Goal: Task Accomplishment & Management: Manage account settings

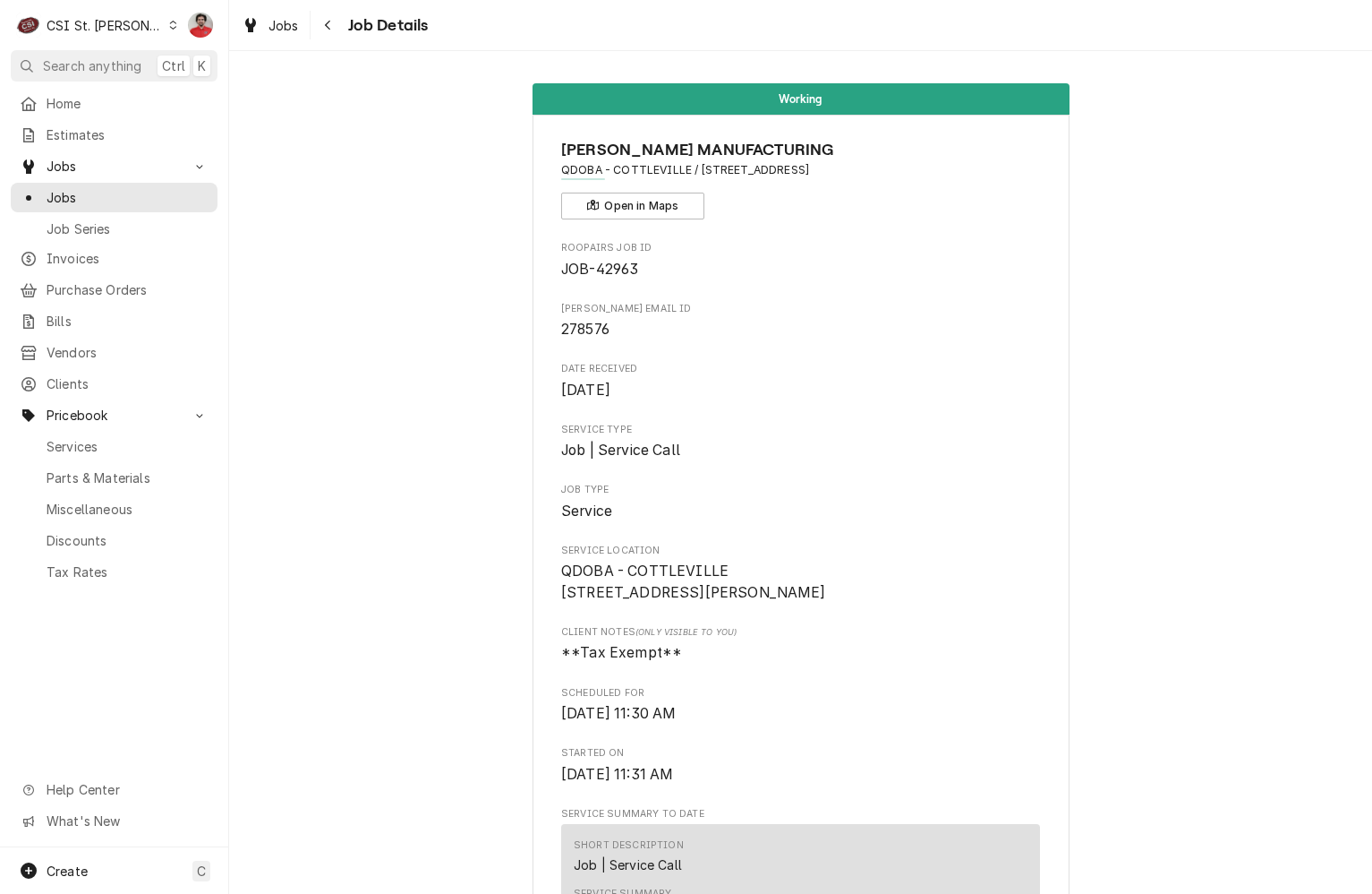
click at [122, 298] on div "Home Estimates Jobs Jobs Job Series Invoices Purchase Orders Bills Vendors Clie…" at bounding box center [114, 336] width 228 height 494
click at [121, 288] on span "Purchase Orders" at bounding box center [127, 290] width 162 height 19
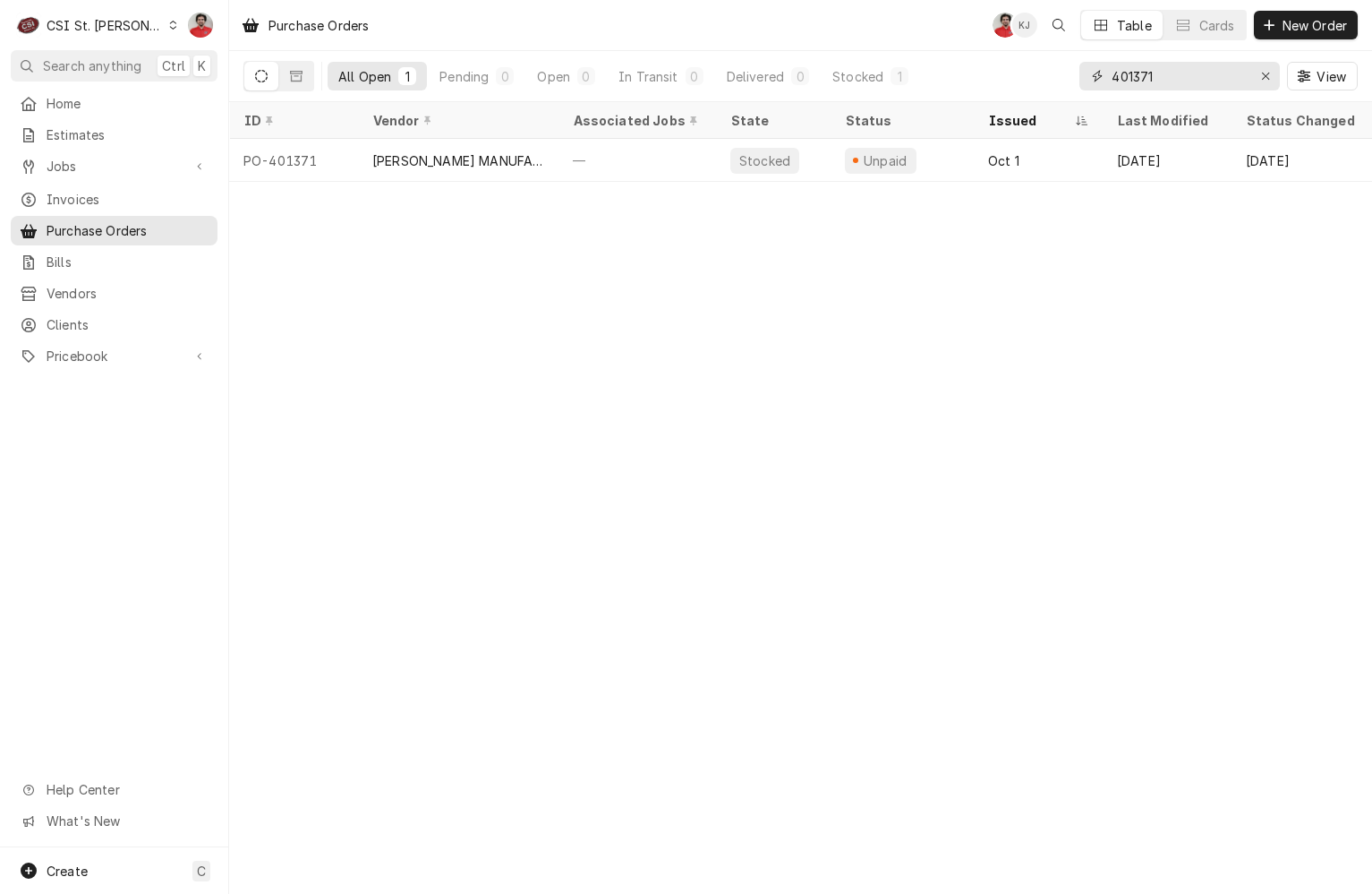
click at [1220, 71] on input "401371" at bounding box center [1179, 76] width 135 height 28
type input "400160"
click at [510, 132] on th "Vendor" at bounding box center [459, 120] width 201 height 37
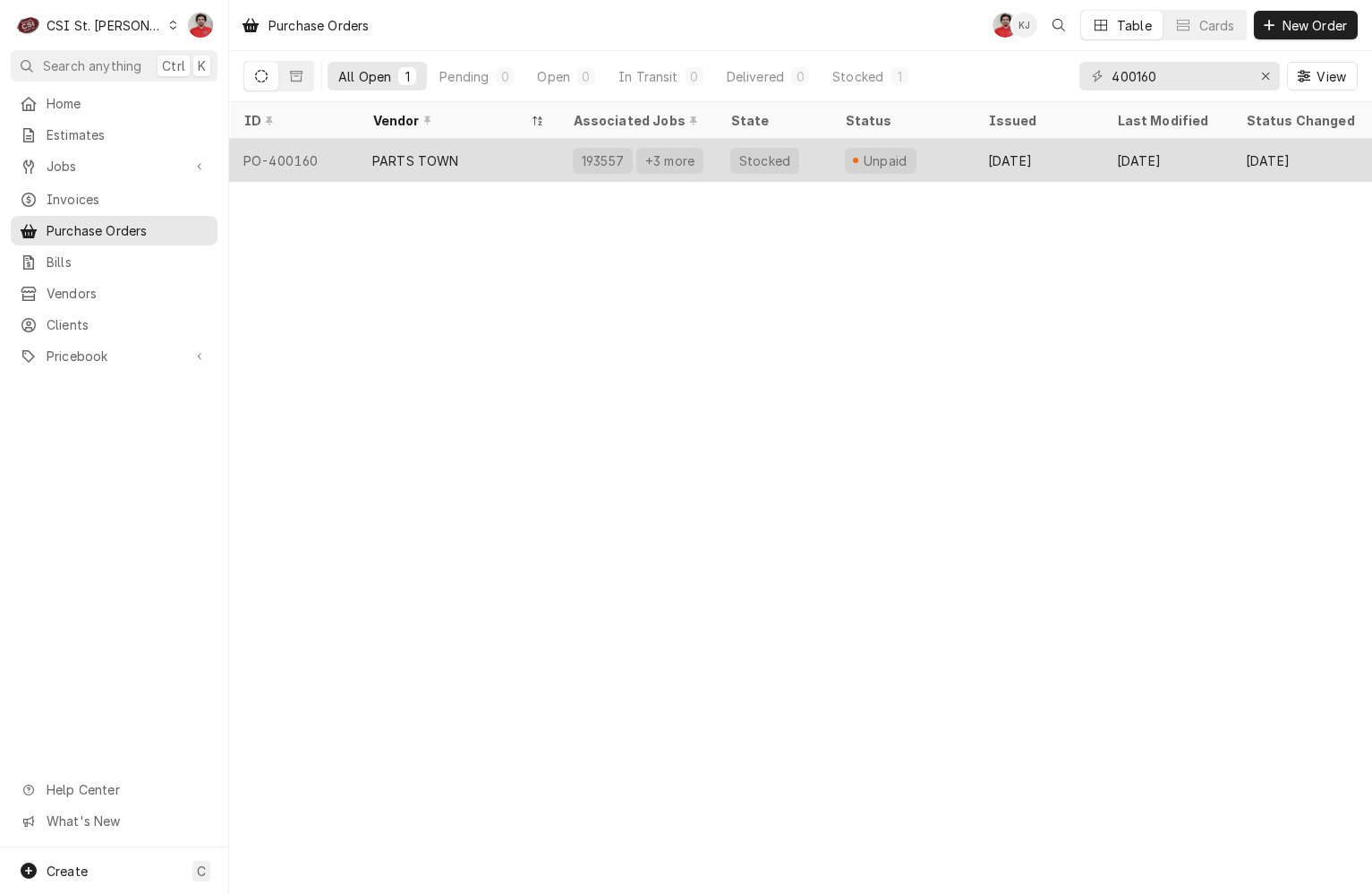
click at [507, 152] on div "PARTS TOWN" at bounding box center [459, 159] width 201 height 43
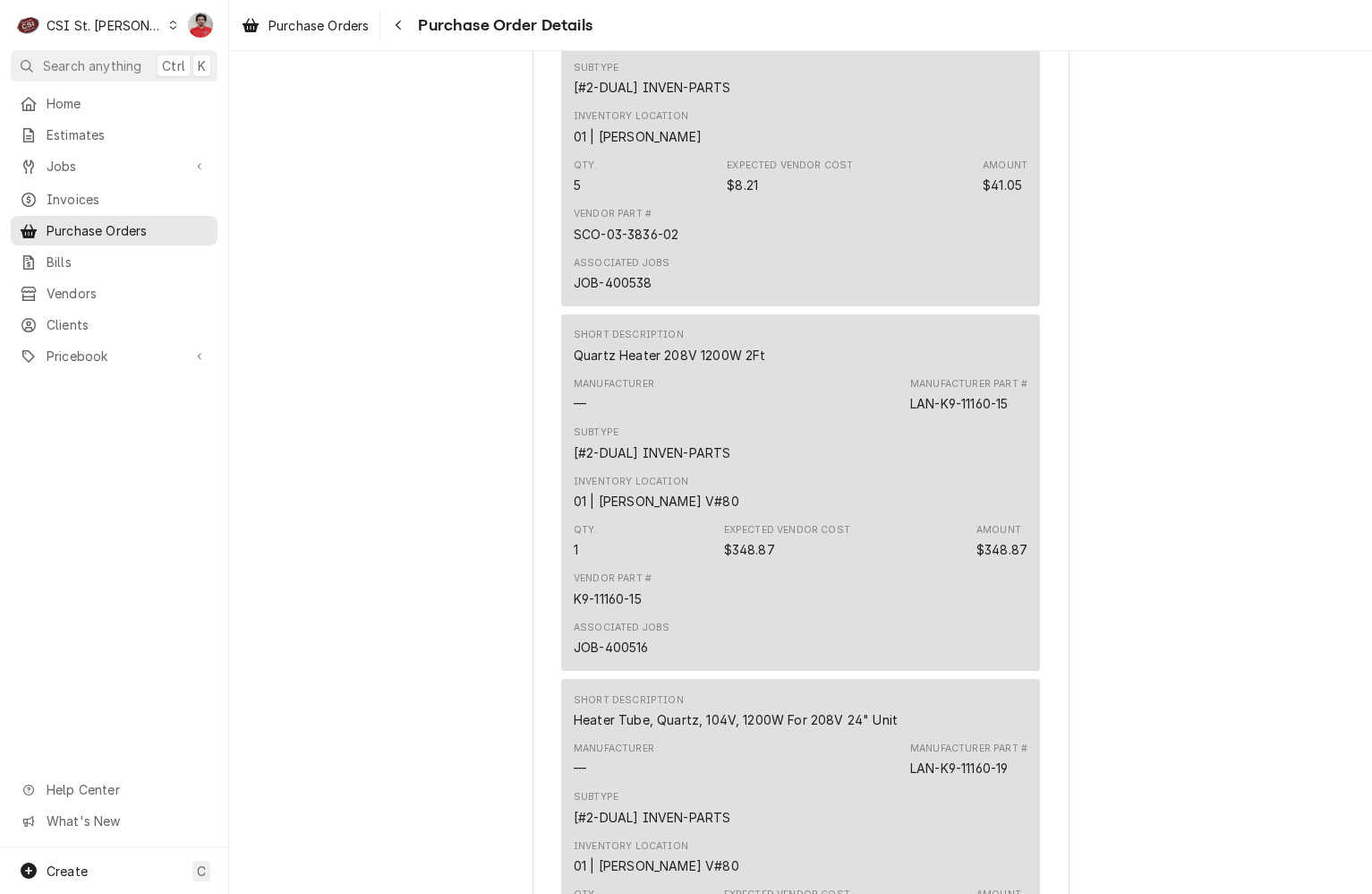
scroll to position [2149, 0]
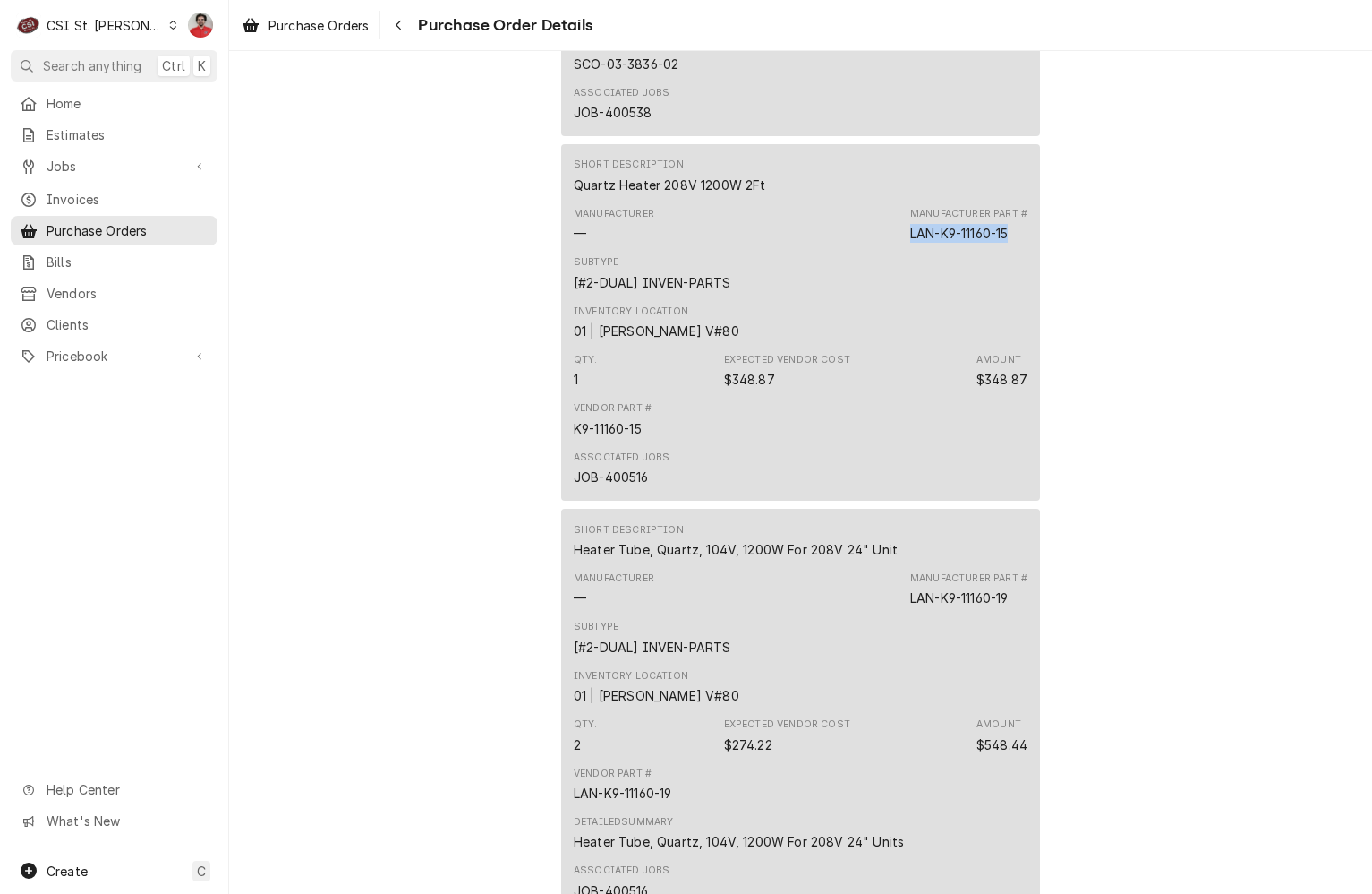
drag, startPoint x: 1006, startPoint y: 289, endPoint x: 876, endPoint y: 291, distance: 130.0
click at [876, 249] on div "Manufacturer — Manufacturer Part # LAN-K9-11160-15" at bounding box center [801, 225] width 454 height 48
copy div "LAN-K9-11160-15"
drag, startPoint x: 1020, startPoint y: 434, endPoint x: 977, endPoint y: 441, distance: 43.6
click at [977, 389] on div "$348.87" at bounding box center [1002, 379] width 51 height 19
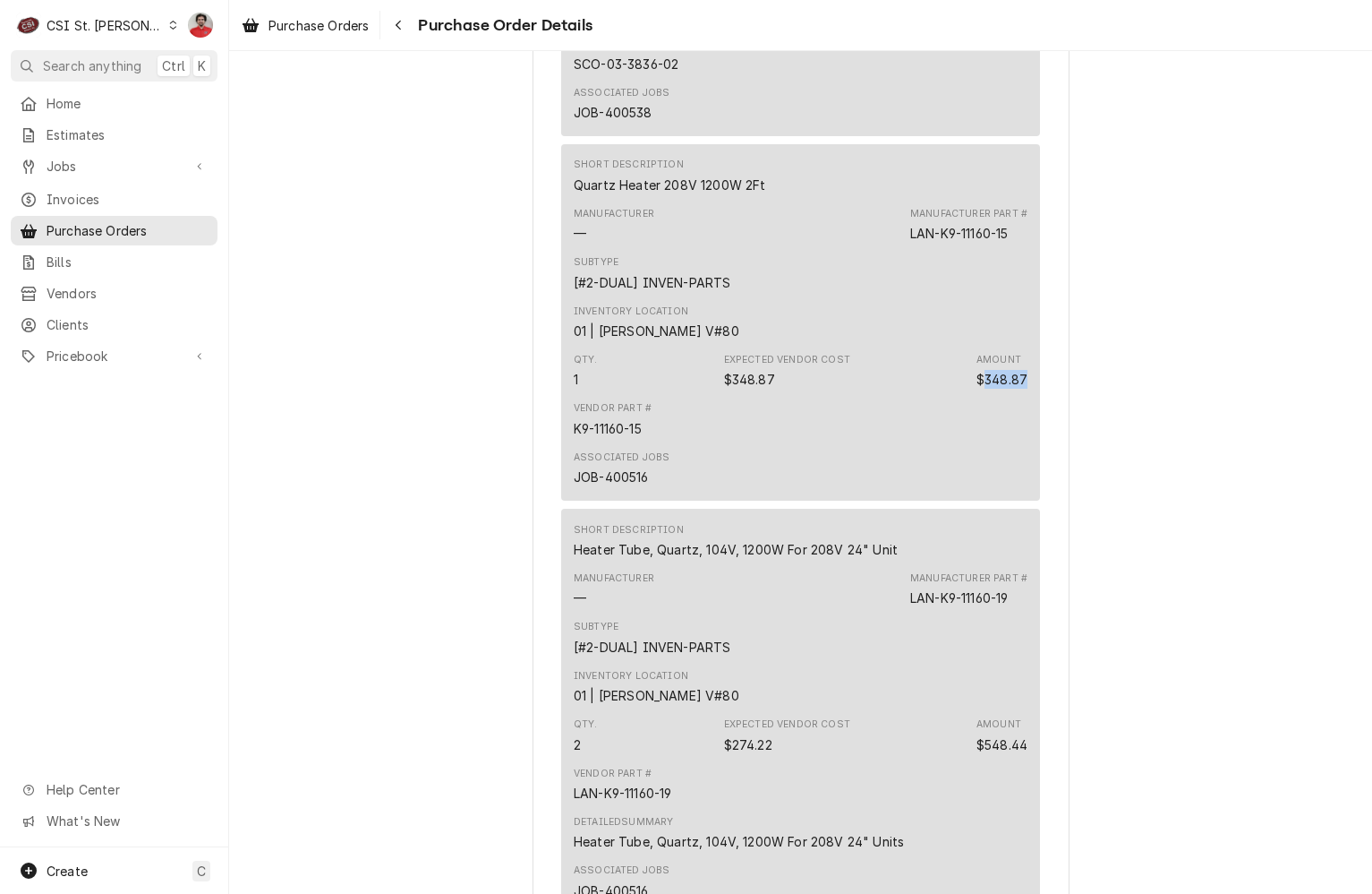
copy div "348.87"
drag, startPoint x: 1020, startPoint y: 804, endPoint x: 967, endPoint y: 806, distance: 53.0
click at [967, 759] on div "Qty. 2 Expected Vendor Cost $274.22 Amount $548.44" at bounding box center [801, 735] width 454 height 48
click at [736, 754] on div "$274.22" at bounding box center [748, 745] width 48 height 19
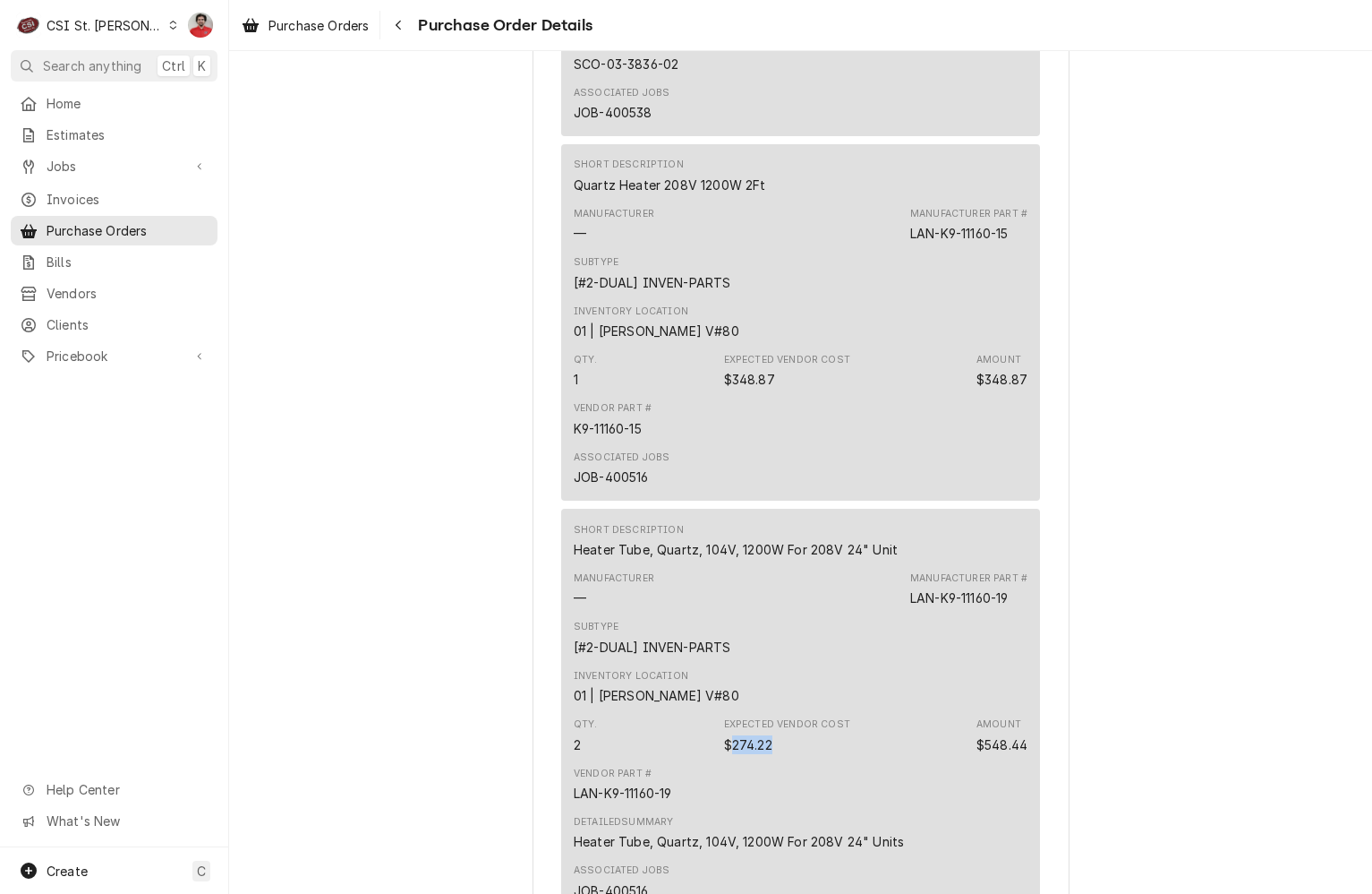
copy div "274.22"
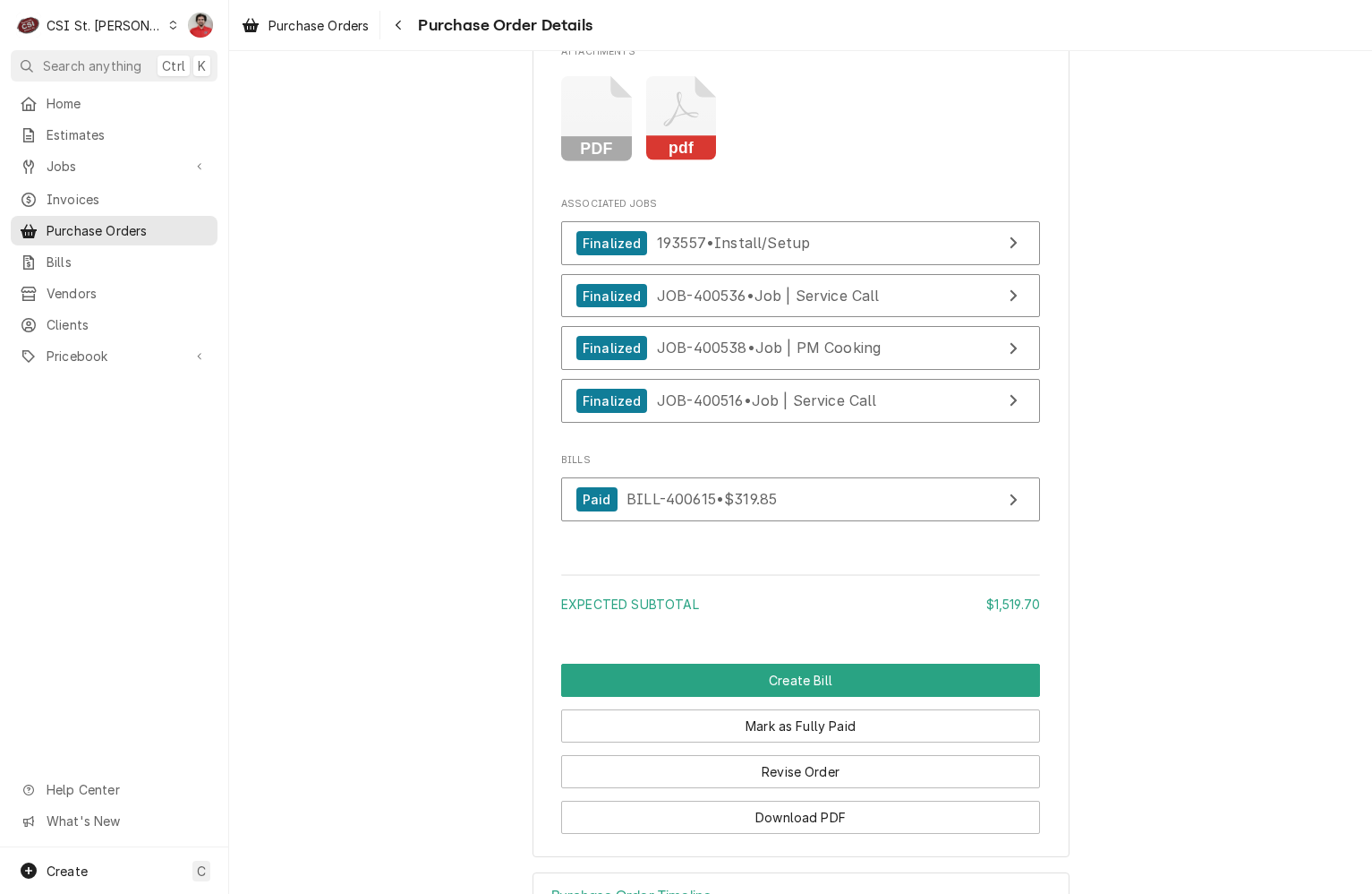
scroll to position [3958, 0]
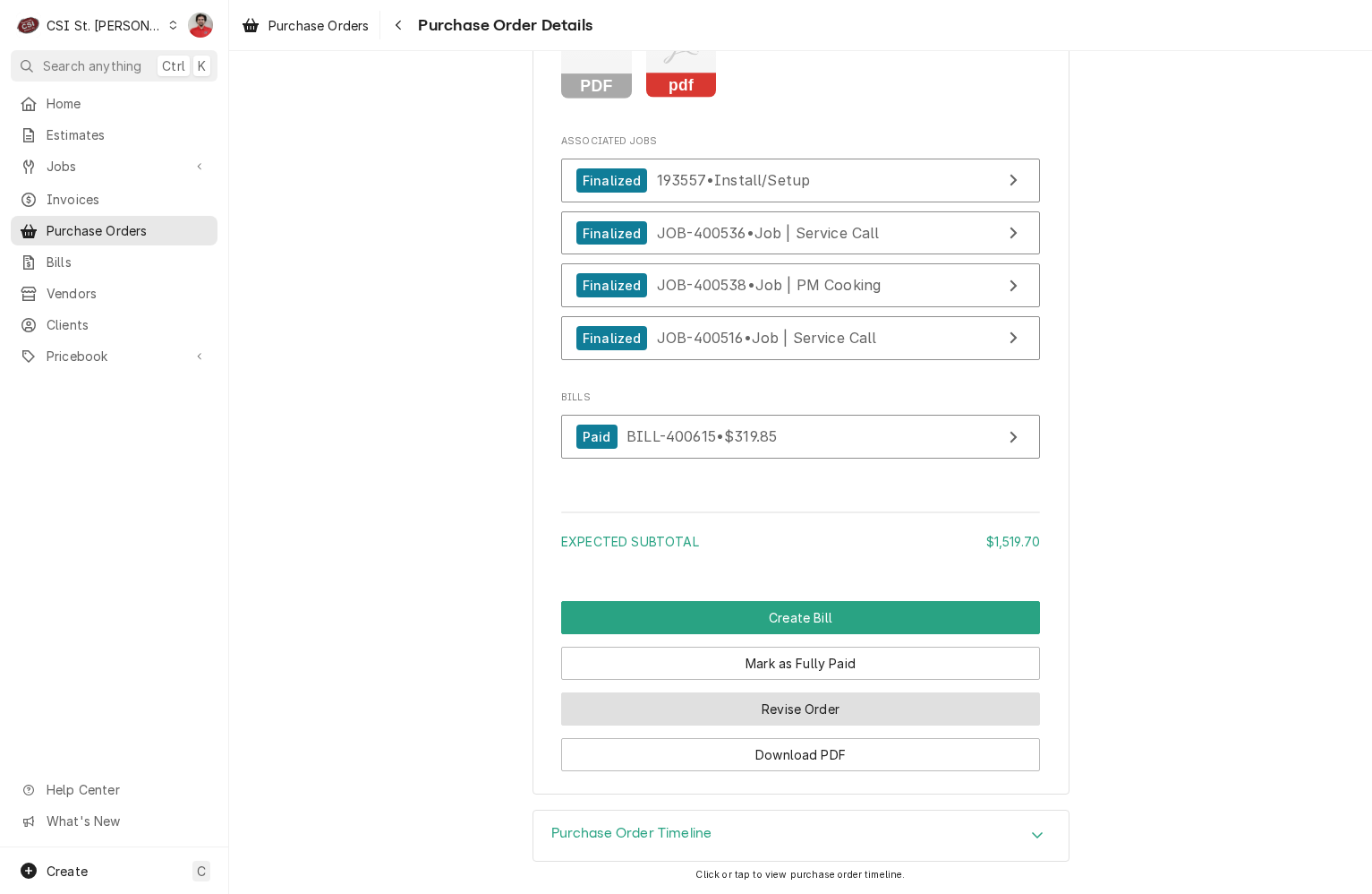
click at [756, 712] on button "Revise Order" at bounding box center [800, 708] width 478 height 33
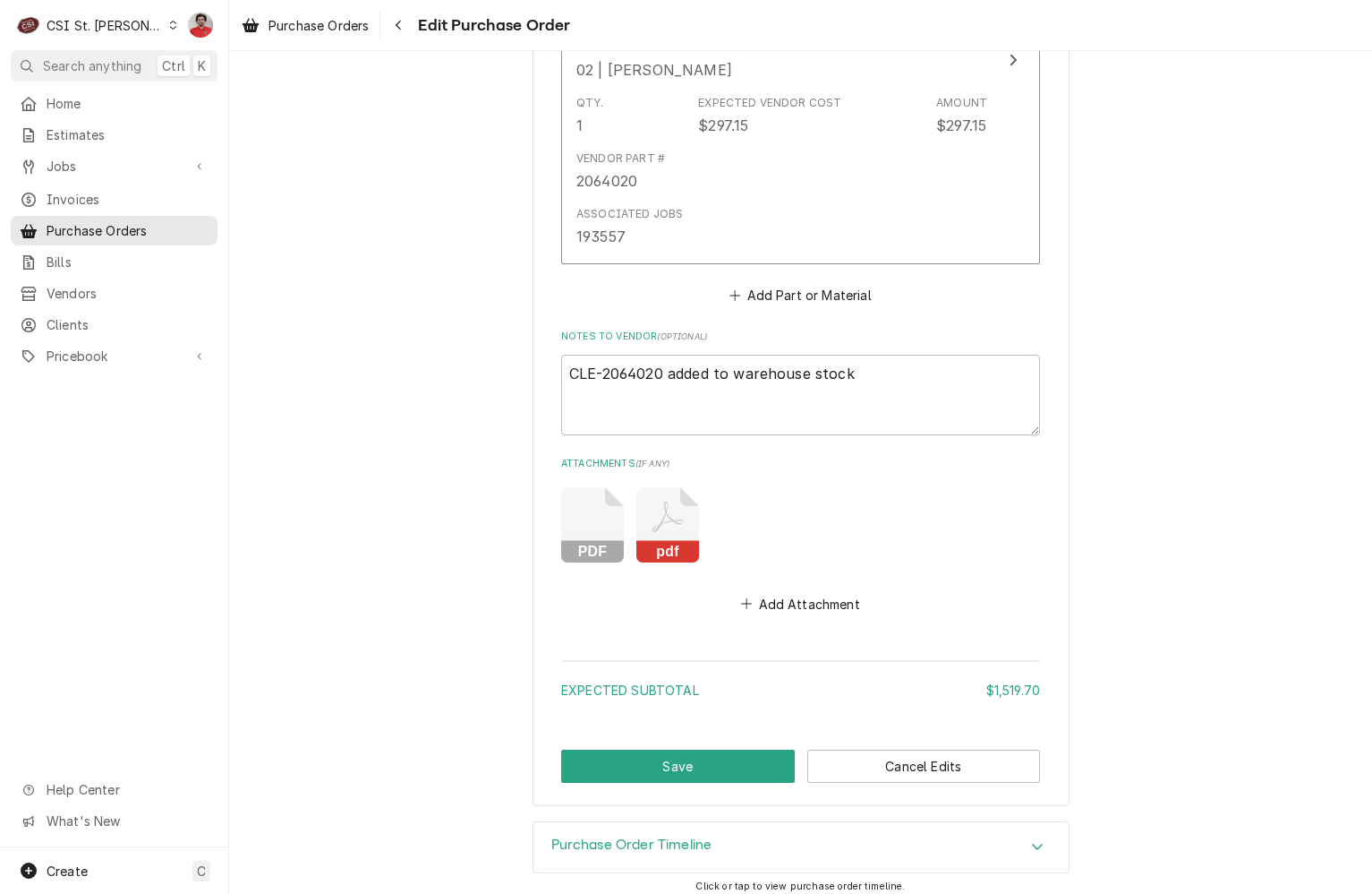
scroll to position [3620, 0]
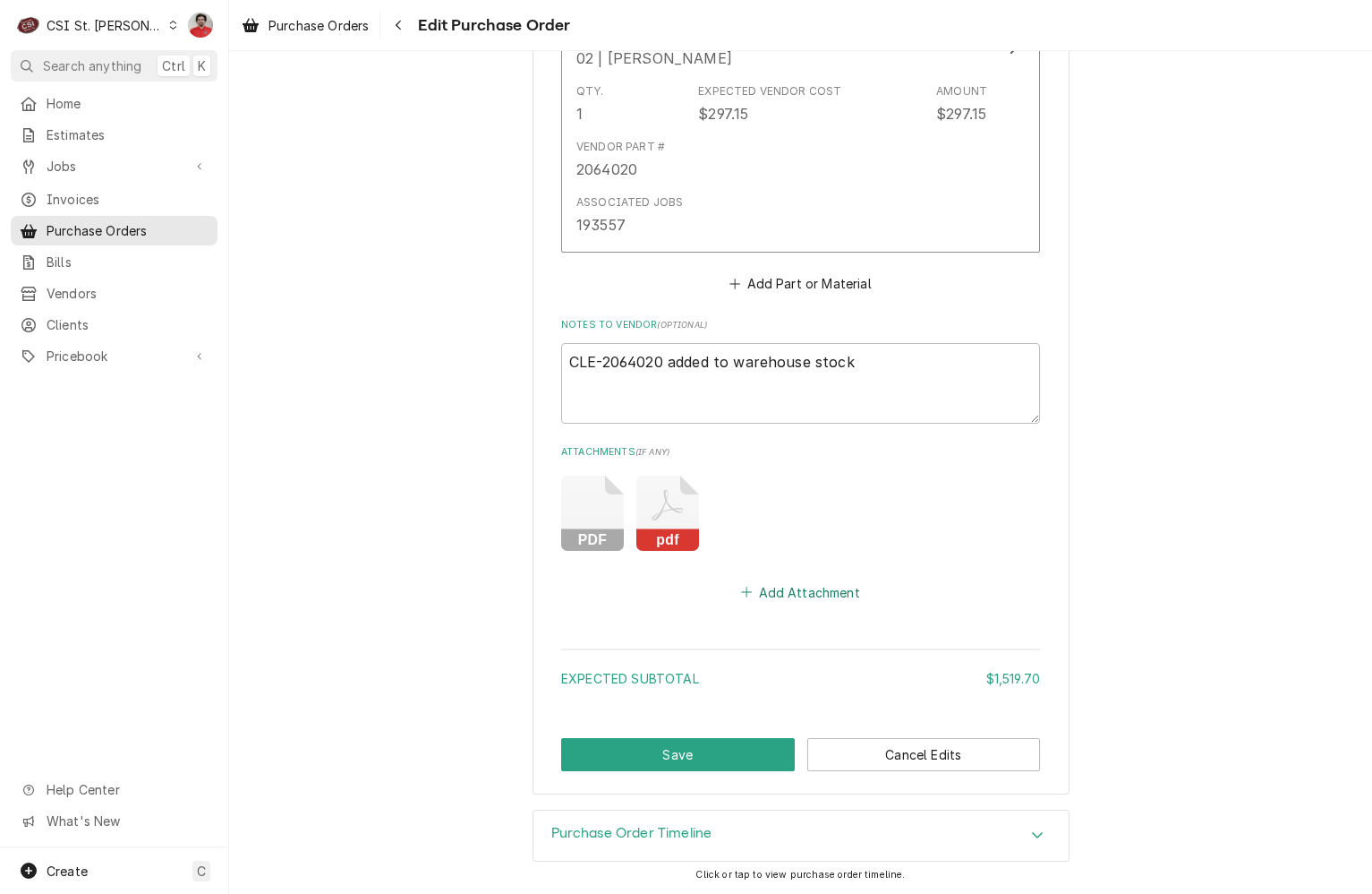
click at [763, 600] on button "Add Attachment" at bounding box center [801, 592] width 125 height 25
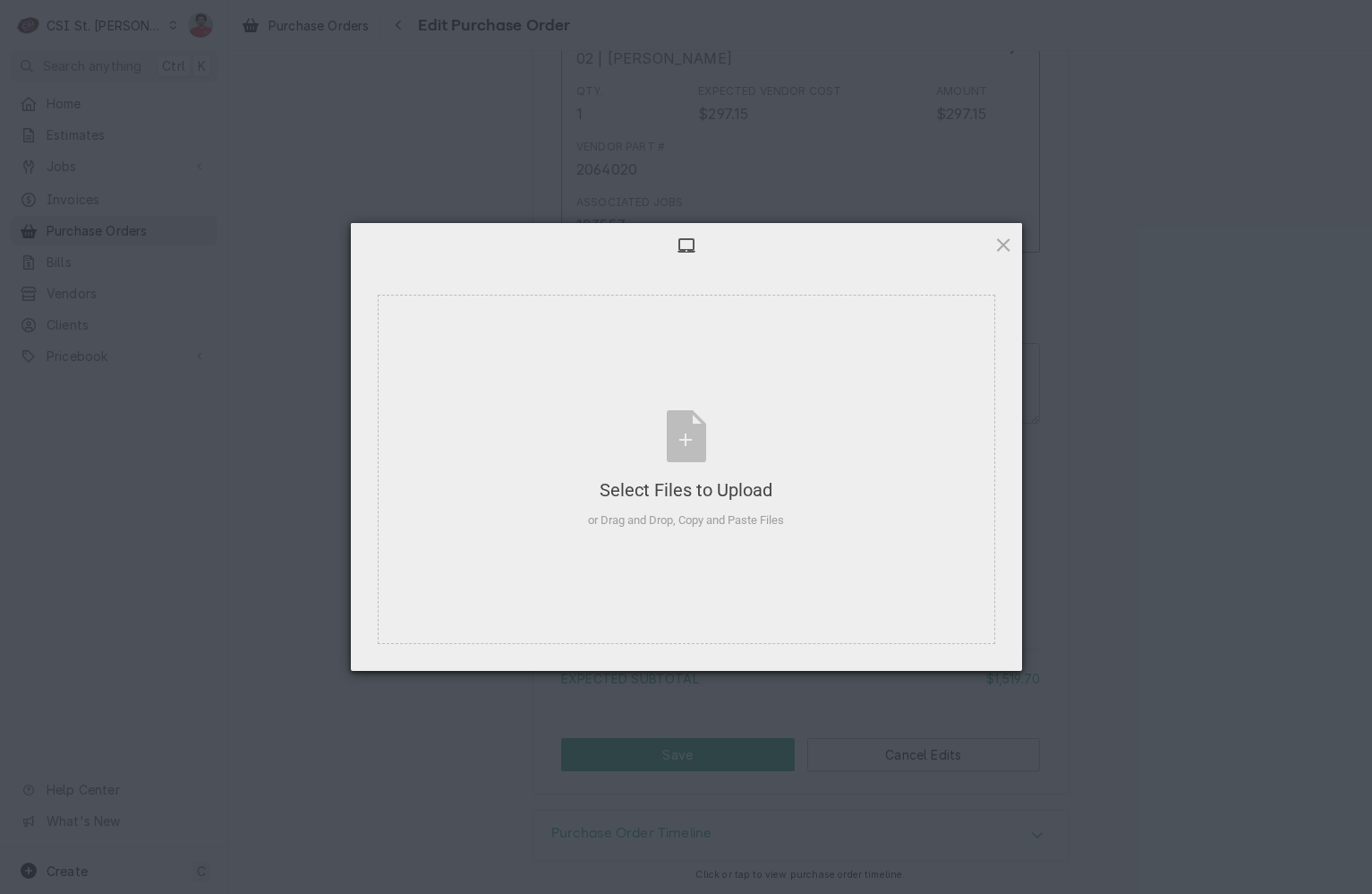
click at [1013, 239] on div at bounding box center [686, 245] width 672 height 45
click at [1006, 243] on span at bounding box center [1003, 245] width 20 height 20
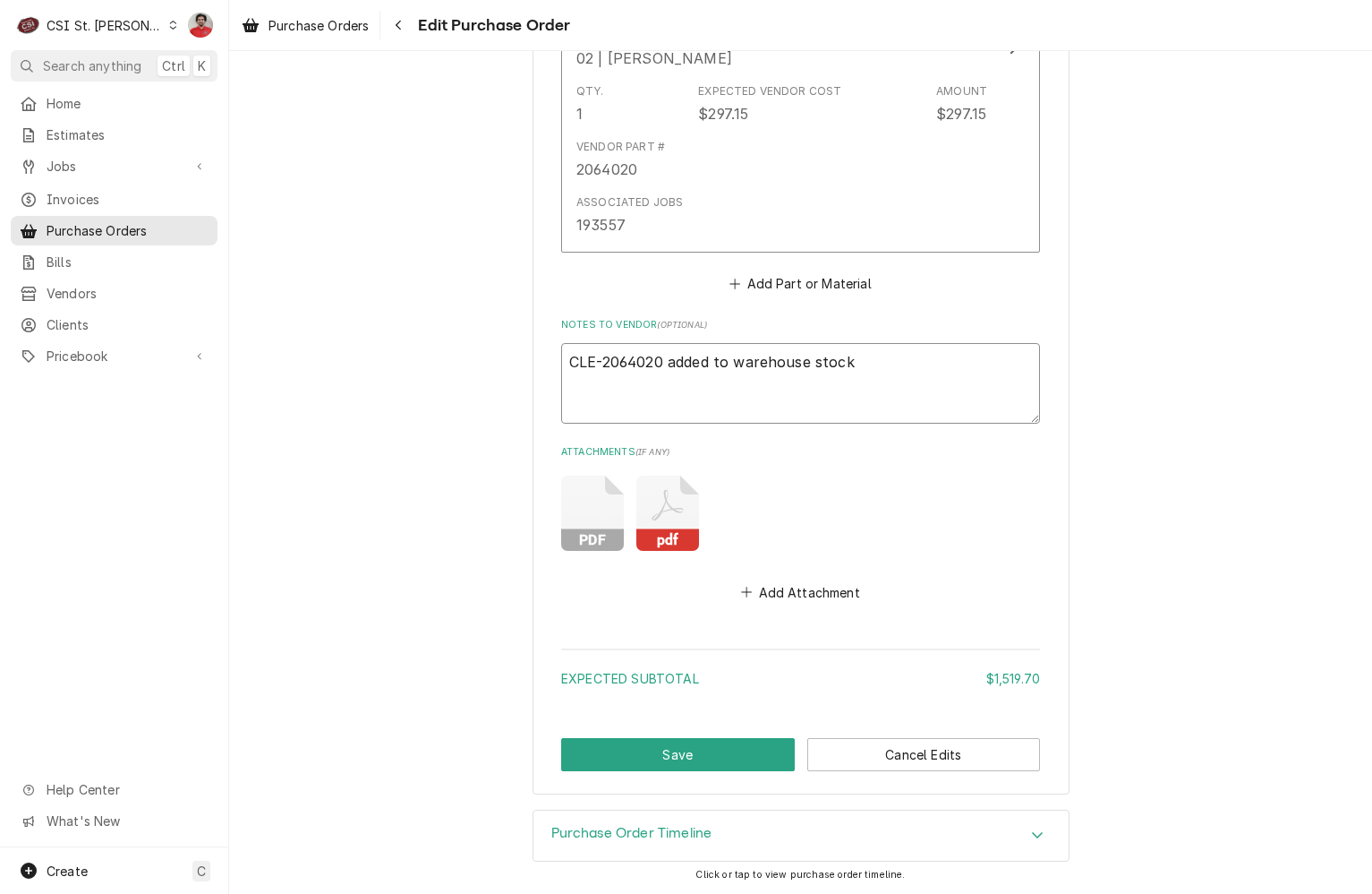
click at [895, 380] on textarea "CLE-2064020 added to warehouse stock" at bounding box center [800, 383] width 478 height 81
type textarea "x"
type textarea "CLE-2064020 added to warehouse stock"
type textarea "x"
type textarea "CLE-2064020 added to warehouse stock"
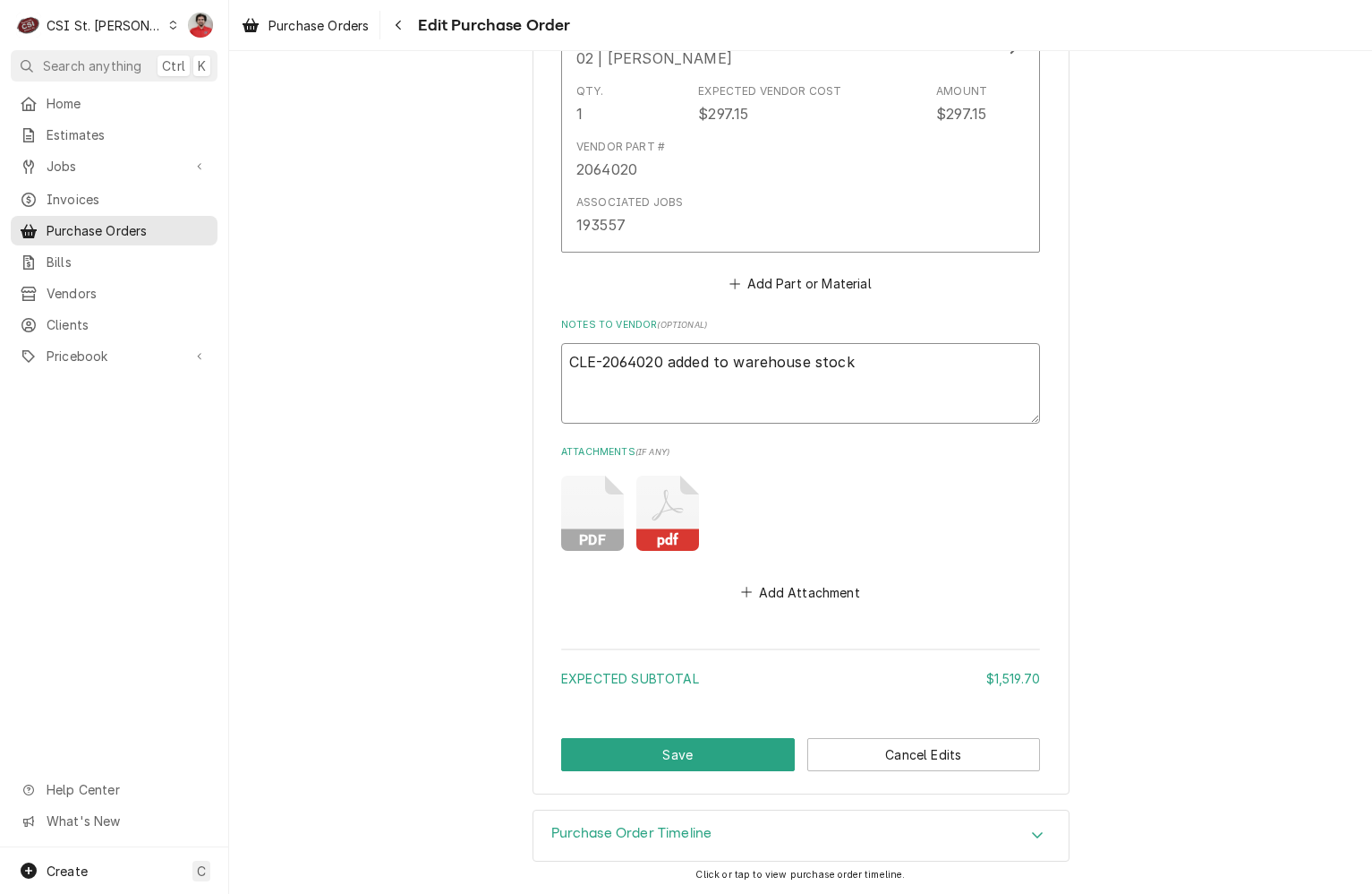
type textarea "x"
type textarea "CLE-2064020 added to warehouse stock"
paste textarea "38940"
type textarea "x"
type textarea "CLE-2064020 added to warehouse stock 38940"
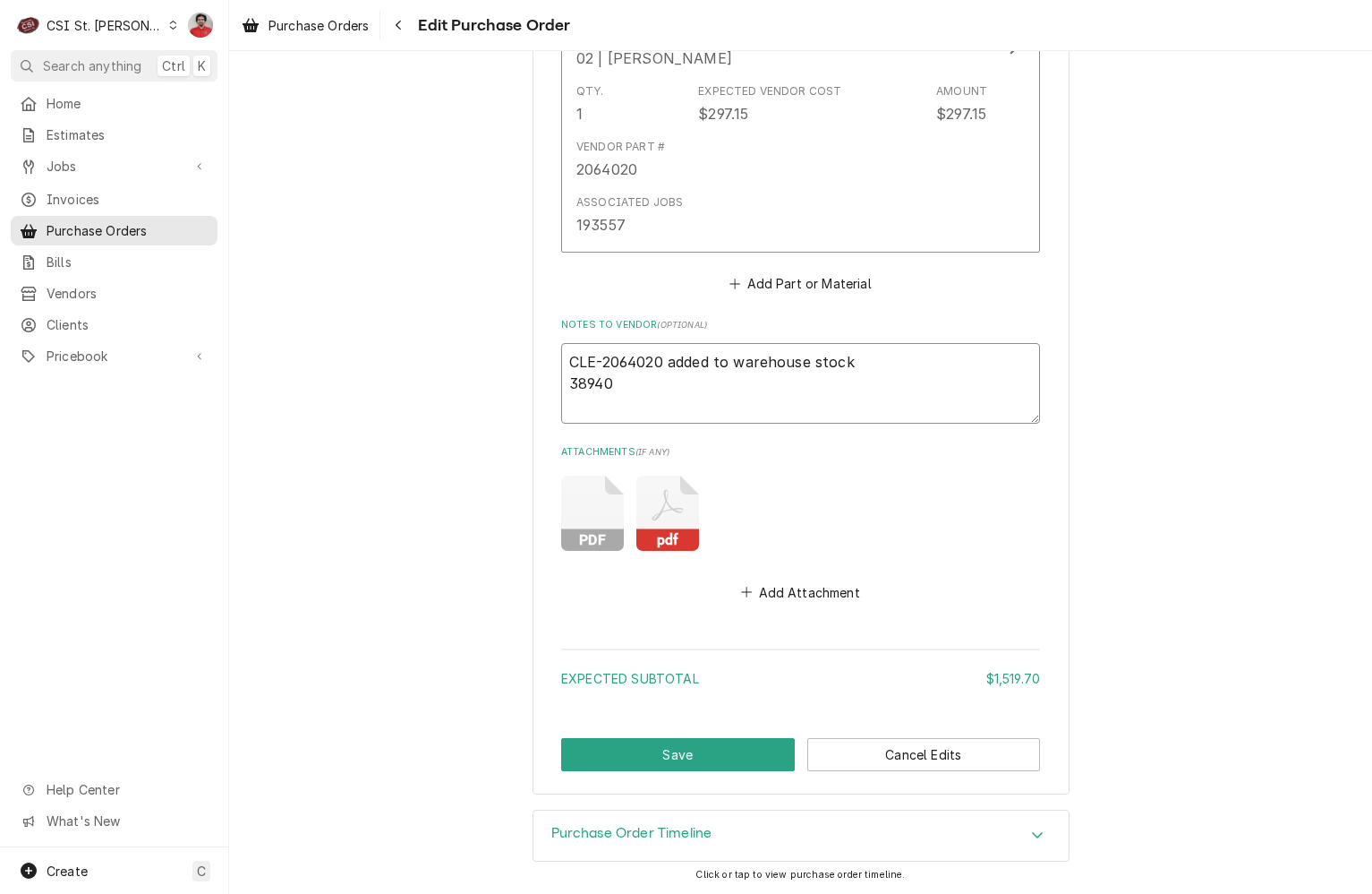
type textarea "x"
type textarea "CLE-2064020 added to warehouse stock 3894"
type textarea "x"
type textarea "CLE-2064020 added to warehouse stock 389"
type textarea "x"
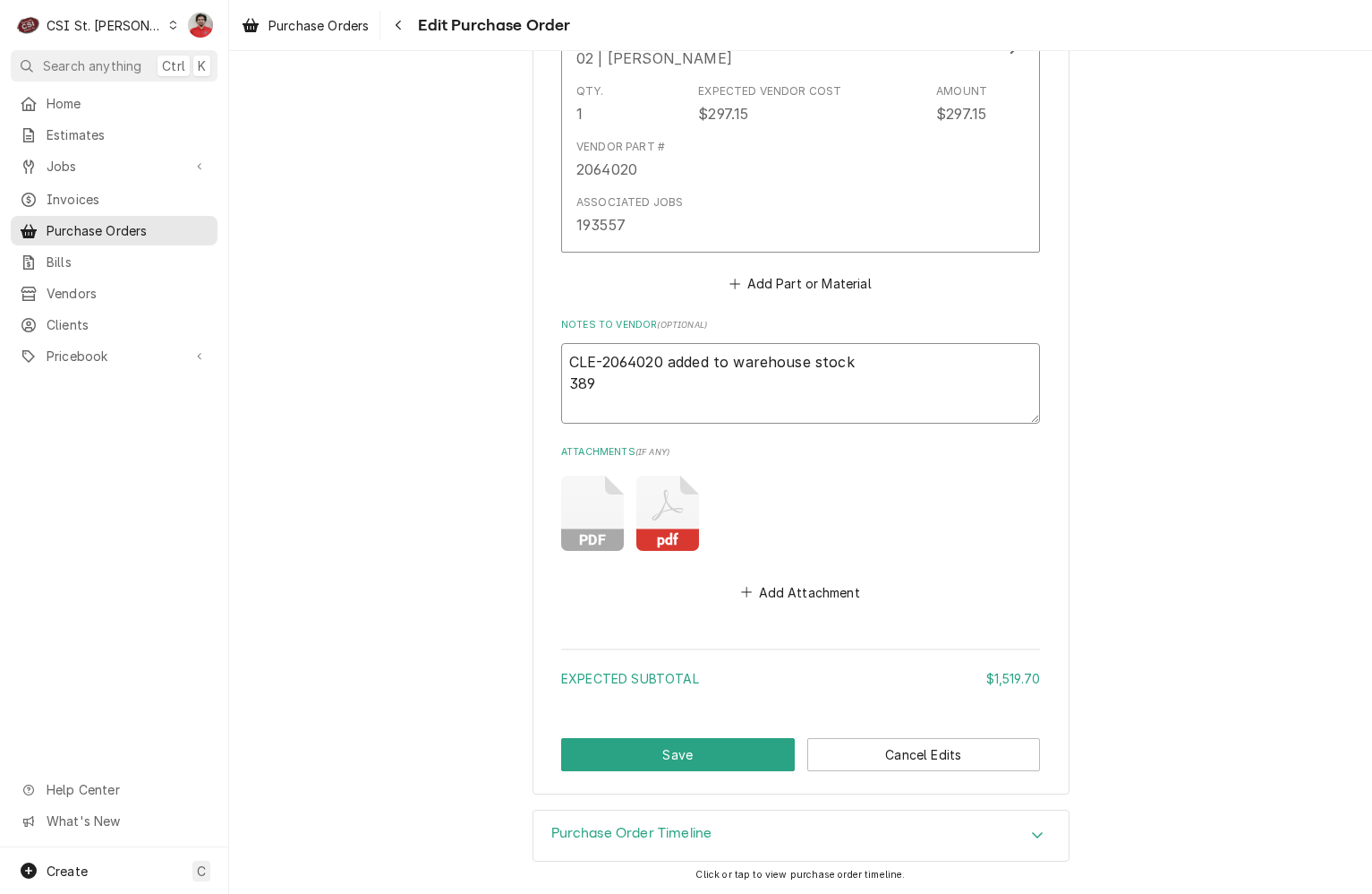
type textarea "CLE-2064020 added to warehouse stock 38"
type textarea "x"
type textarea "CLE-2064020 added to warehouse stock 3"
type textarea "x"
type textarea "CLE-2064020 added to warehouse stock"
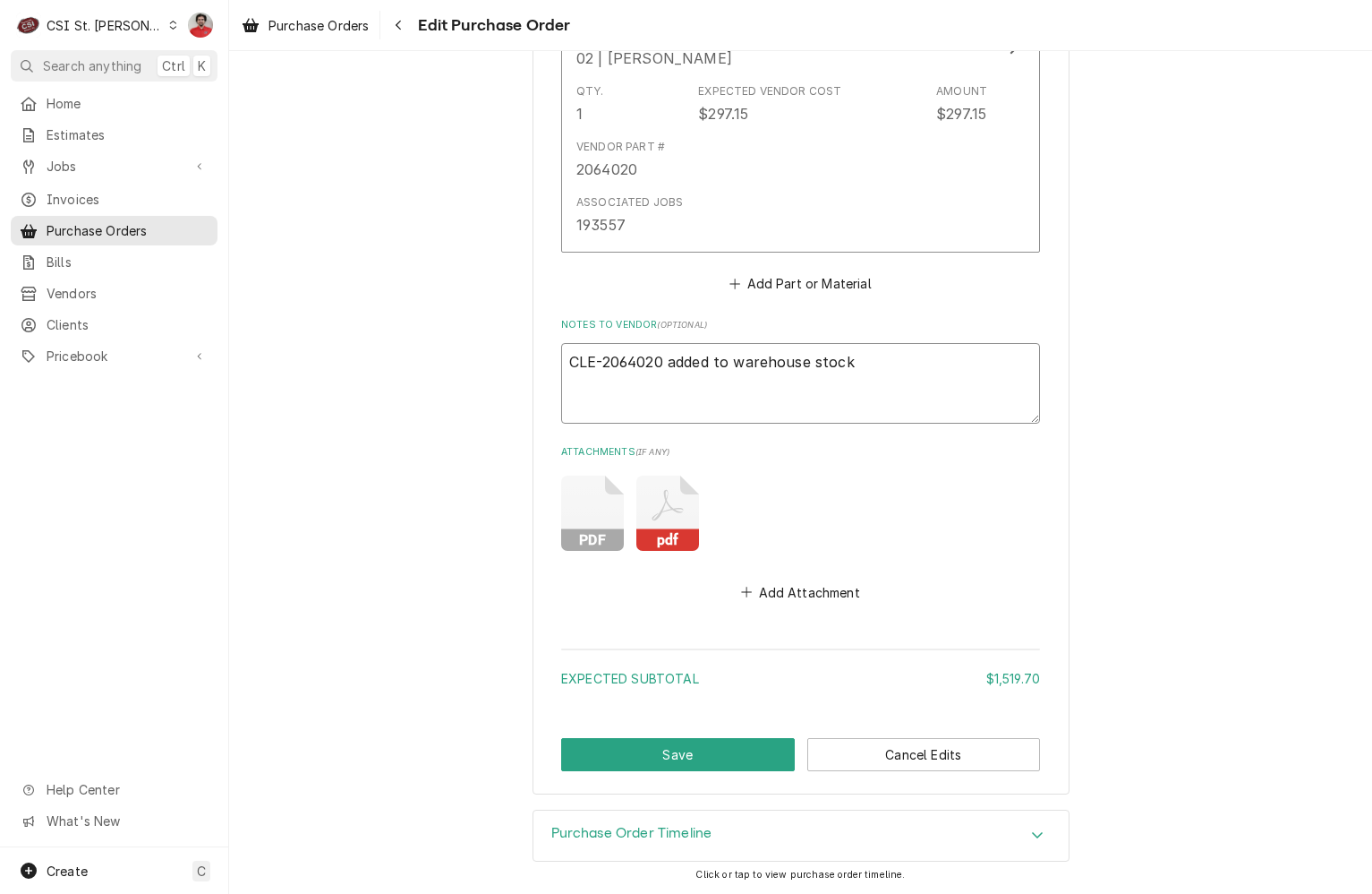
type textarea "x"
type textarea "CLE-2064020 added to warehouse stock L"
type textarea "x"
type textarea "CLE-2064020 added to warehouse stock LA"
type textarea "x"
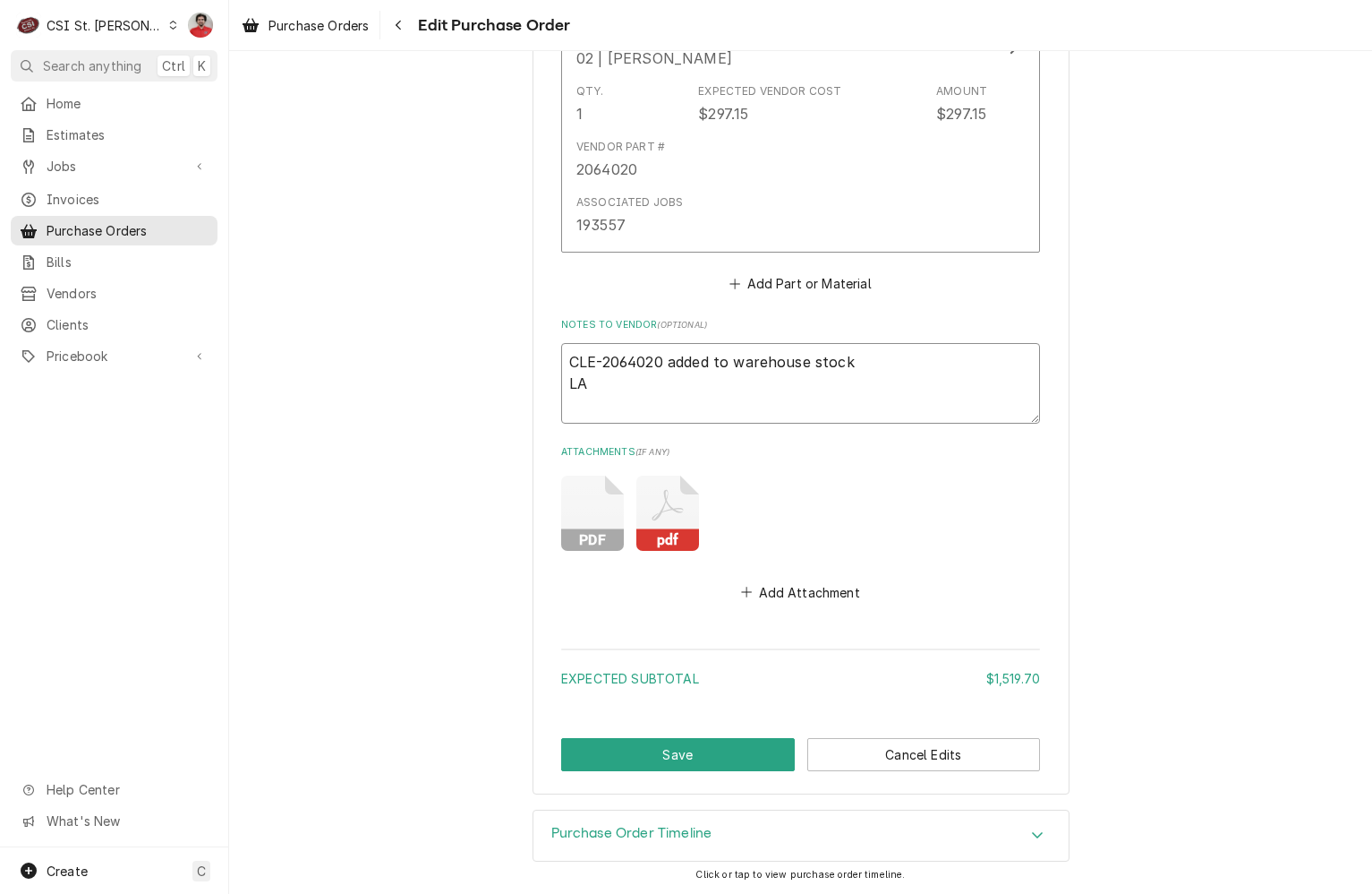
type textarea "CLE-2064020 added to warehouse stock LAN"
type textarea "x"
type textarea "CLE-2064020 added to warehouse stock LAN-"
type textarea "x"
type textarea "CLE-2064020 added to warehouse stock LAN-K"
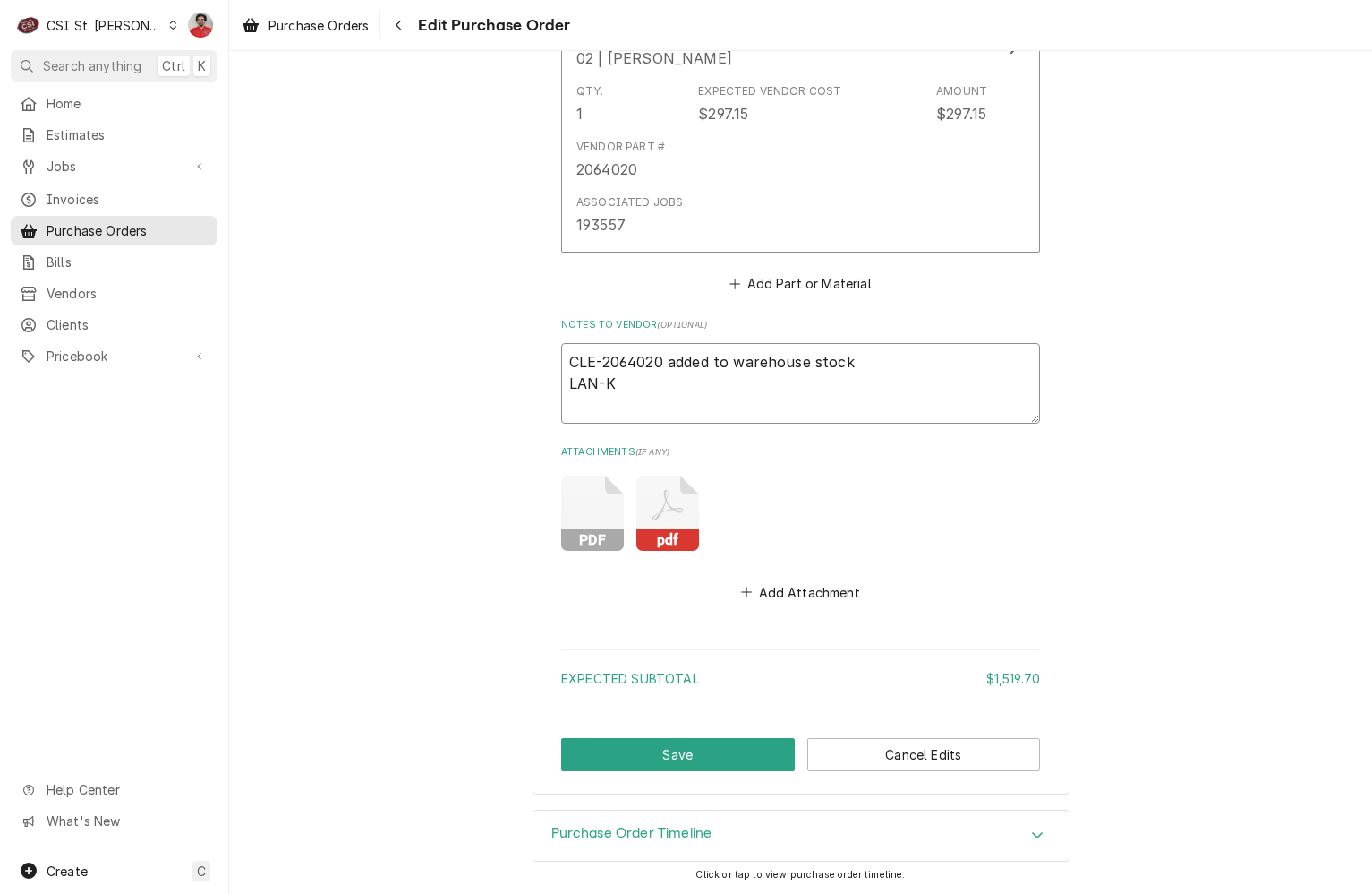
type textarea "x"
type textarea "CLE-2064020 added to warehouse stock LAN-KP"
type textarea "x"
type textarea "CLE-2064020 added to warehouse stock LAN-K"
type textarea "x"
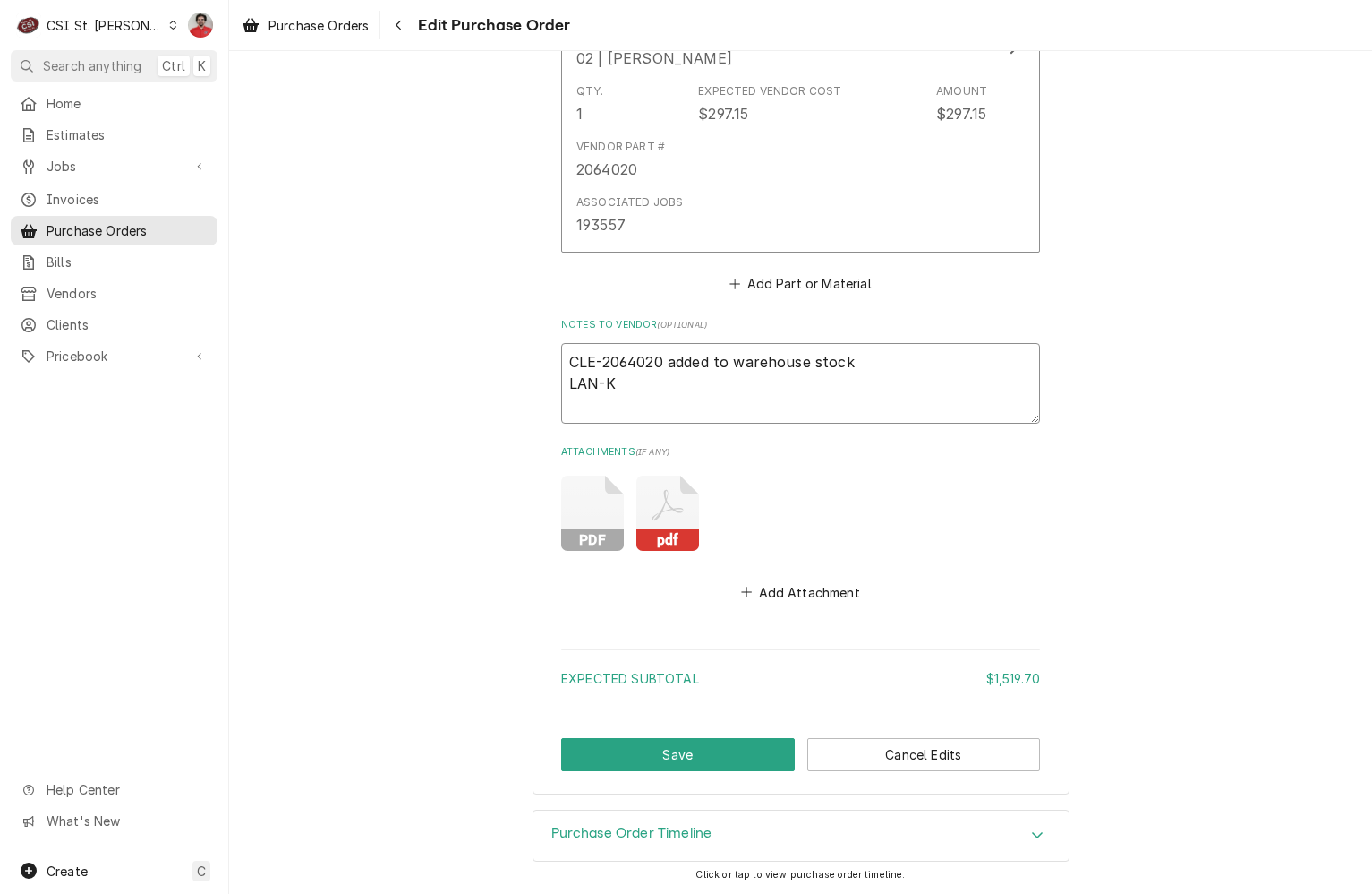
type textarea "CLE-2064020 added to warehouse stock LAN-K9"
type textarea "x"
type textarea "CLE-2064020 added to warehouse stock LAN-K9-"
type textarea "x"
type textarea "CLE-2064020 added to warehouse stock LAN-K9-1"
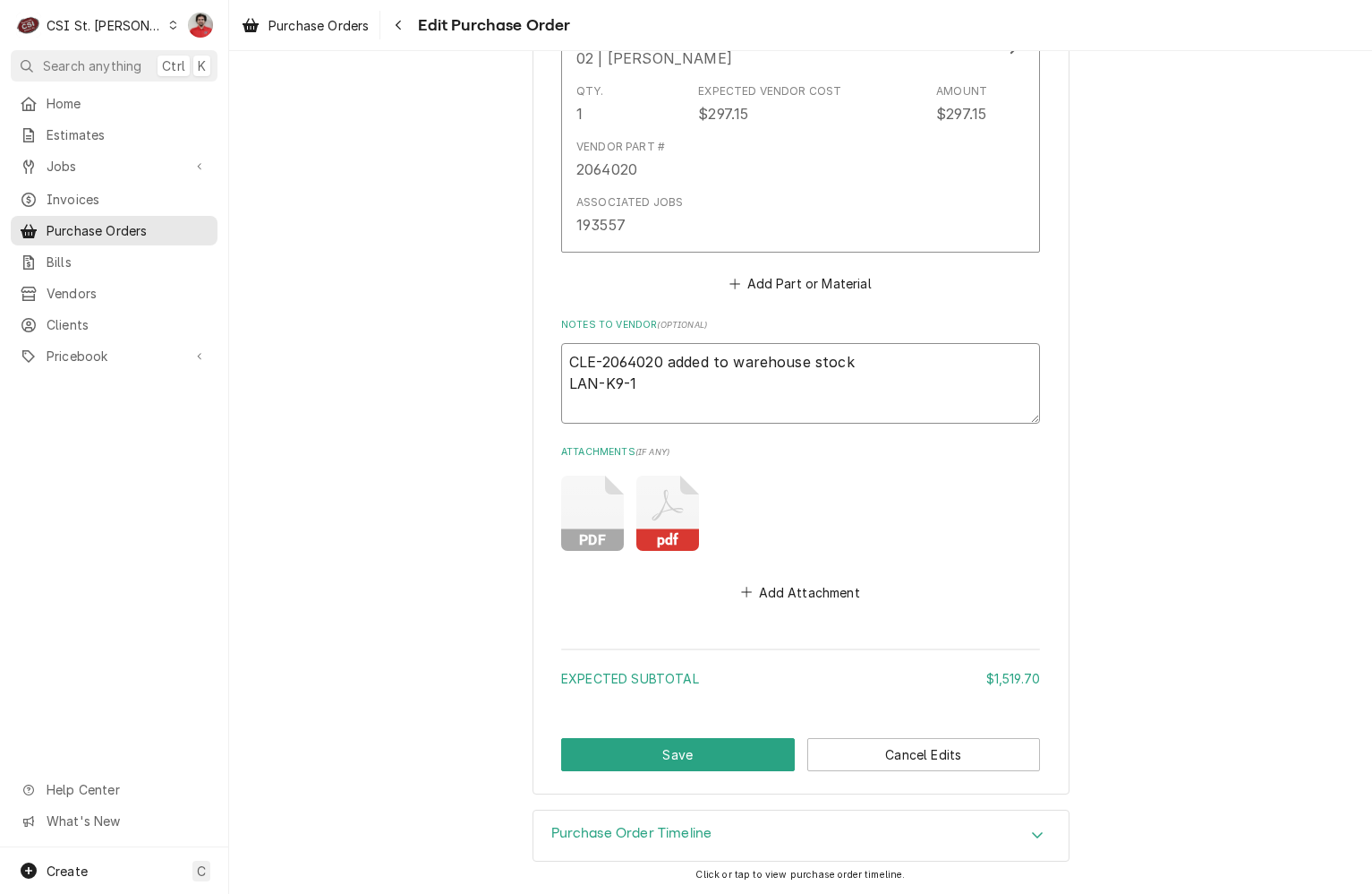
type textarea "x"
type textarea "CLE-2064020 added to warehouse stock LAN-K9-11"
type textarea "x"
type textarea "CLE-2064020 added to warehouse stock LAN-K9-111"
type textarea "x"
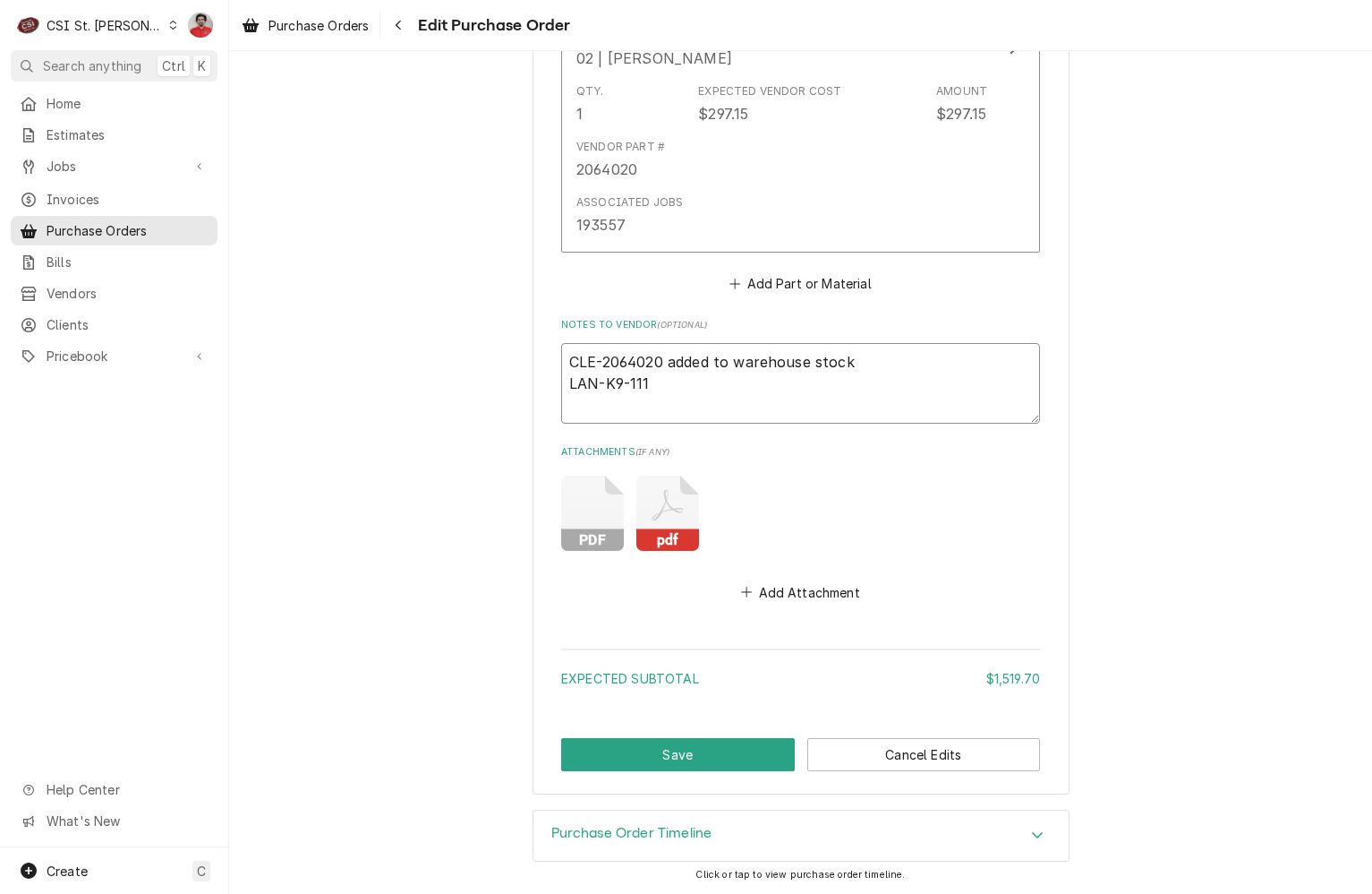
type textarea "CLE-2064020 added to warehouse stock LAN-K9-1116"
type textarea "x"
type textarea "CLE-2064020 added to warehouse stock LAN-K9-11160"
type textarea "x"
type textarea "CLE-2064020 added to warehouse stock LAN-K9-11160-"
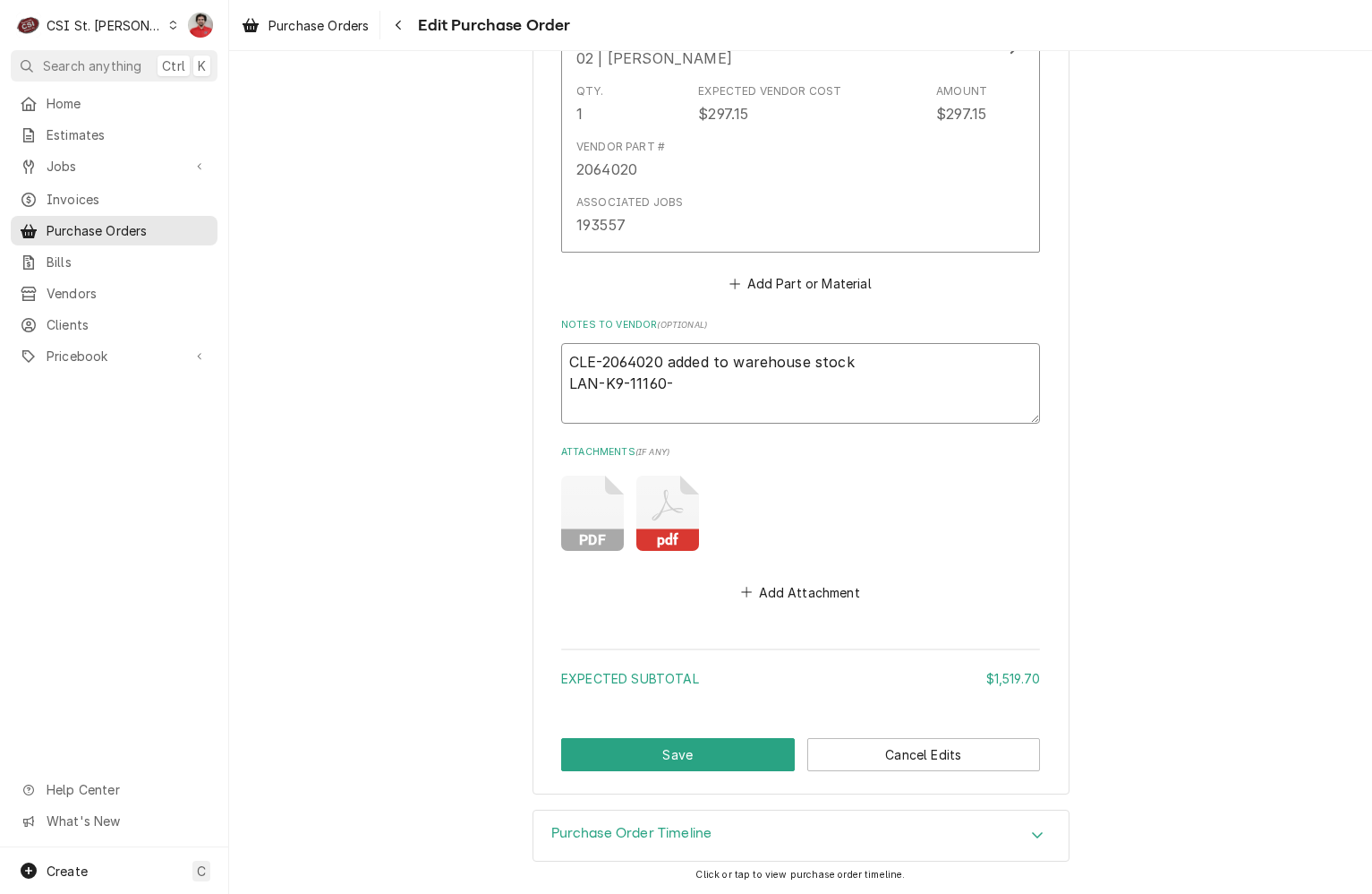
type textarea "x"
type textarea "CLE-2064020 added to warehouse stock LAN-K9-11160-1"
type textarea "x"
type textarea "CLE-2064020 added to warehouse stock LAN-K9-11160-19"
type textarea "x"
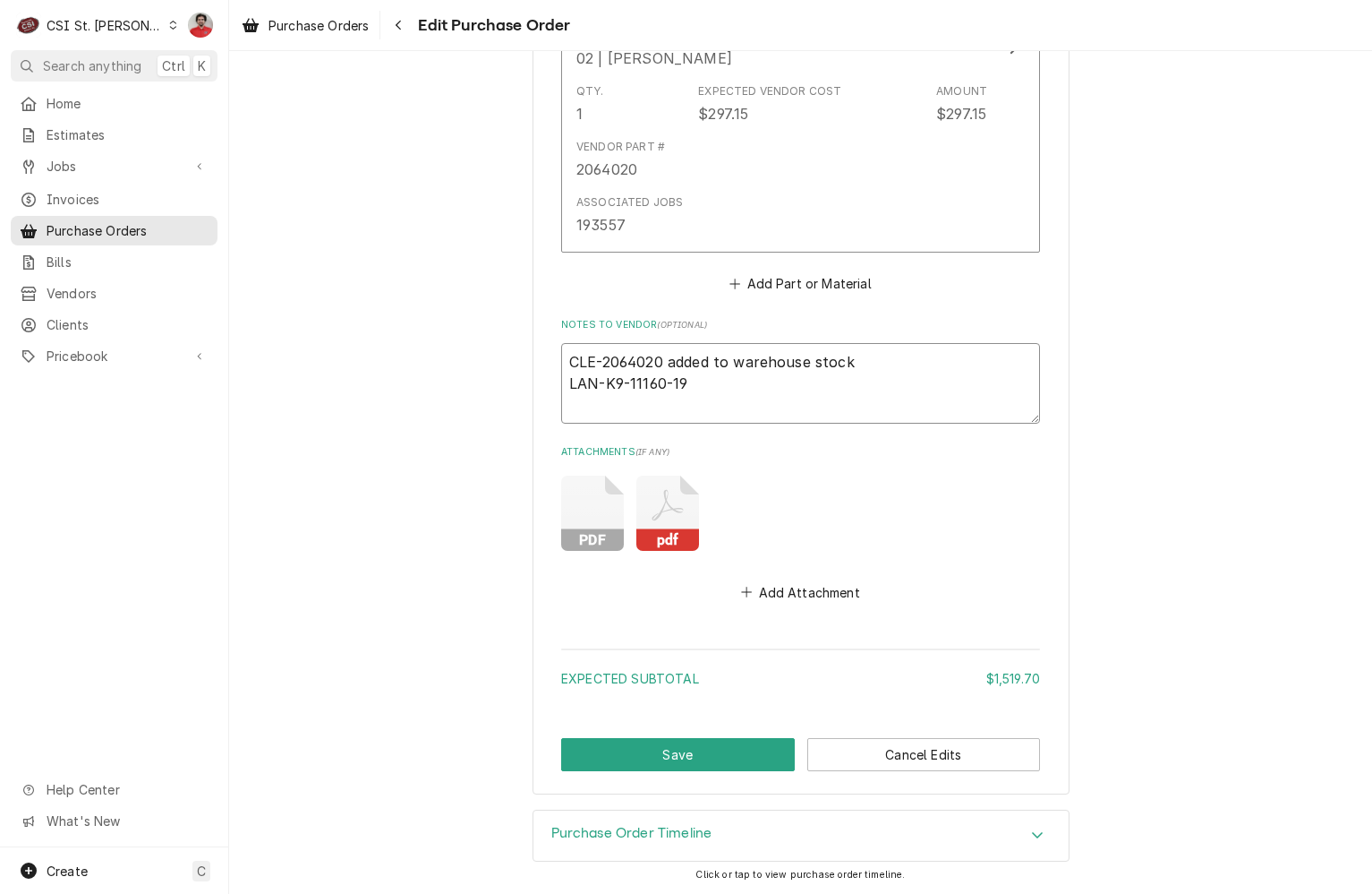
type textarea "CLE-2064020 added to warehouse stock LAN-K9-11160-19"
type textarea "x"
type textarea "CLE-2064020 added to warehouse stock LAN-K9-11160-19 a"
type textarea "x"
type textarea "CLE-2064020 added to warehouse stock LAN-K9-11160-19 an"
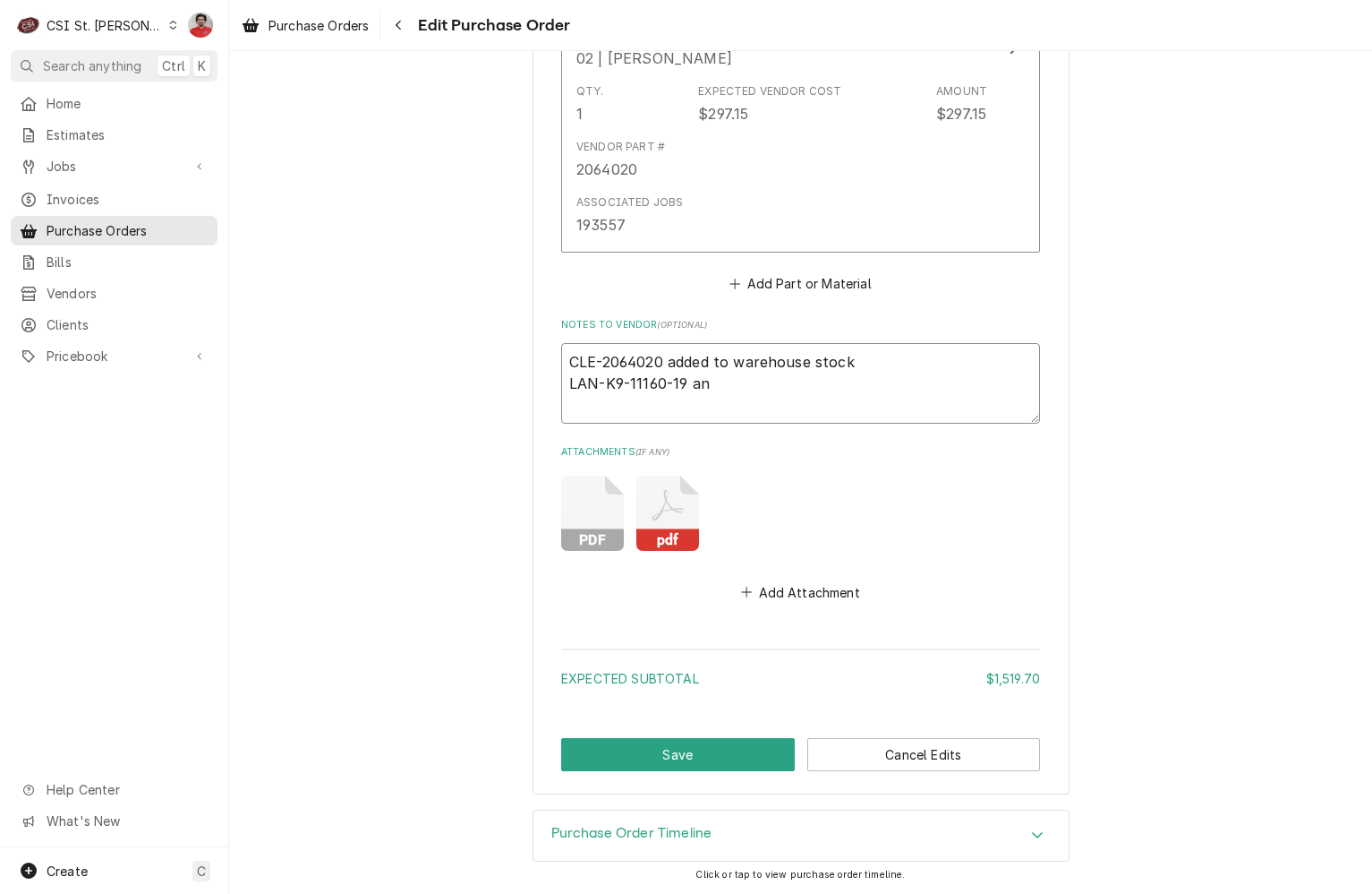
type textarea "x"
type textarea "CLE-2064020 added to warehouse stock LAN-K9-11160-19 and"
type textarea "x"
type textarea "CLE-2064020 added to warehouse stock LAN-K9-11160-19 and"
type textarea "x"
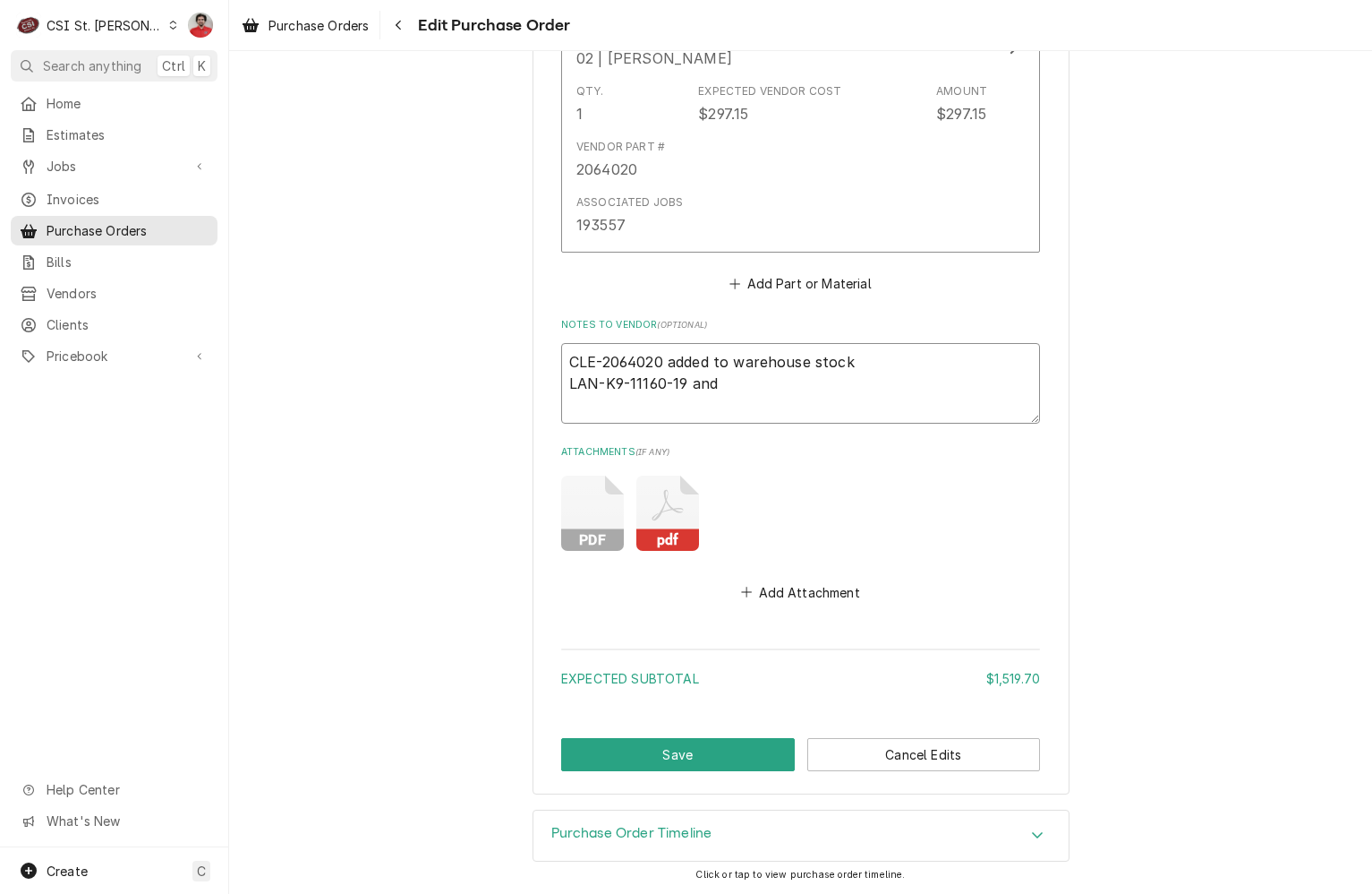
type textarea "CLE-2064020 added to warehouse stock LAN-K9-11160-19 and L"
type textarea "x"
type textarea "CLE-2064020 added to warehouse stock LAN-K9-11160-19 and LA"
type textarea "x"
type textarea "CLE-2064020 added to warehouse stock LAN-K9-11160-19 and LAN"
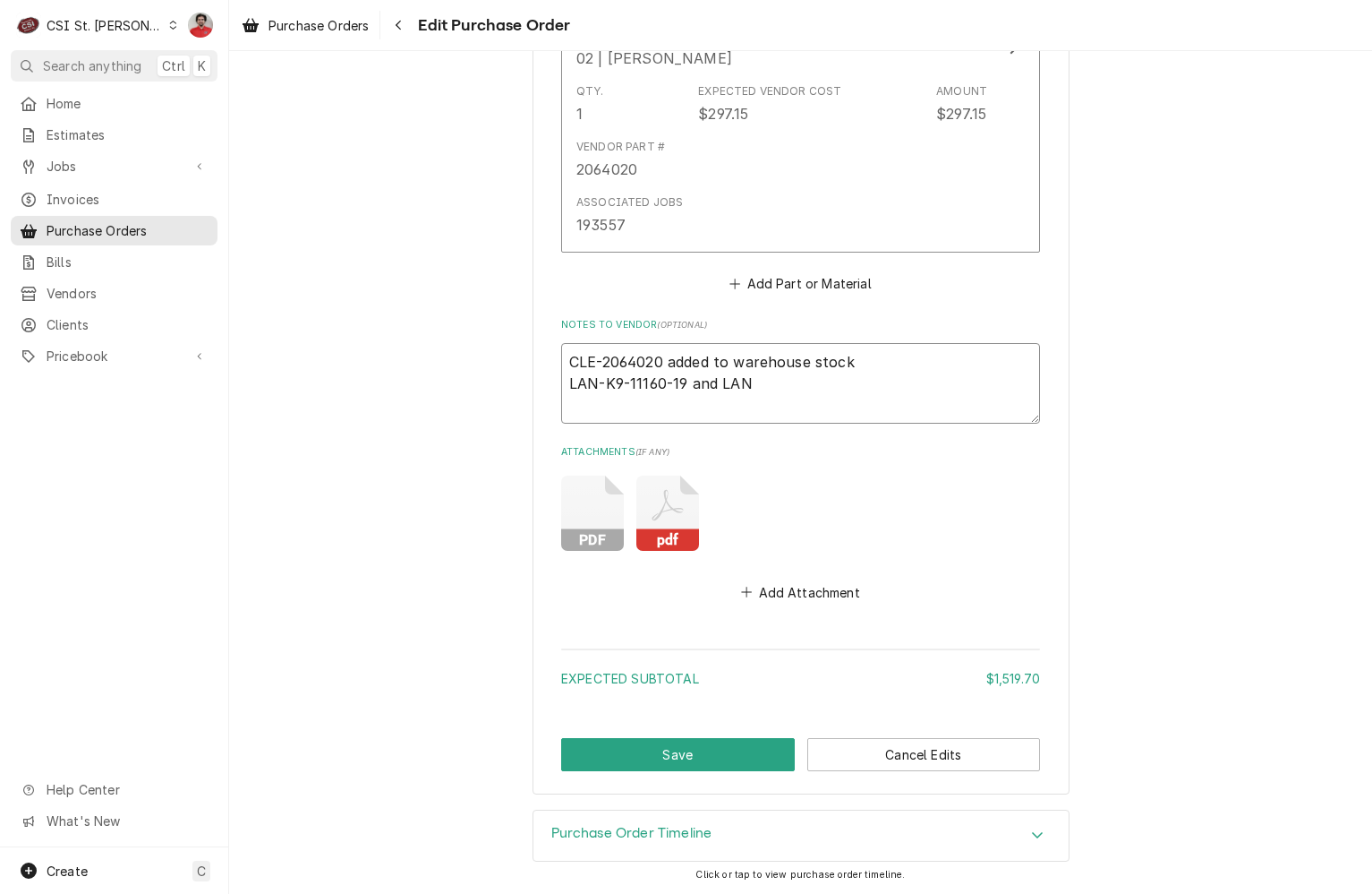
type textarea "x"
type textarea "CLE-2064020 added to warehouse stock LAN-K9-11160-19 and LAN-"
type textarea "x"
type textarea "CLE-2064020 added to warehouse stock LAN-K9-11160-19 and LAN-K"
type textarea "x"
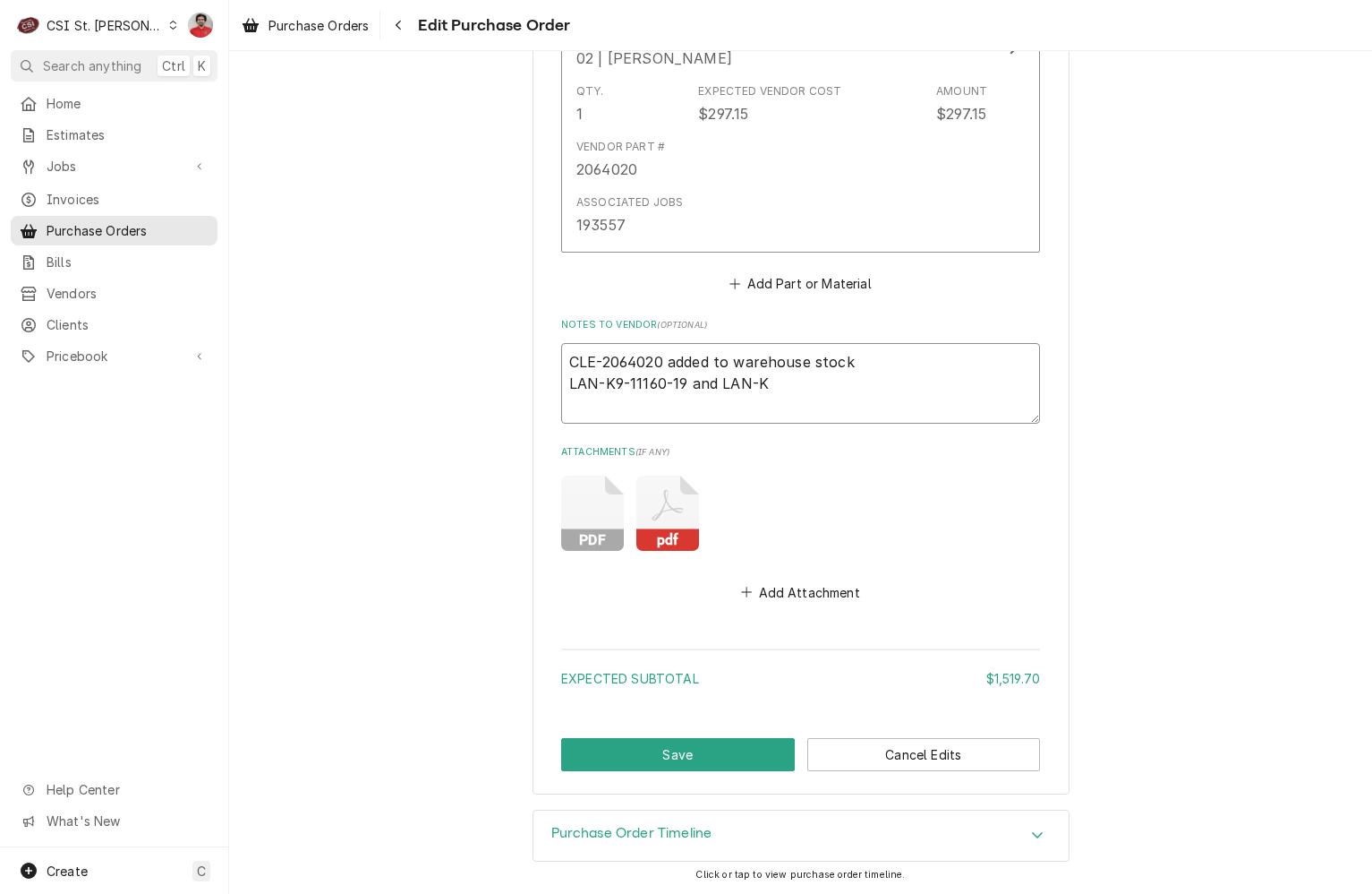
type textarea "CLE-2064020 added to warehouse stock LAN-K9-11160-19 and LAN-K9"
type textarea "x"
type textarea "CLE-2064020 added to warehouse stock LAN-K9-11160-19 and LAN-K91"
type textarea "x"
type textarea "CLE-2064020 added to warehouse stock LAN-K9-11160-19 and LAN-K911"
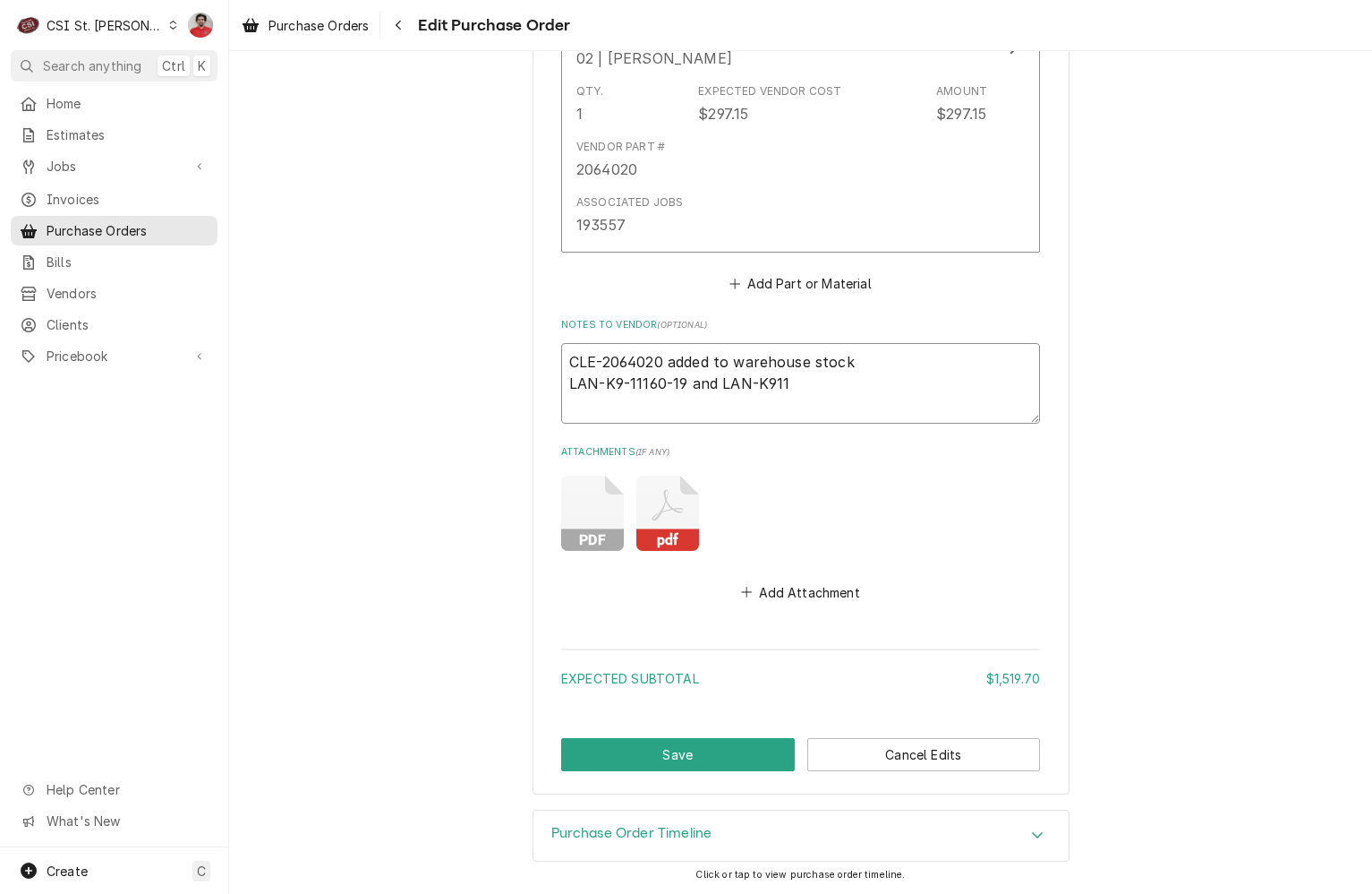
type textarea "x"
type textarea "CLE-2064020 added to warehouse stock LAN-K9-11160-19 and LAN-K9111"
type textarea "x"
type textarea "CLE-2064020 added to warehouse stock LAN-K9-11160-19 and LAN-K91116"
type textarea "x"
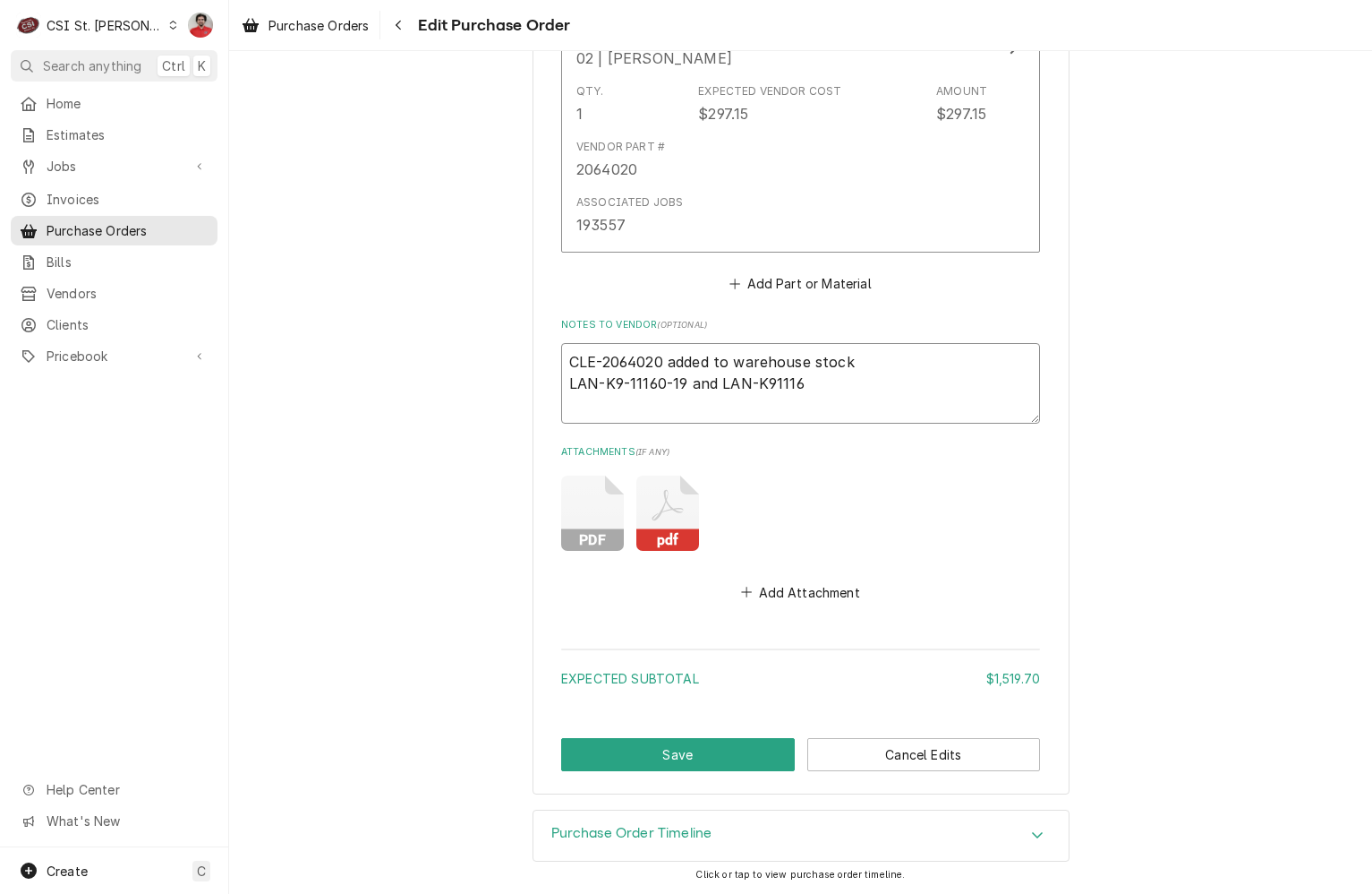
type textarea "CLE-2064020 added to warehouse stock LAN-K9-11160-19 and LAN-K911160"
type textarea "x"
type textarea "CLE-2064020 added to warehouse stock LAN-K9-11160-19 and LAN-K911160-"
type textarea "x"
type textarea "CLE-2064020 added to warehouse stock LAN-K9-11160-19 and LAN-K911160-1"
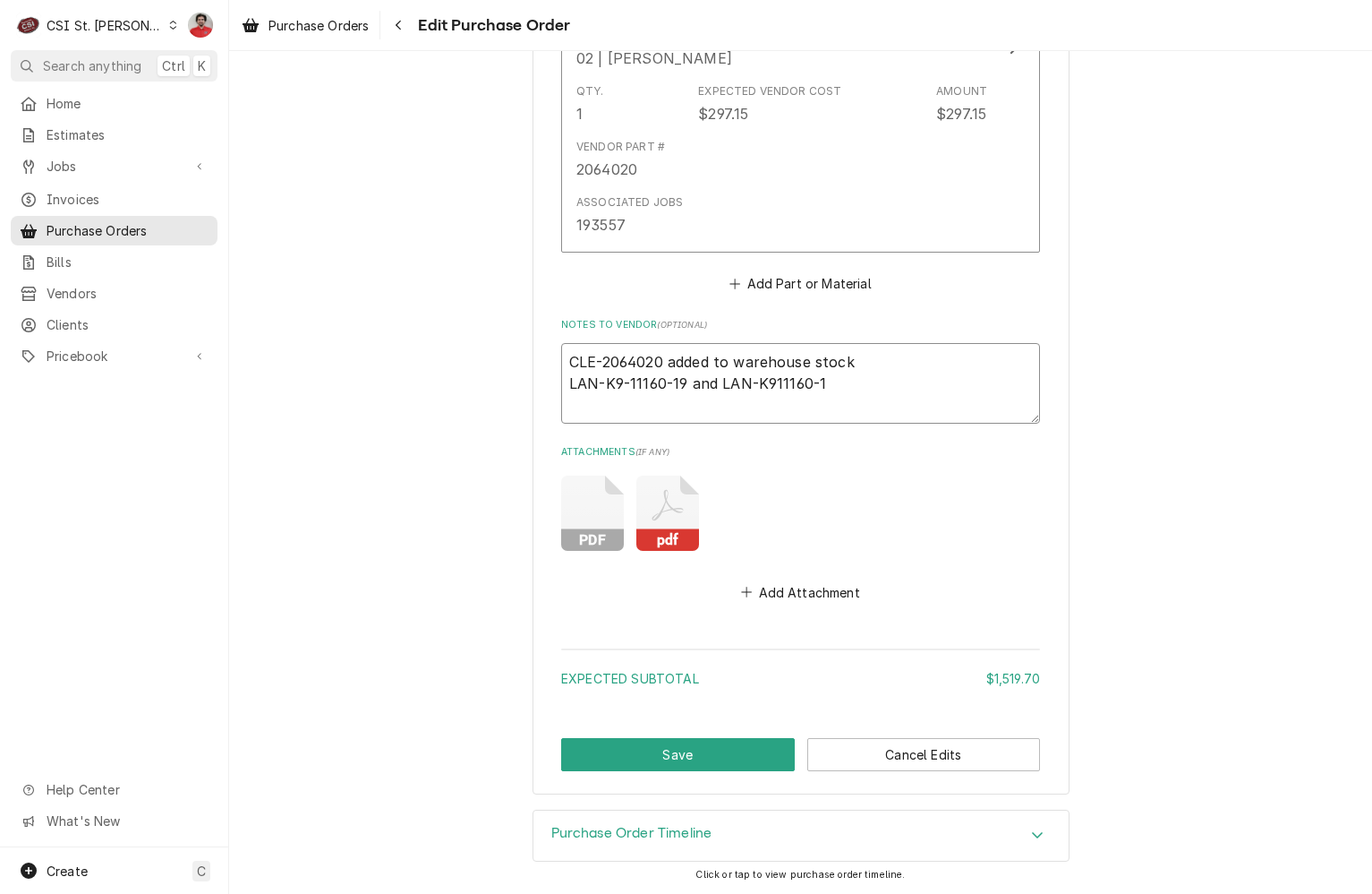
type textarea "x"
type textarea "CLE-2064020 added to warehouse stock LAN-K9-11160-19 and LAN-K911160-15"
type textarea "x"
type textarea "CLE-2064020 added to warehouse stock LAN-K9-11160-19 and LAN-K911160-15"
type textarea "x"
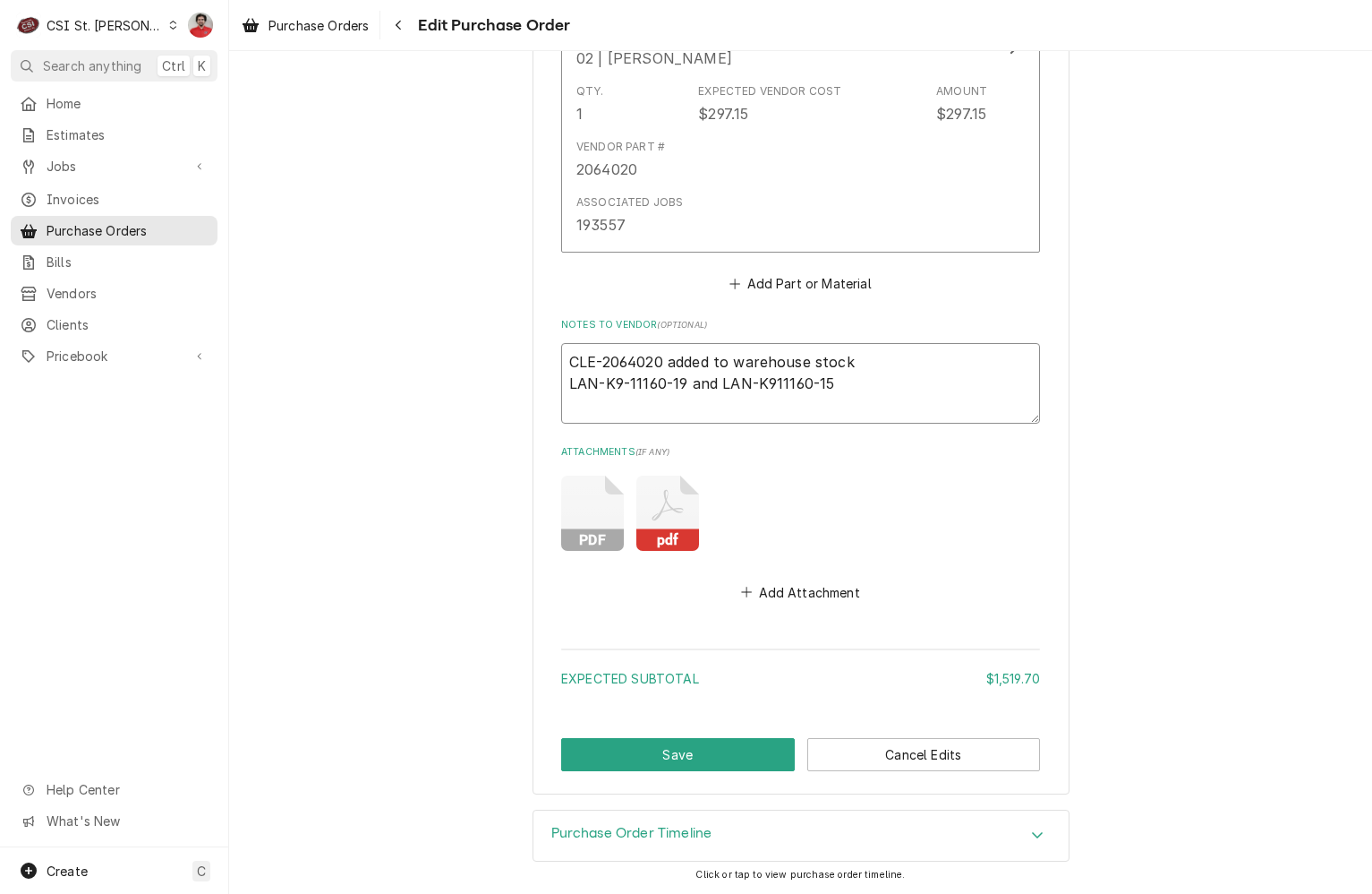
type textarea "CLE-2064020 added to warehouse stock LAN-K9-11160-19 and LAN-K911160-15 r"
type textarea "x"
type textarea "CLE-2064020 added to warehouse stock LAN-K9-11160-19 and LAN-K911160-15 re"
type textarea "x"
type textarea "CLE-2064020 added to warehouse stock LAN-K9-11160-19 and LAN-K911160-15 retu"
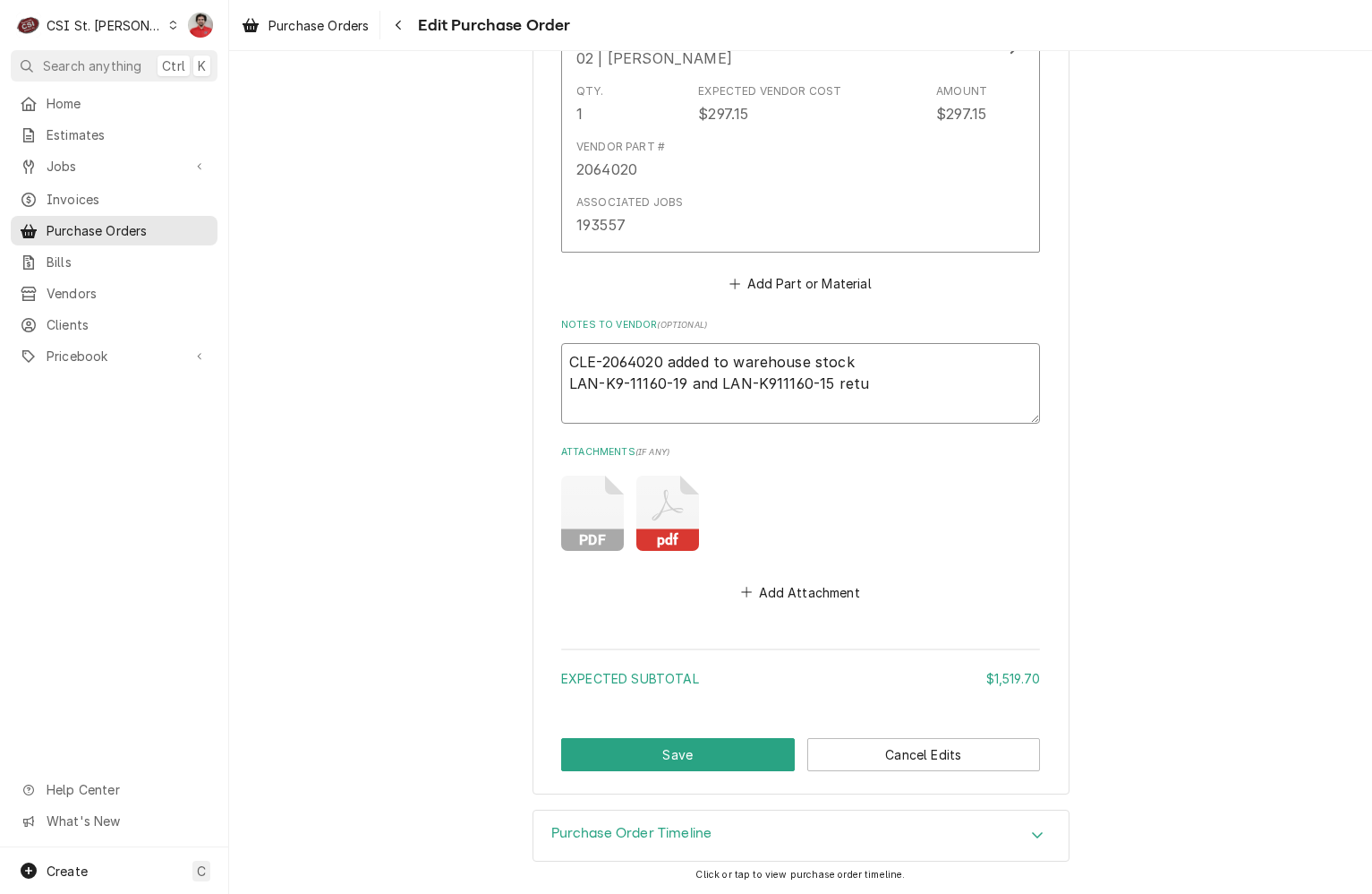
type textarea "x"
type textarea "CLE-2064020 added to warehouse stock LAN-K9-11160-19 and LAN-K911160-15 retur"
type textarea "x"
type textarea "CLE-2064020 added to warehouse stock LAN-K9-11160-19 and LAN-K911160-15 return"
type textarea "x"
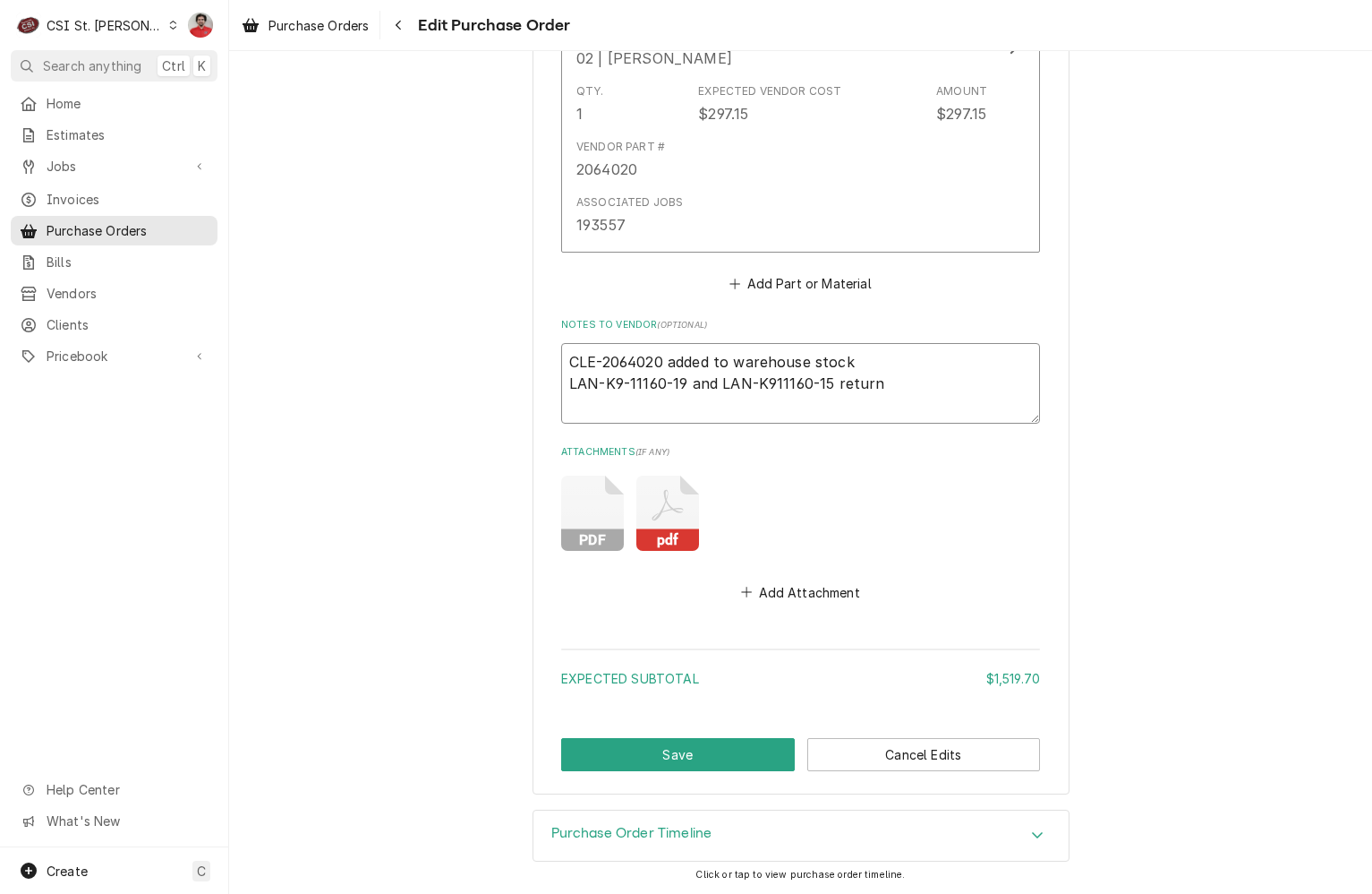
type textarea "CLE-2064020 added to warehouse stock LAN-K9-11160-19 and LAN-K911160-15 returne"
type textarea "x"
type textarea "CLE-2064020 added to warehouse stock LAN-K9-11160-19 and LAN-K911160-15 returned"
type textarea "x"
type textarea "CLE-2064020 added to warehouse stock LAN-K9-11160-19 and LAN-K911160-15 returned"
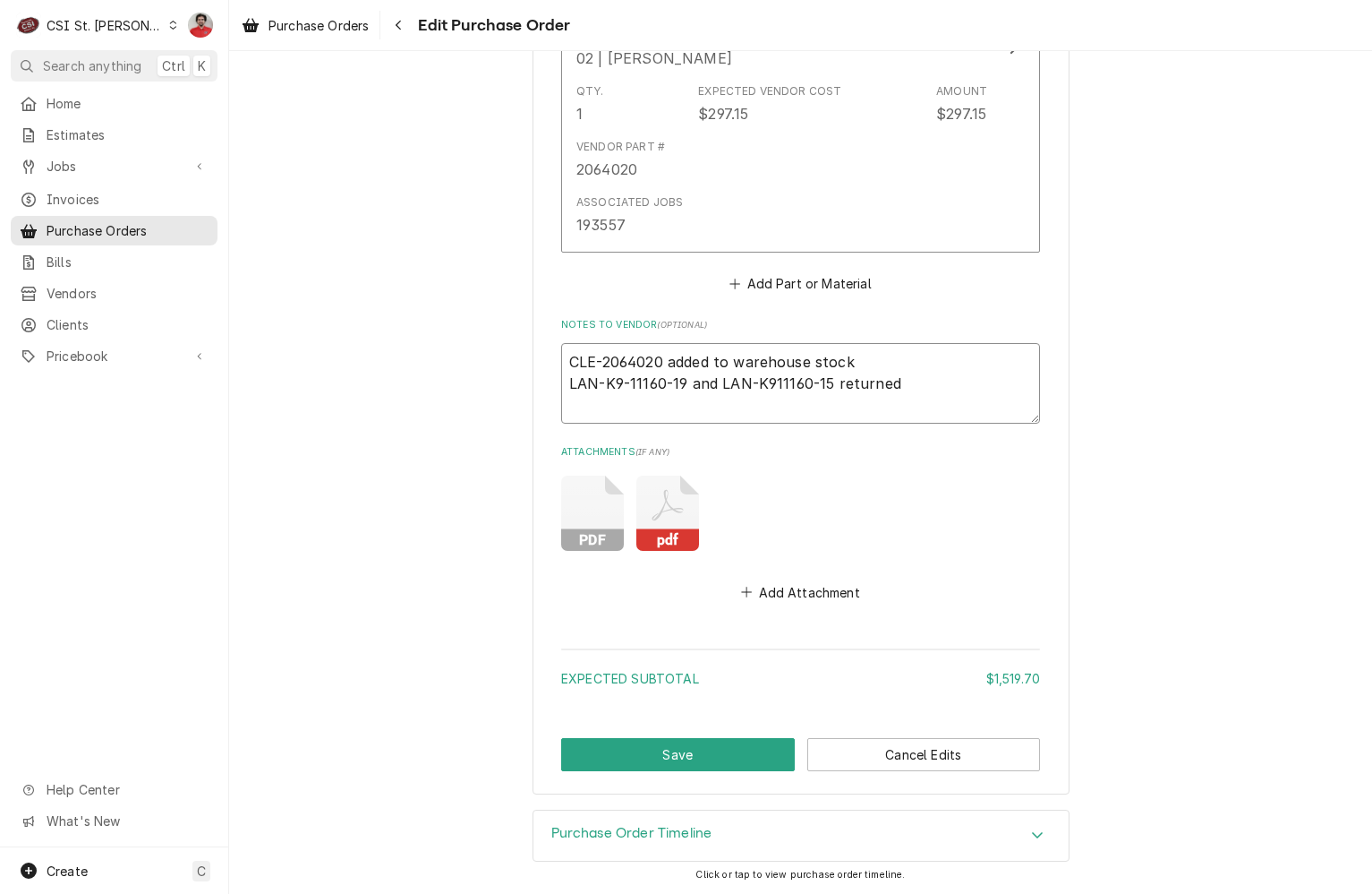
type textarea "x"
type textarea "CLE-2064020 added to warehouse stock LAN-K9-11160-19 and LAN-K911160-15 returne…"
type textarea "x"
type textarea "CLE-2064020 added to warehouse stock LAN-K9-11160-19 and LAN-K911160-15 returne…"
type textarea "x"
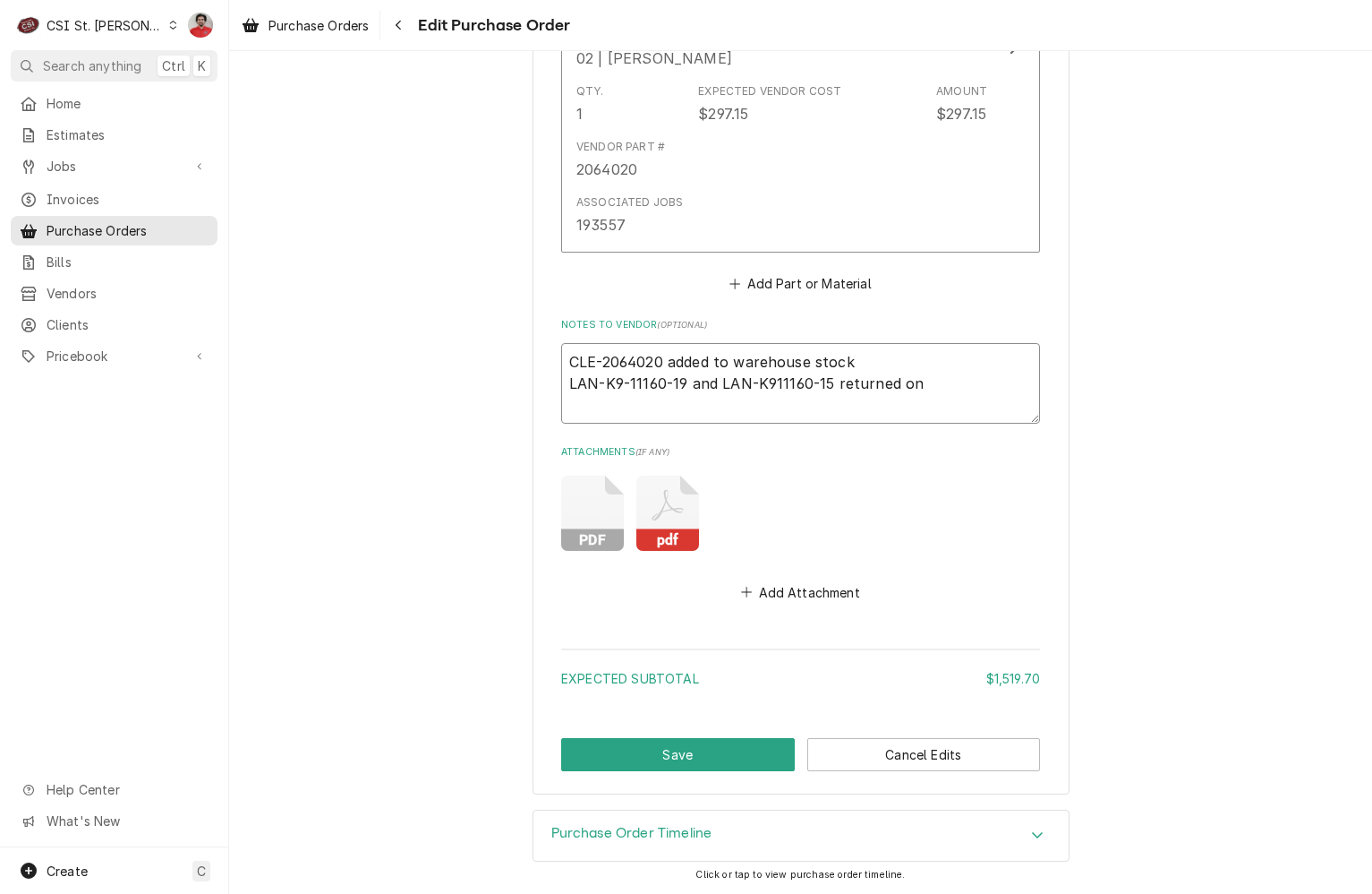
type textarea "CLE-2064020 added to warehouse stock LAN-K9-11160-19 and LAN-K911160-15 returne…"
type textarea "x"
type textarea "CLE-2064020 added to warehouse stock LAN-K9-11160-19 and LAN-K911160-15 returne…"
type textarea "x"
type textarea "CLE-2064020 added to warehouse stock LAN-K9-11160-19 and LAN-K911160-15 returne…"
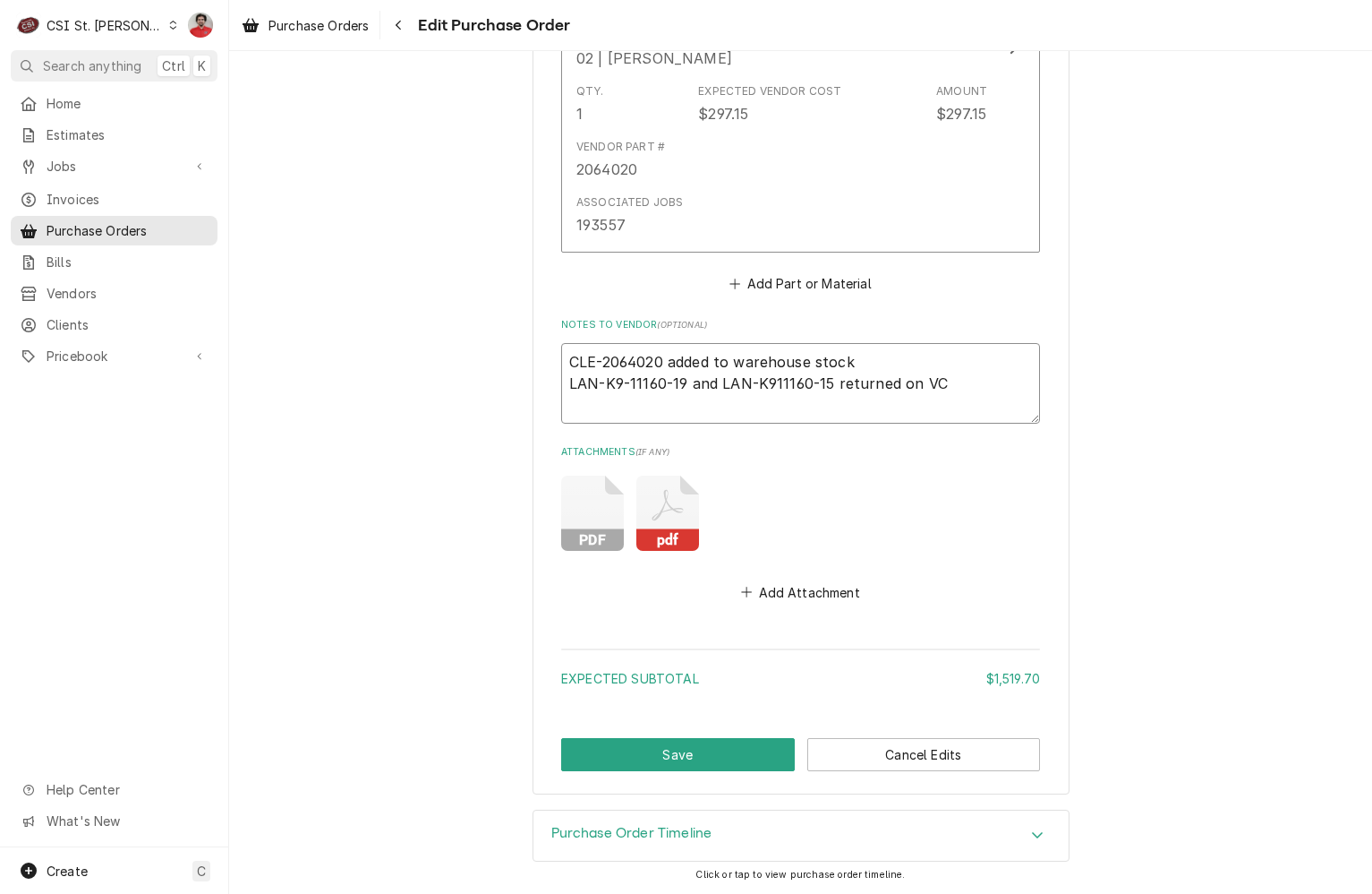
type textarea "x"
paste textarea "38940"
type textarea "CLE-2064020 added to warehouse stock LAN-K9-11160-19 and LAN-K911160-15 returne…"
type textarea "x"
type textarea "CLE-2064020 added to warehouse stock LAN-K9-11160-19 and LAN-K911160-15 returne…"
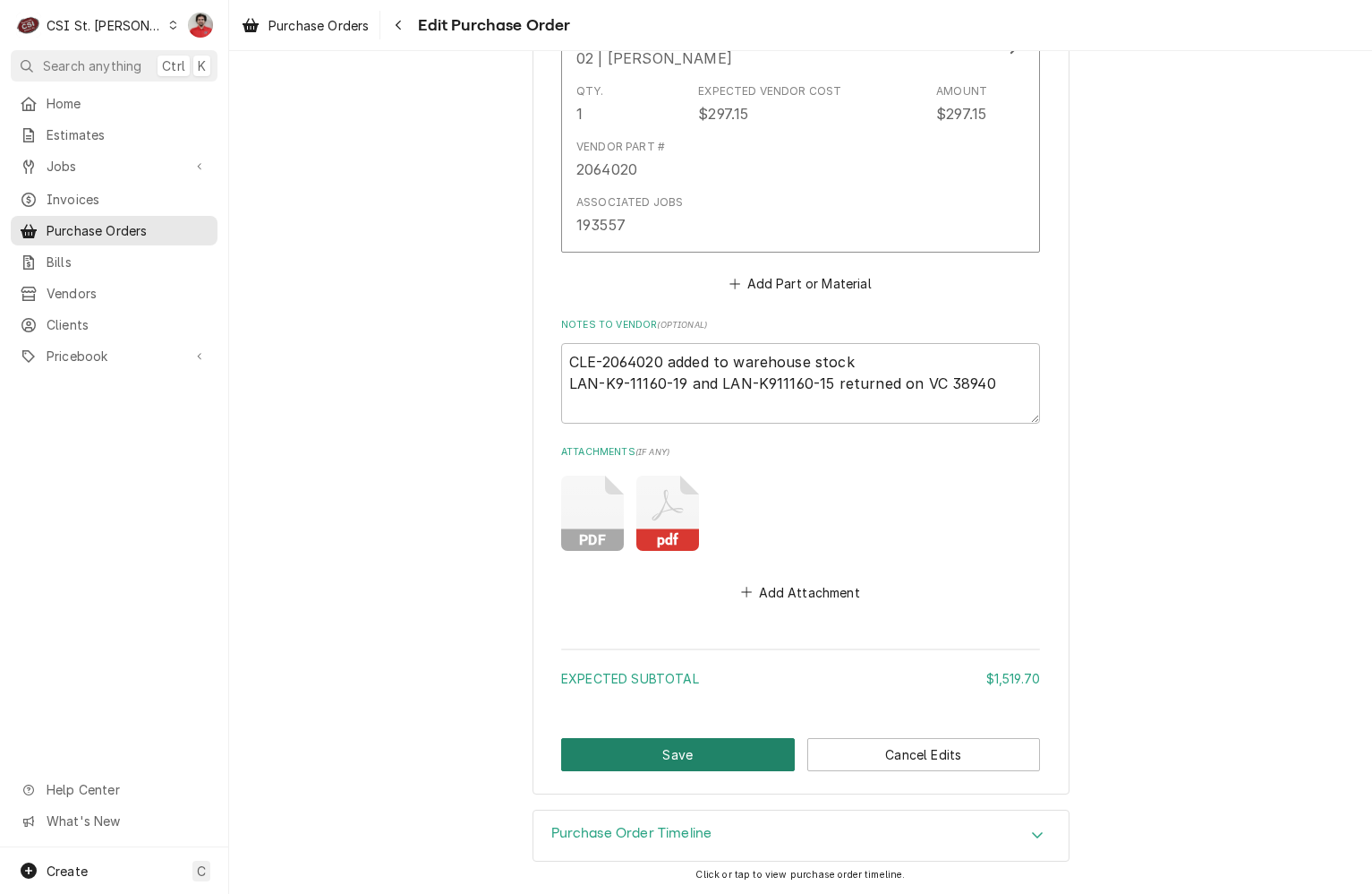
click at [712, 744] on button "Save" at bounding box center [677, 754] width 234 height 33
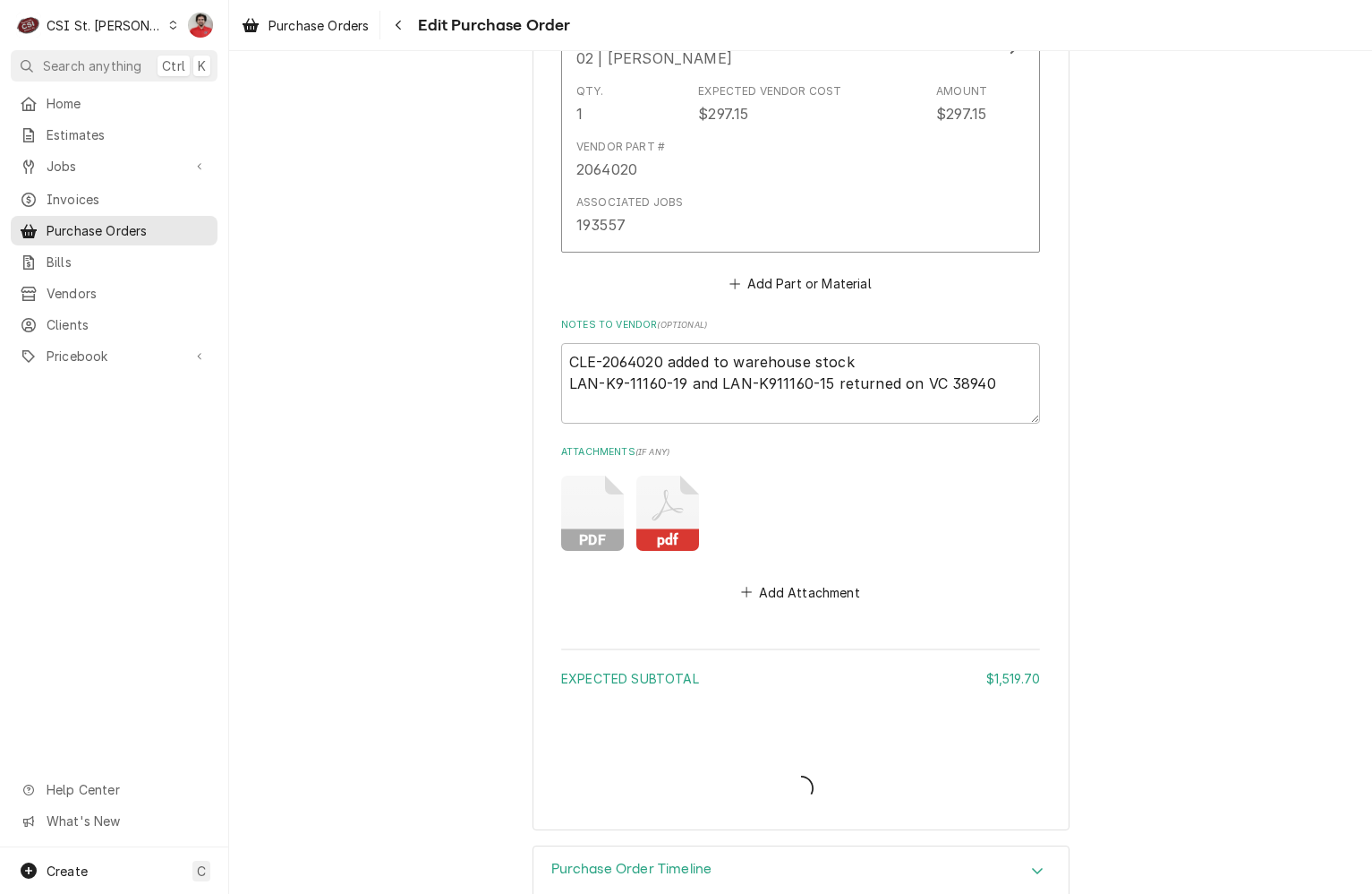
type textarea "x"
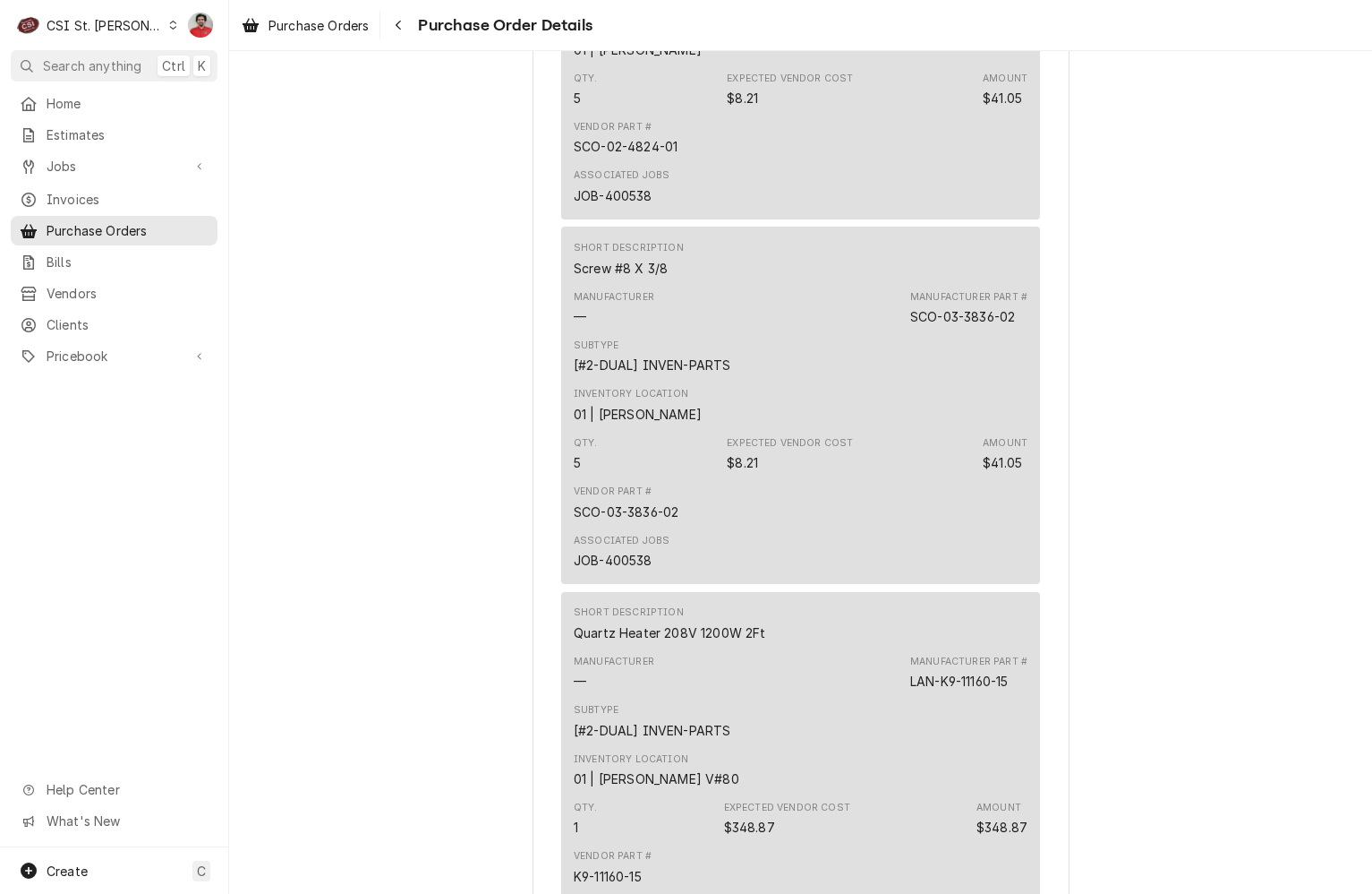
scroll to position [2328, 0]
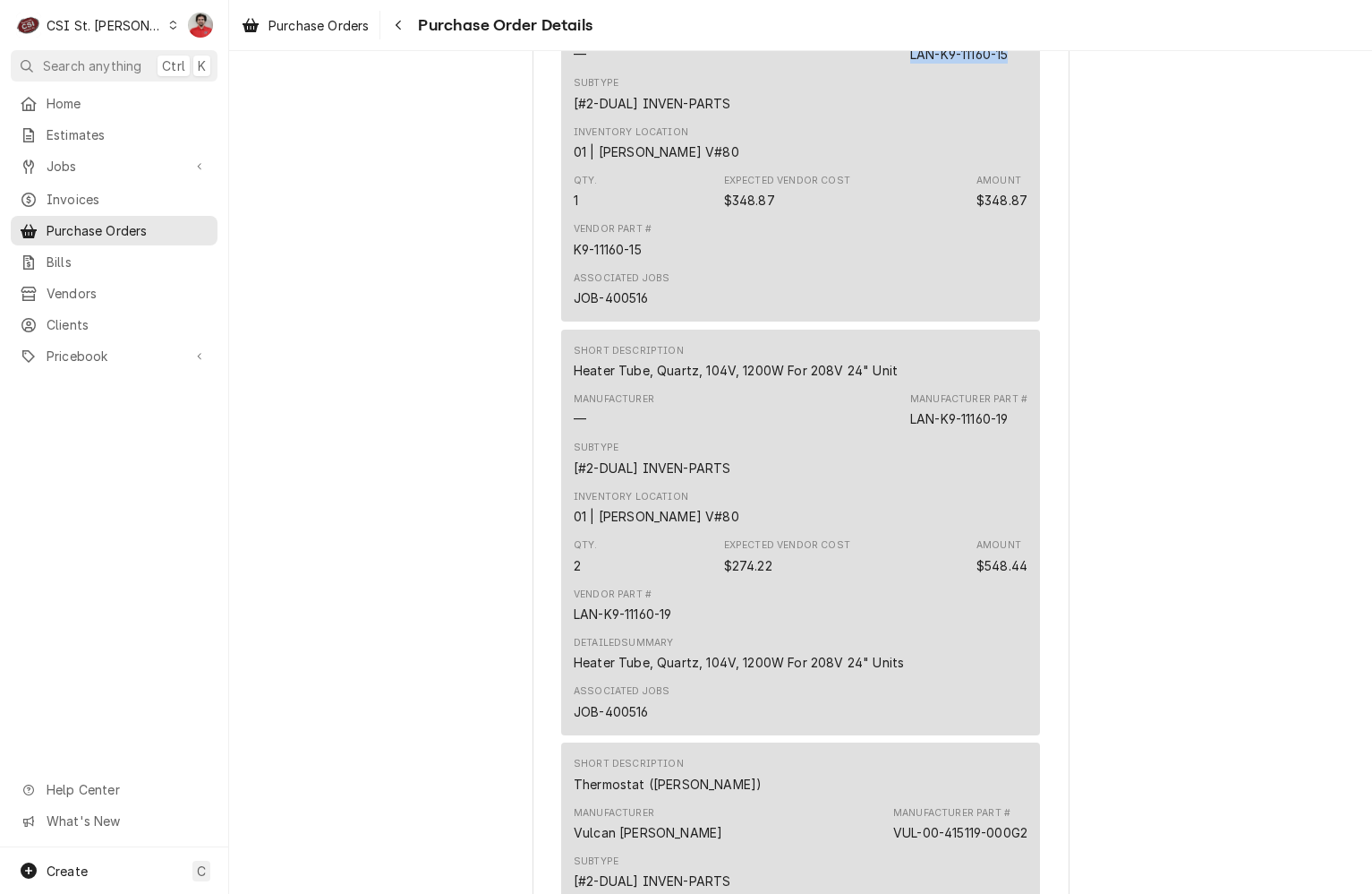
drag, startPoint x: 981, startPoint y: 117, endPoint x: 899, endPoint y: 122, distance: 82.2
click at [899, 70] on div "Manufacturer — Manufacturer Part # LAN-K9-11160-15" at bounding box center [801, 46] width 454 height 48
copy div "LAN-K9-11160-15"
drag, startPoint x: 1007, startPoint y: 481, endPoint x: 864, endPoint y: 465, distance: 143.9
click at [864, 434] on div "Manufacturer — Manufacturer Part # LAN-K9-11160-19" at bounding box center [801, 410] width 454 height 48
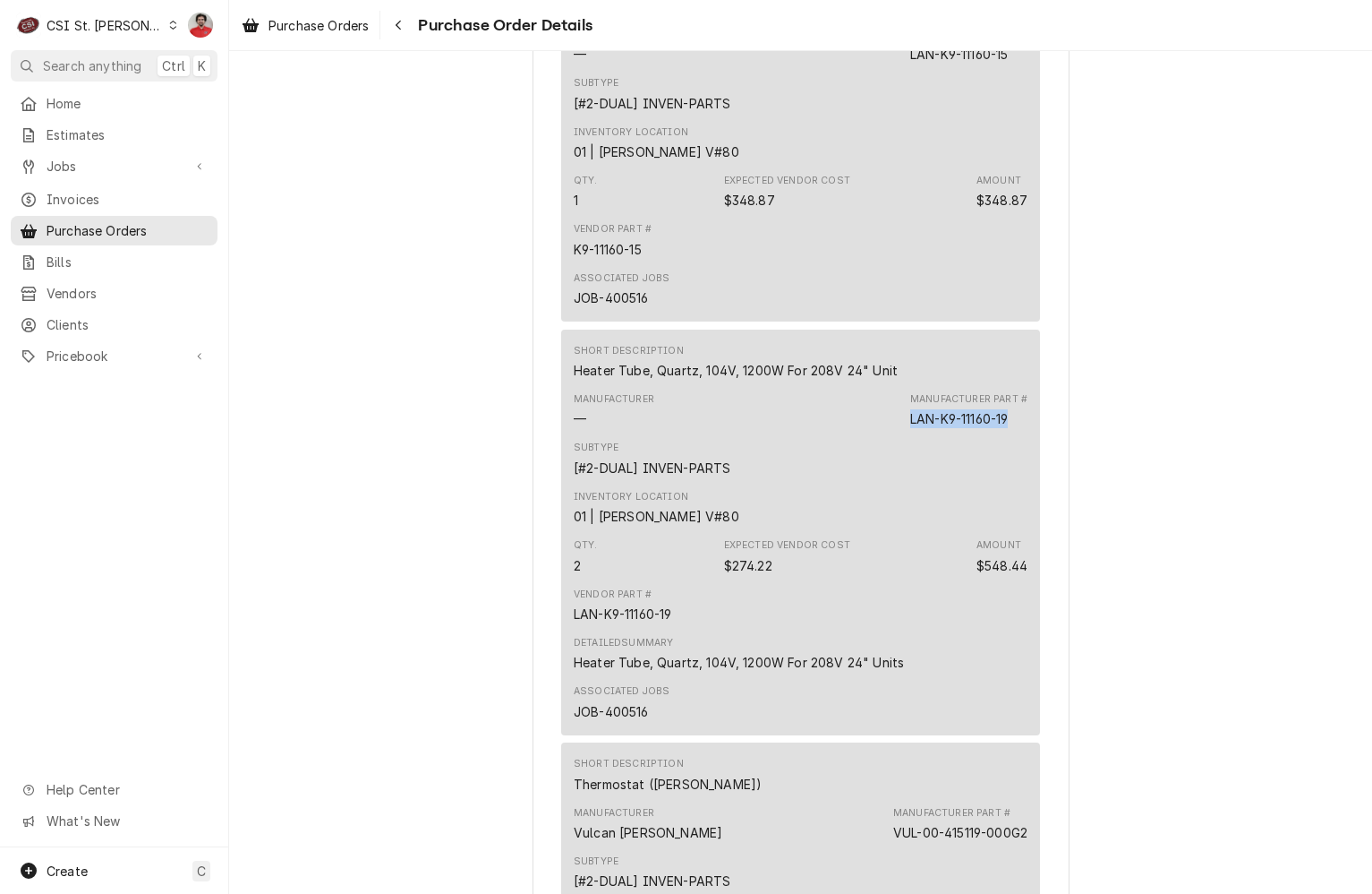
copy div "LAN-K9-11160-19"
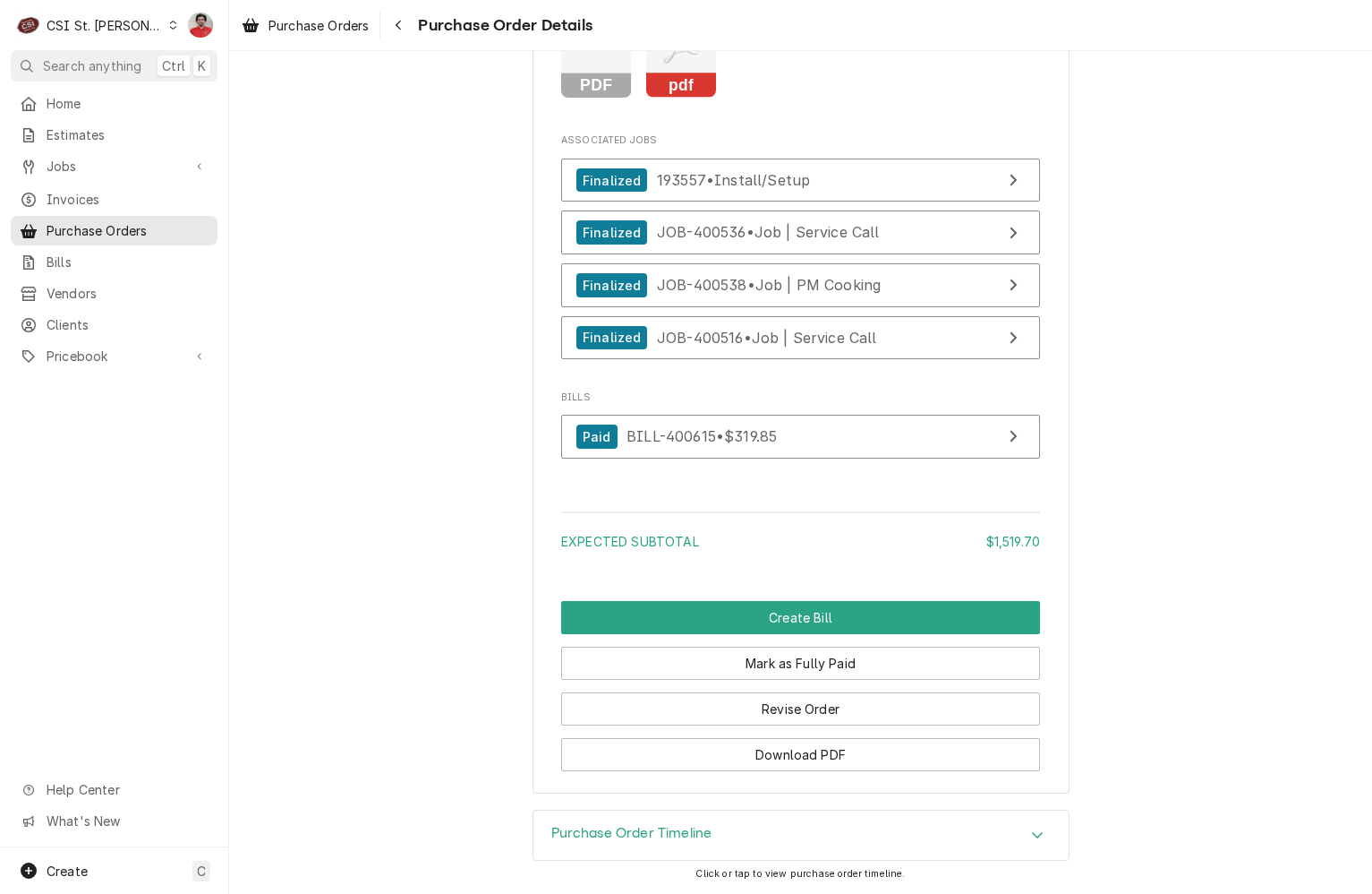
scroll to position [3352, 0]
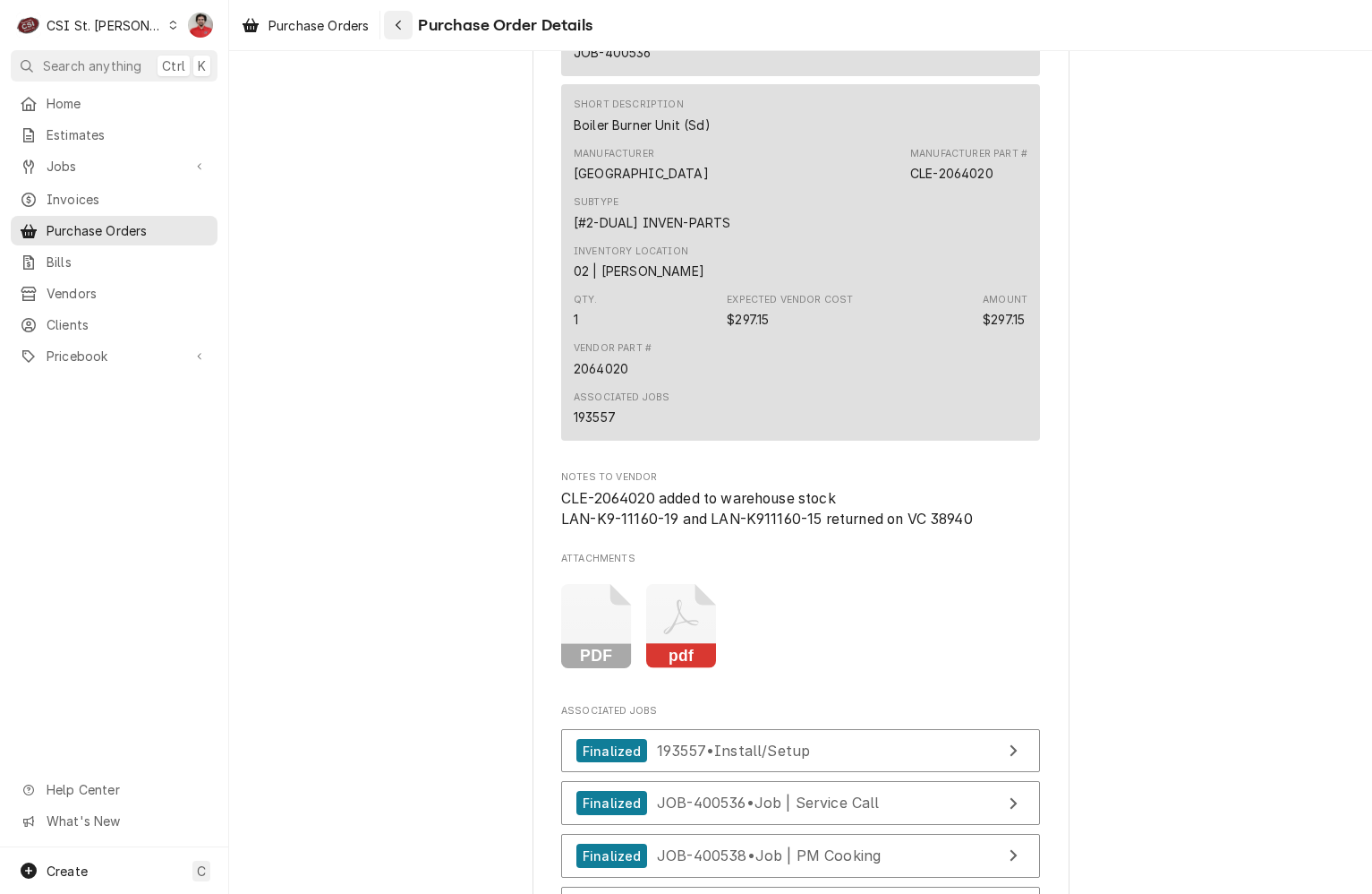
click at [406, 27] on div "Navigate back" at bounding box center [398, 25] width 18 height 18
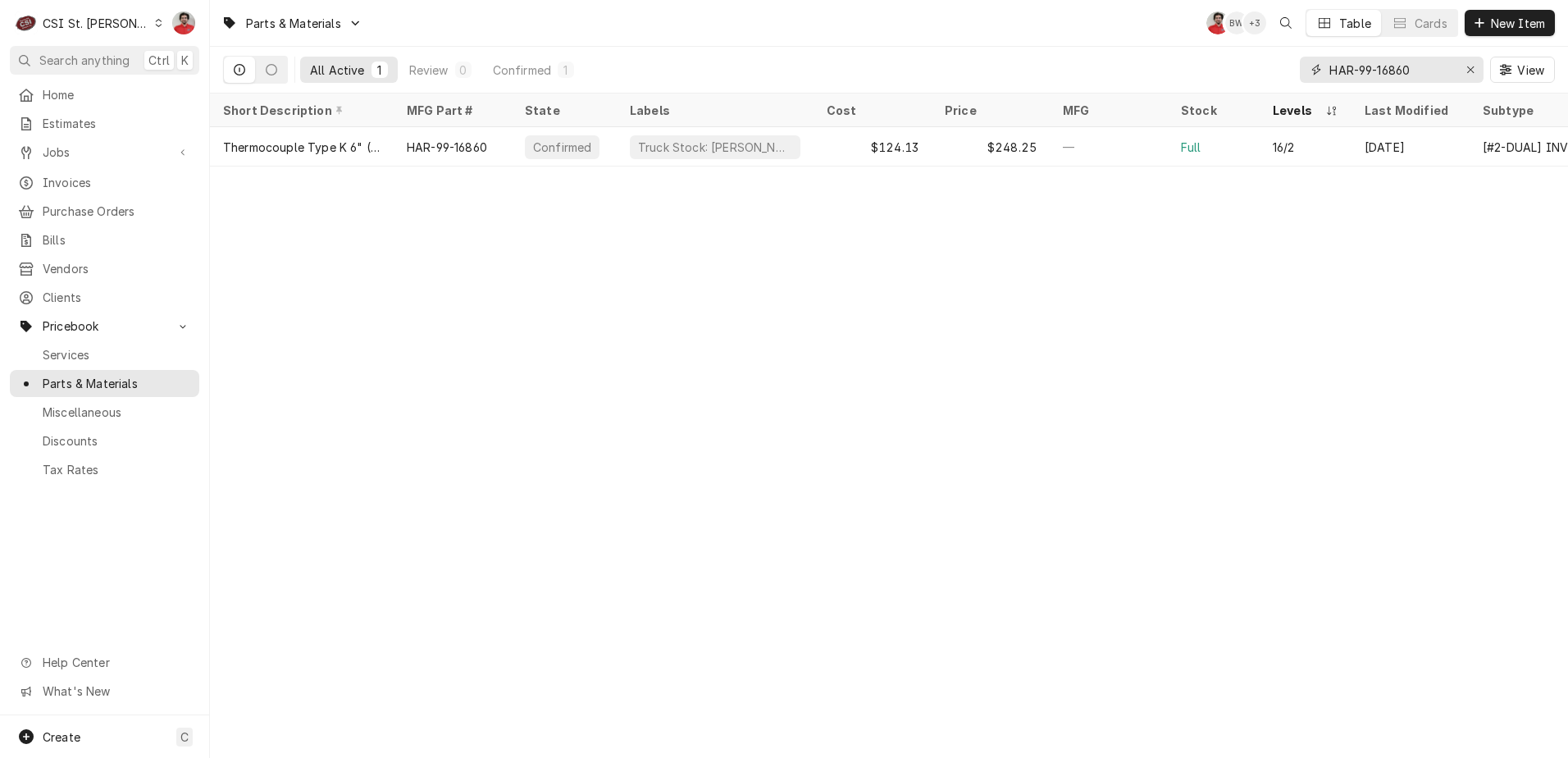
drag, startPoint x: 1417, startPoint y: 76, endPoint x: 853, endPoint y: 57, distance: 564.3
click at [856, 59] on div "All Active 1 Review 0 Confirmed 1 HAR-99-16860 View" at bounding box center [889, 69] width 1332 height 46
paste input "LAN-K9-11160-15"
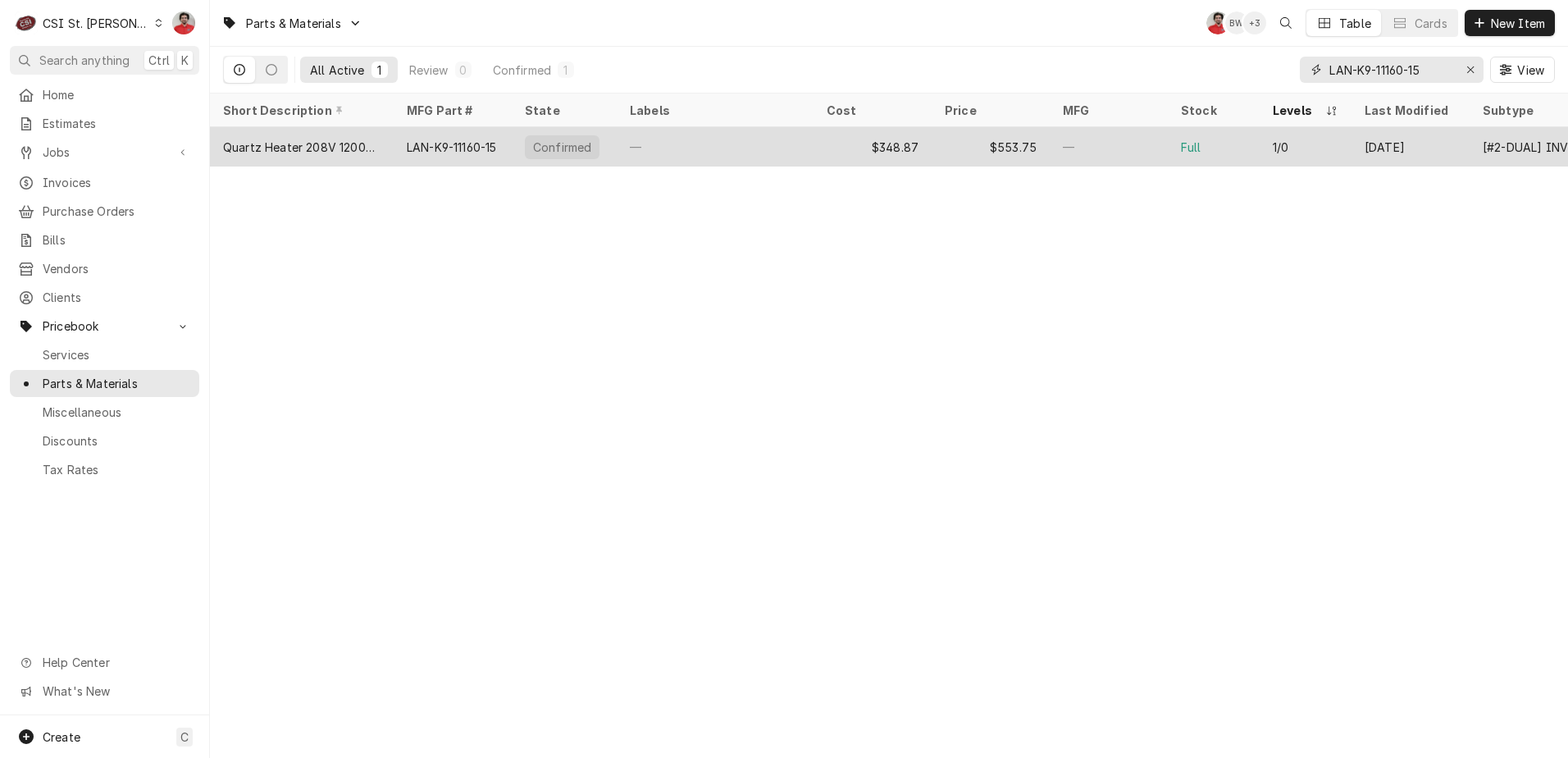
type input "LAN-K9-11160-15"
click at [794, 155] on div "—" at bounding box center [715, 146] width 197 height 39
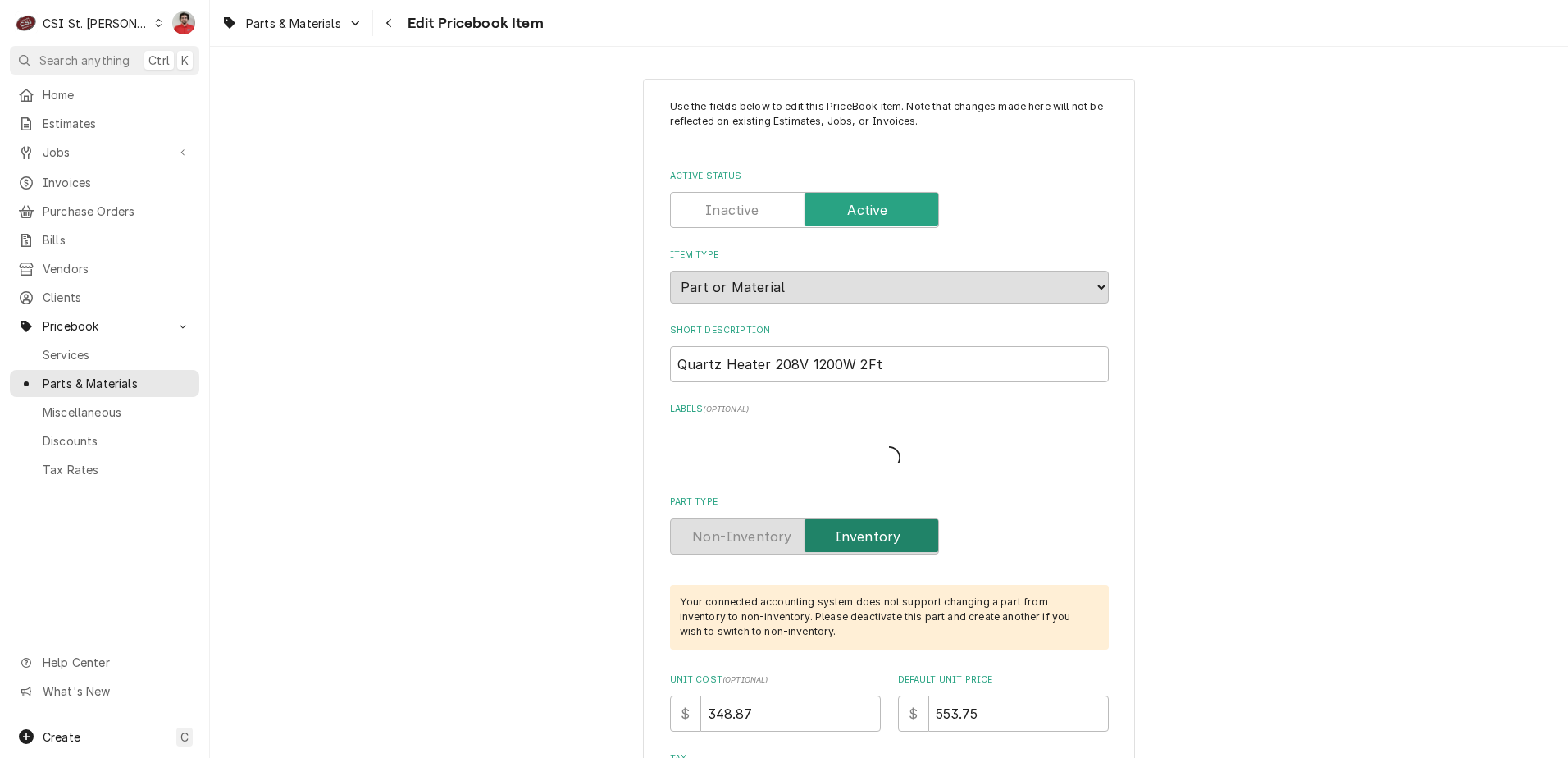
type textarea "x"
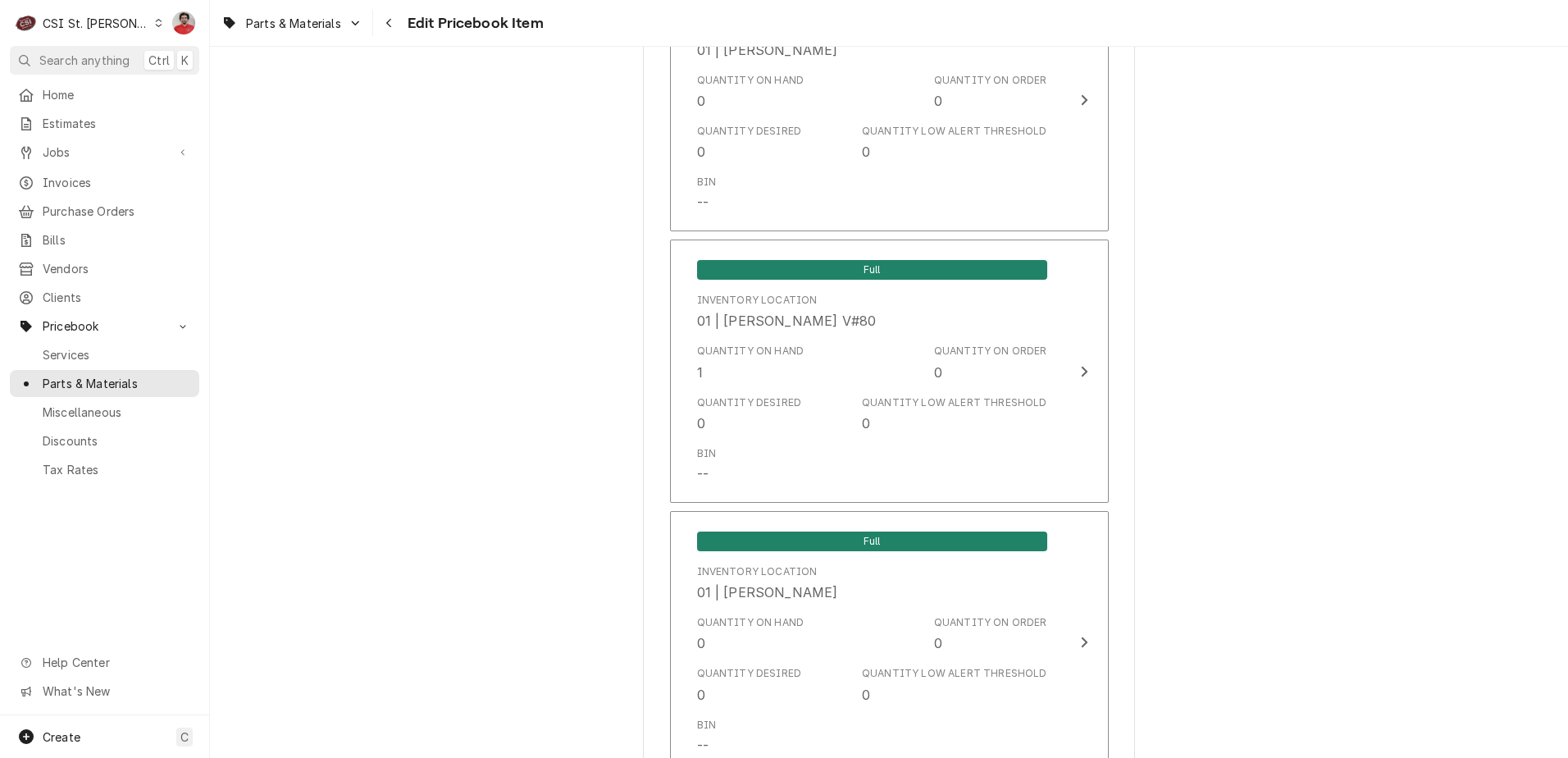
scroll to position [3774, 0]
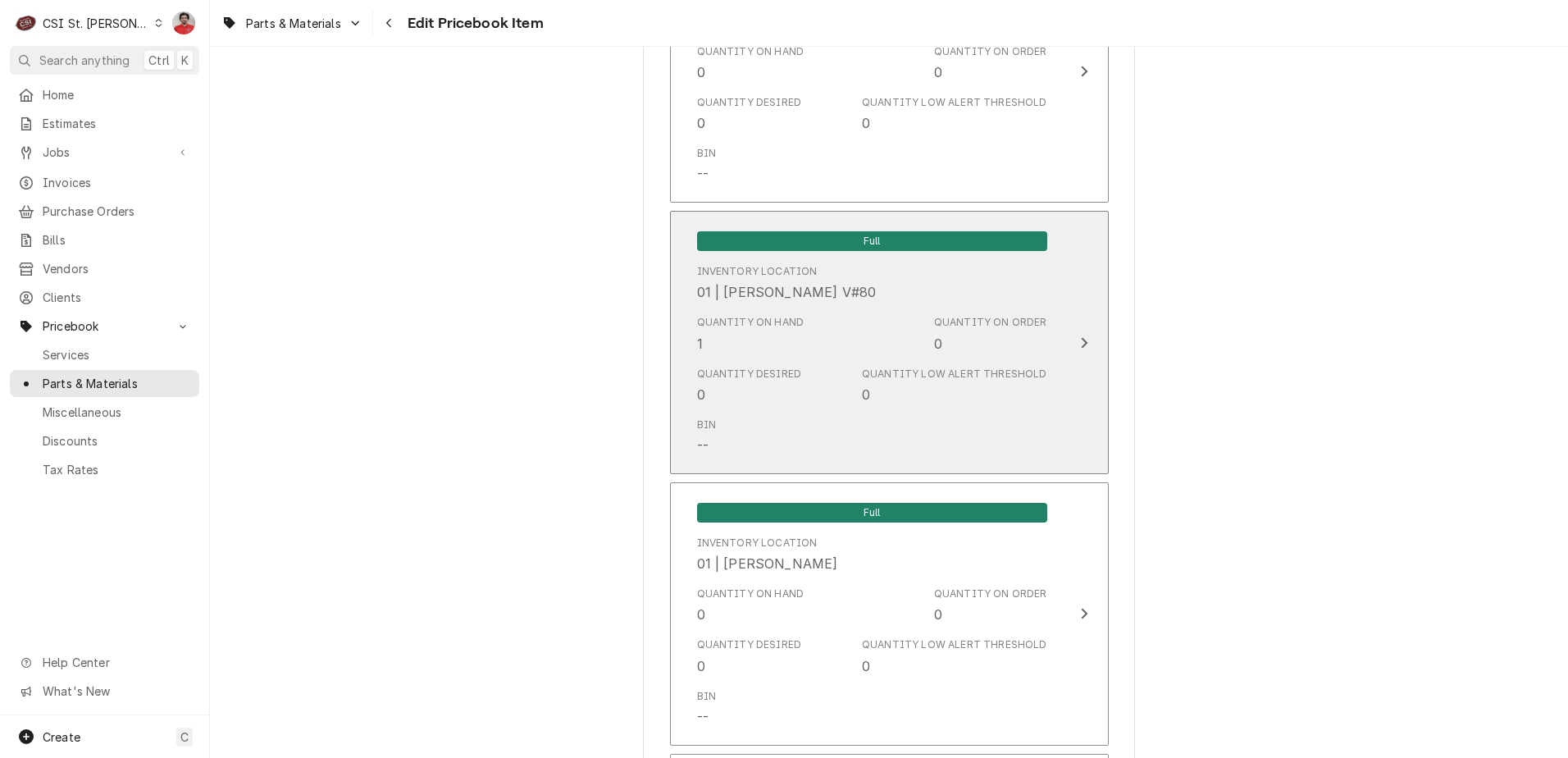
click at [800, 386] on div "Quantity Desired 0 Quantity Low Alert Threshold 0" at bounding box center [872, 386] width 350 height 51
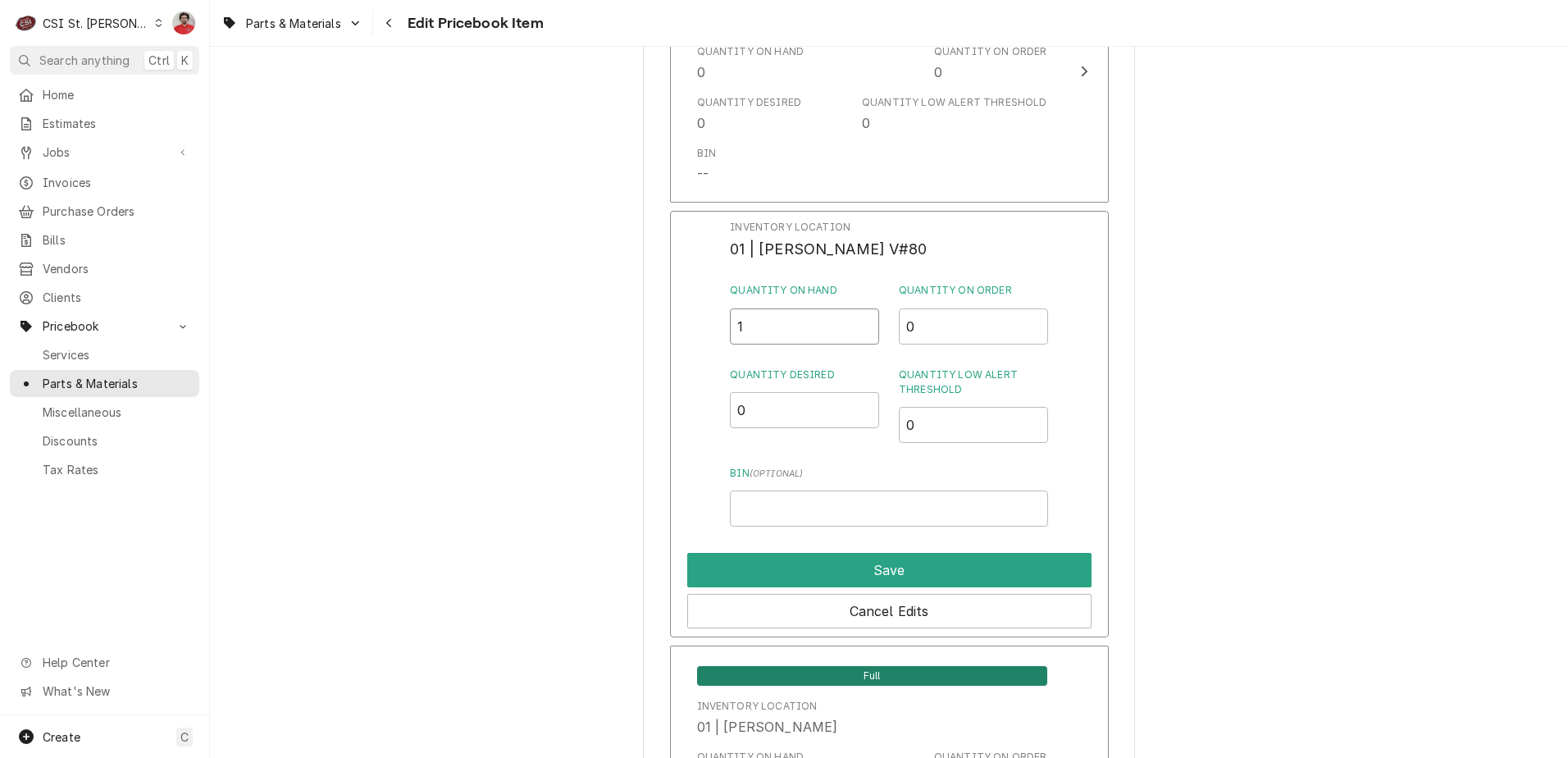
drag, startPoint x: 757, startPoint y: 320, endPoint x: 682, endPoint y: 329, distance: 75.5
click at [691, 329] on div "Inventory Location 01 | [PERSON_NAME] V#80 Quantity on Hand 1 Quantity on Order…" at bounding box center [889, 424] width 438 height 426
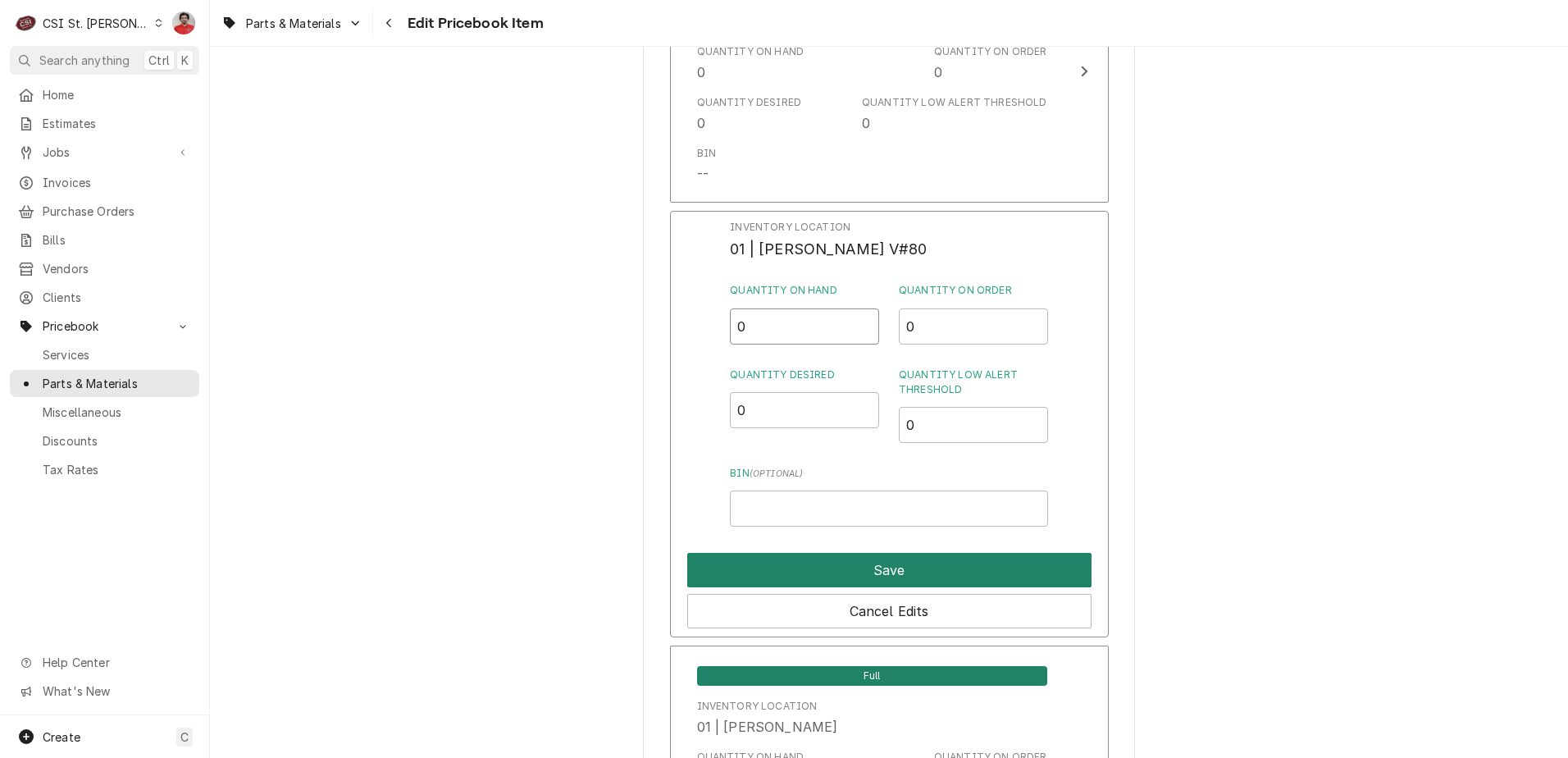
type input "0"
click at [769, 574] on button "Save" at bounding box center [890, 570] width 405 height 35
type textarea "x"
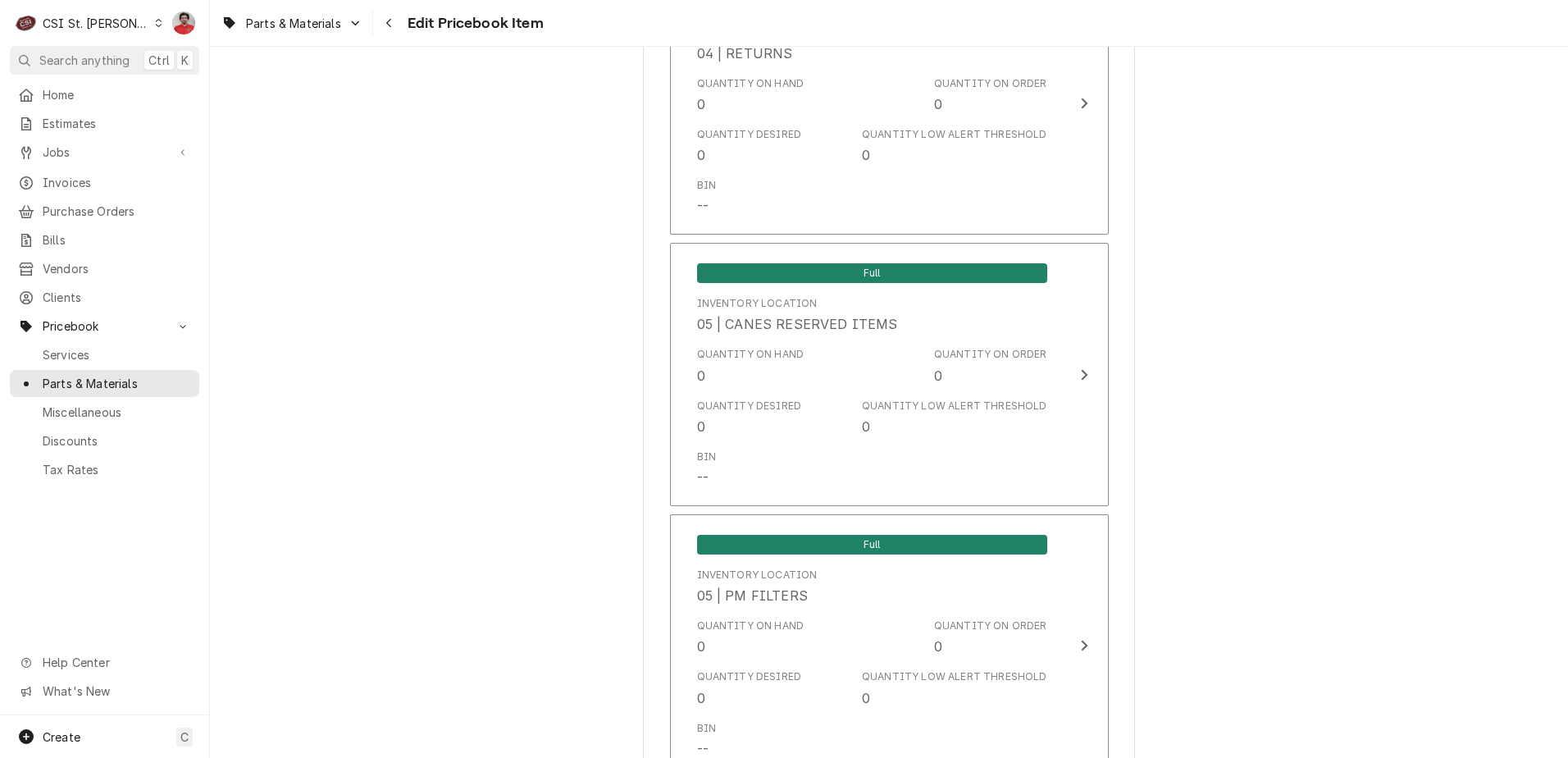
scroll to position [8613, 0]
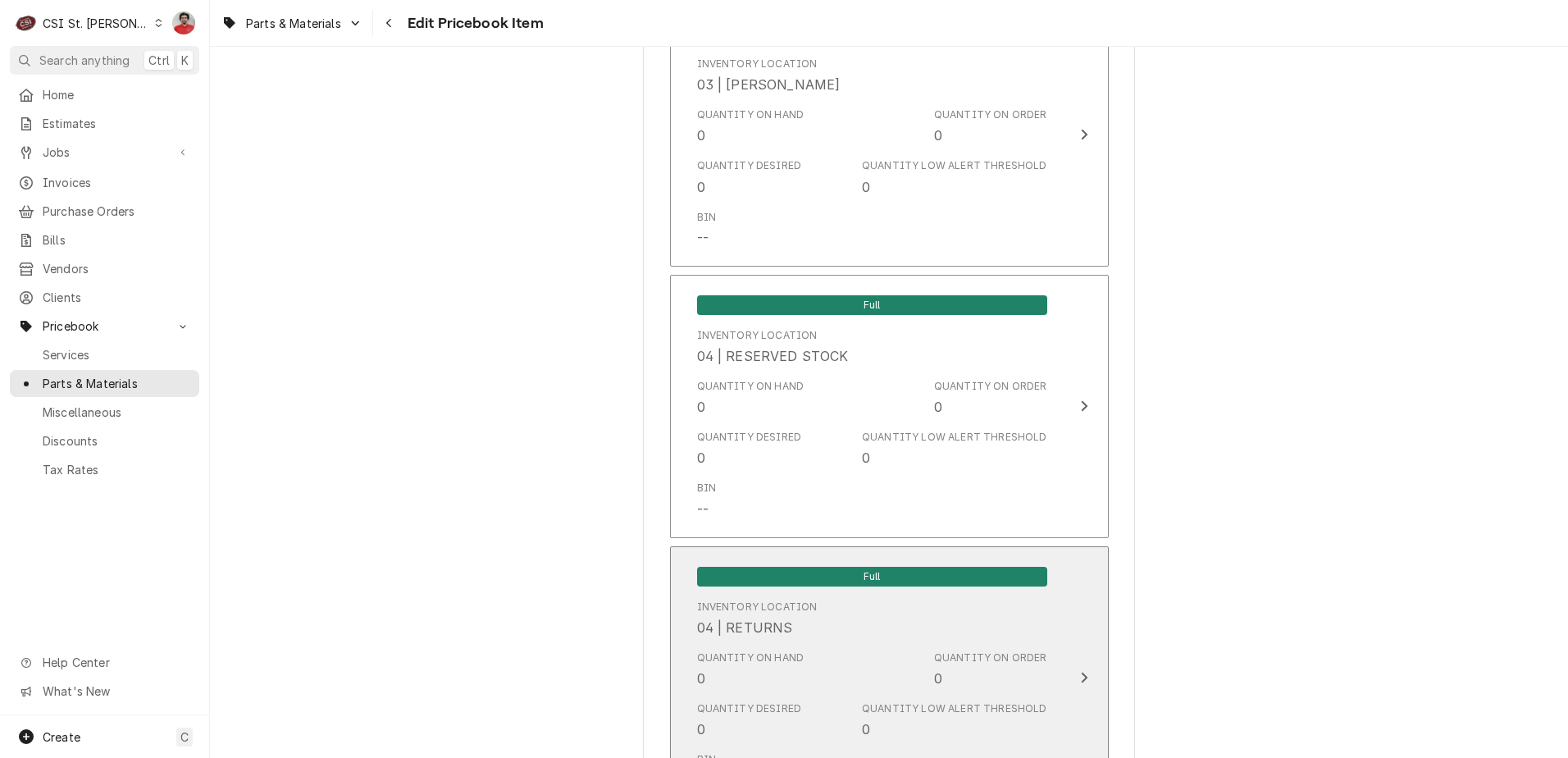
click at [787, 603] on div "Inventory Location 04 | RETURNS" at bounding box center [757, 618] width 121 height 37
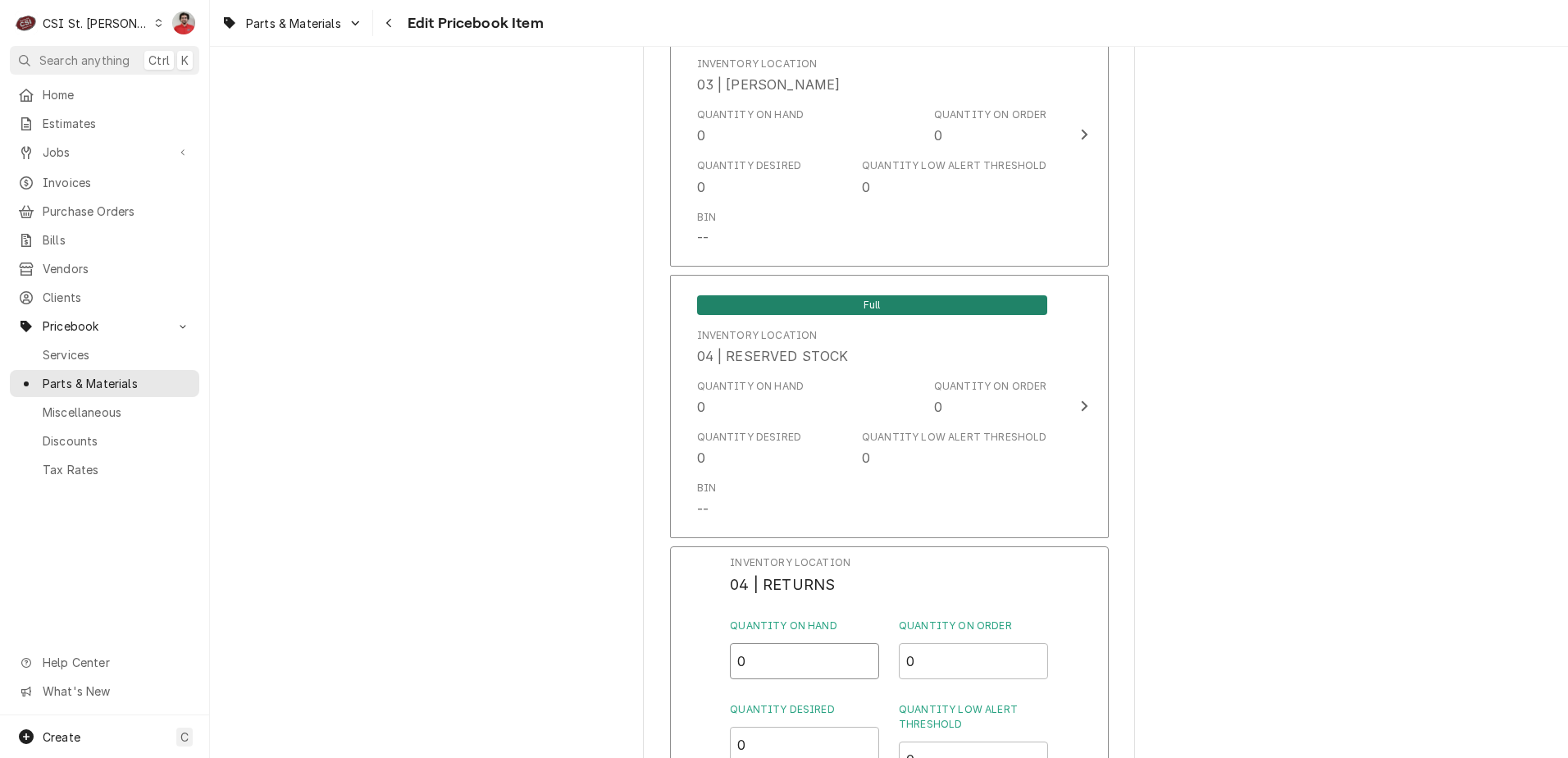
drag, startPoint x: 677, startPoint y: 641, endPoint x: 601, endPoint y: 637, distance: 76.1
type input "1"
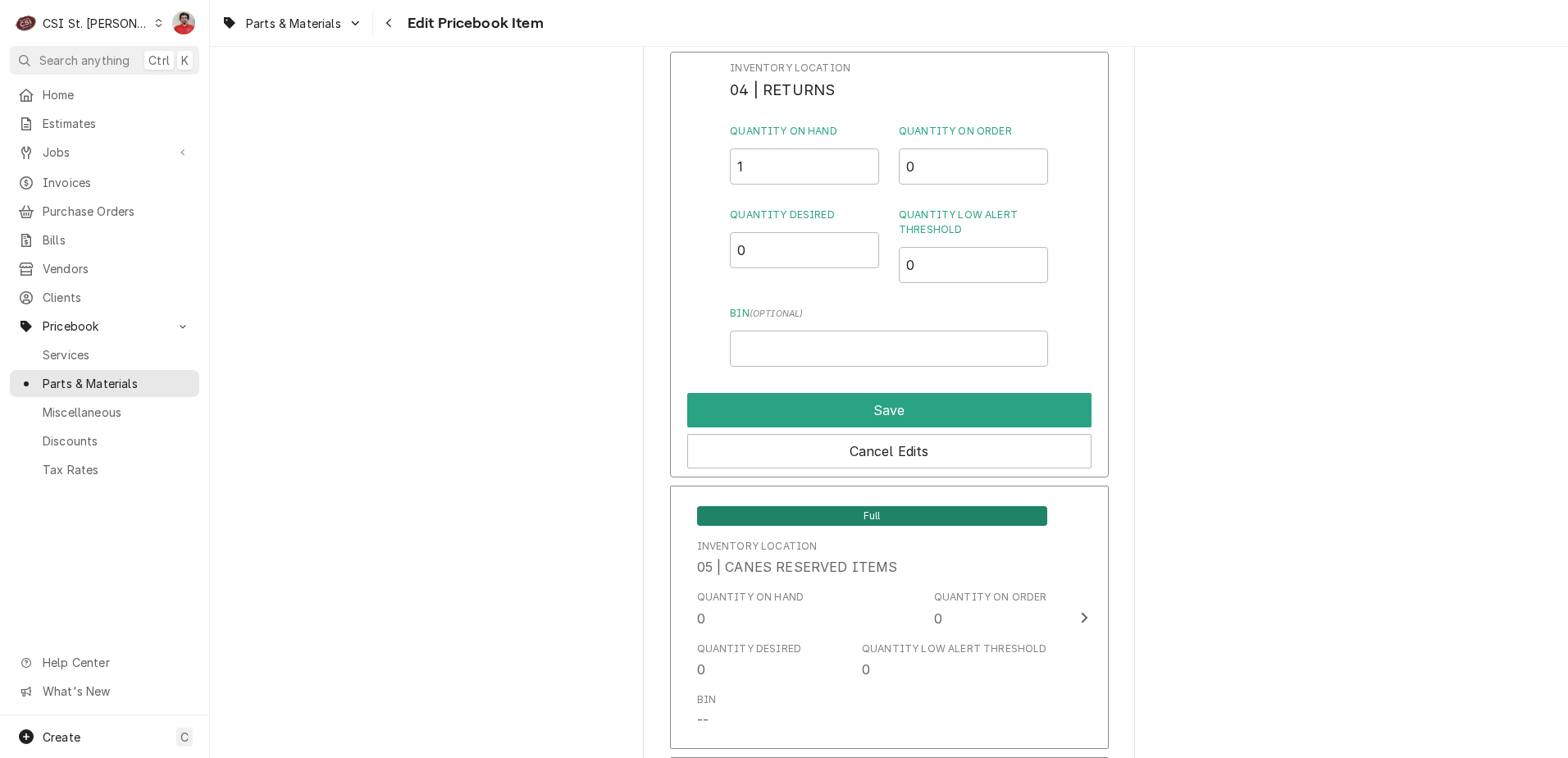
scroll to position [9187, 0]
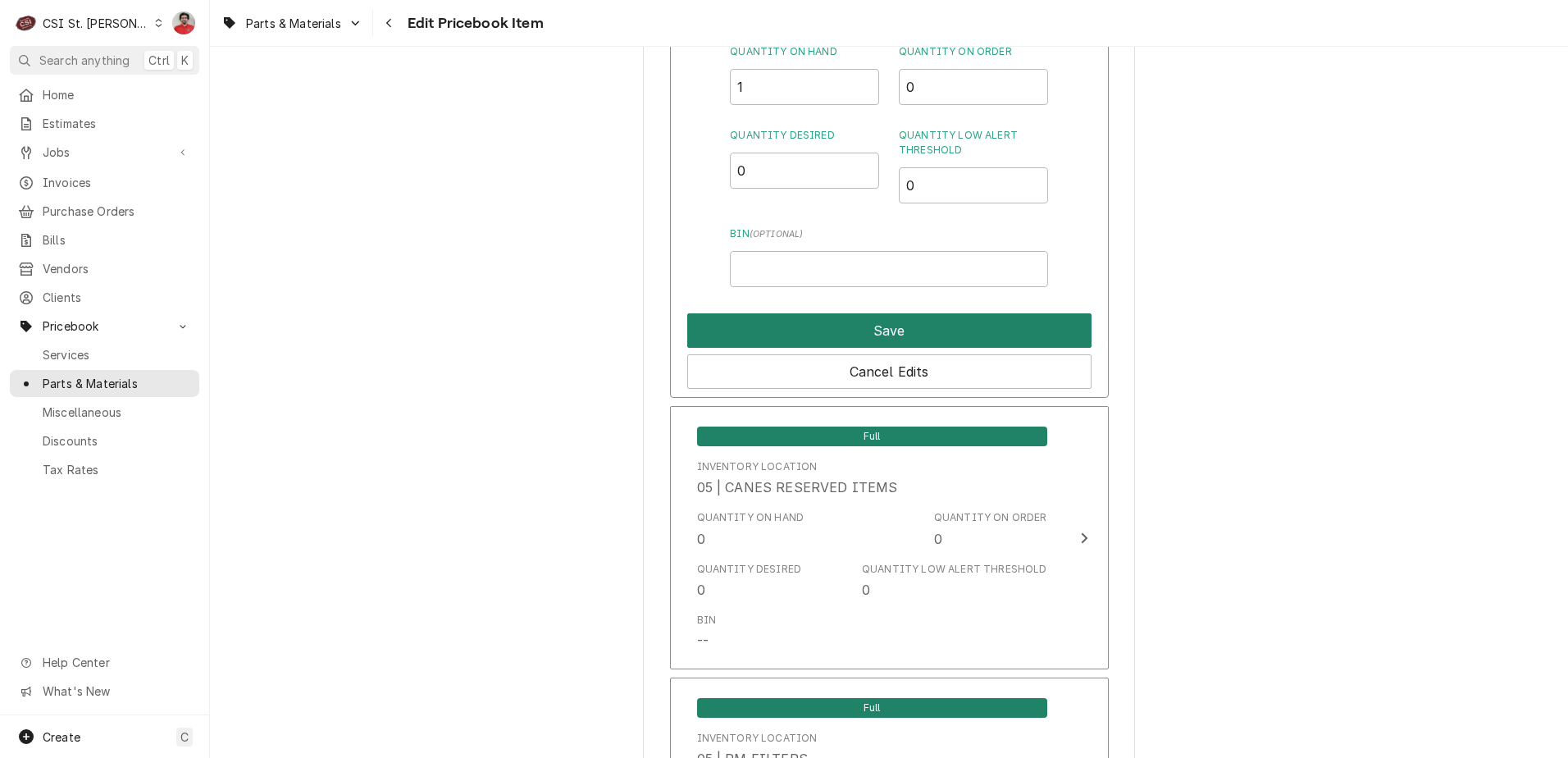
click at [819, 313] on button "Save" at bounding box center [890, 331] width 405 height 35
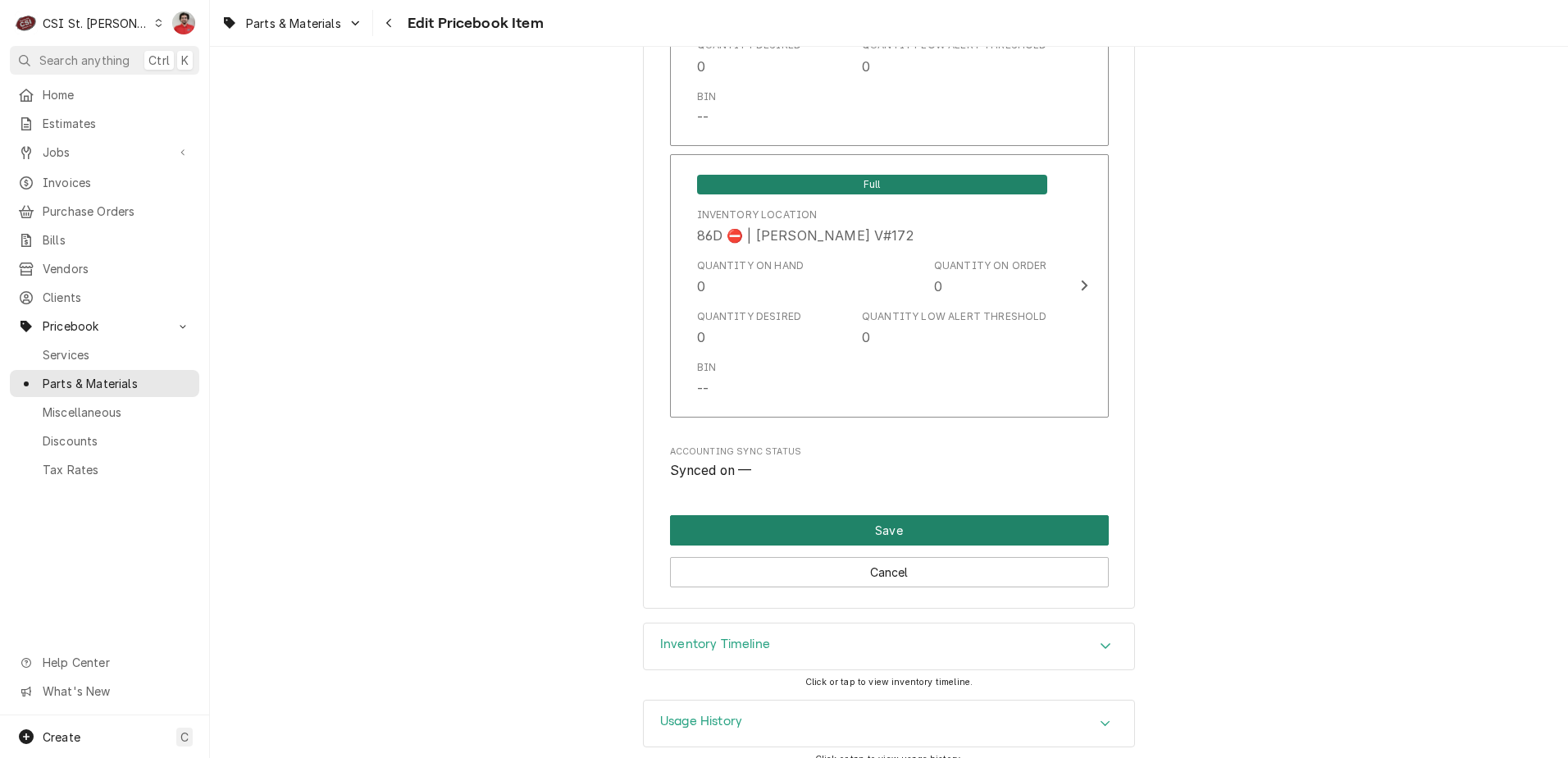
click at [903, 516] on button "Save" at bounding box center [889, 530] width 438 height 30
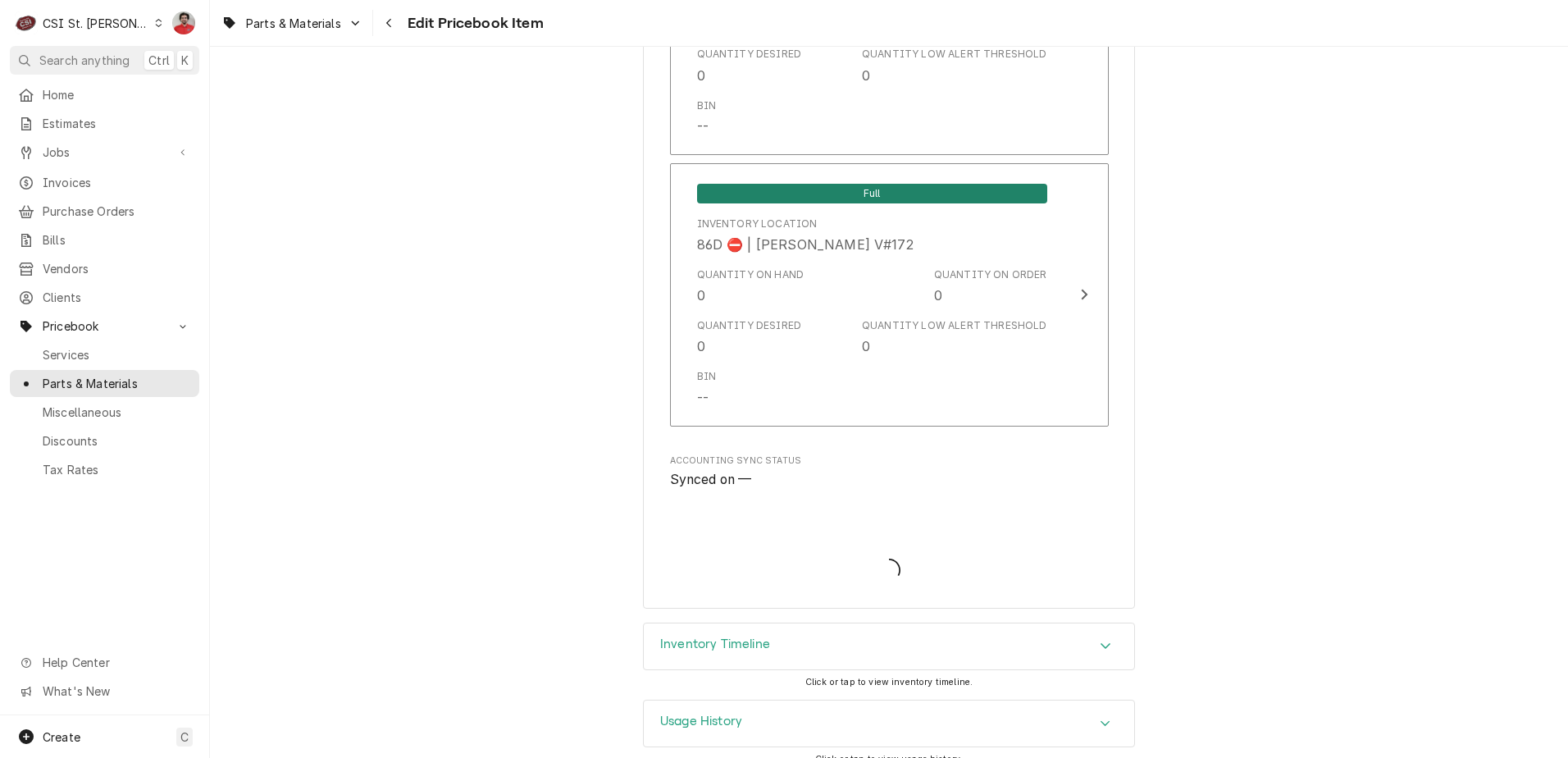
type textarea "x"
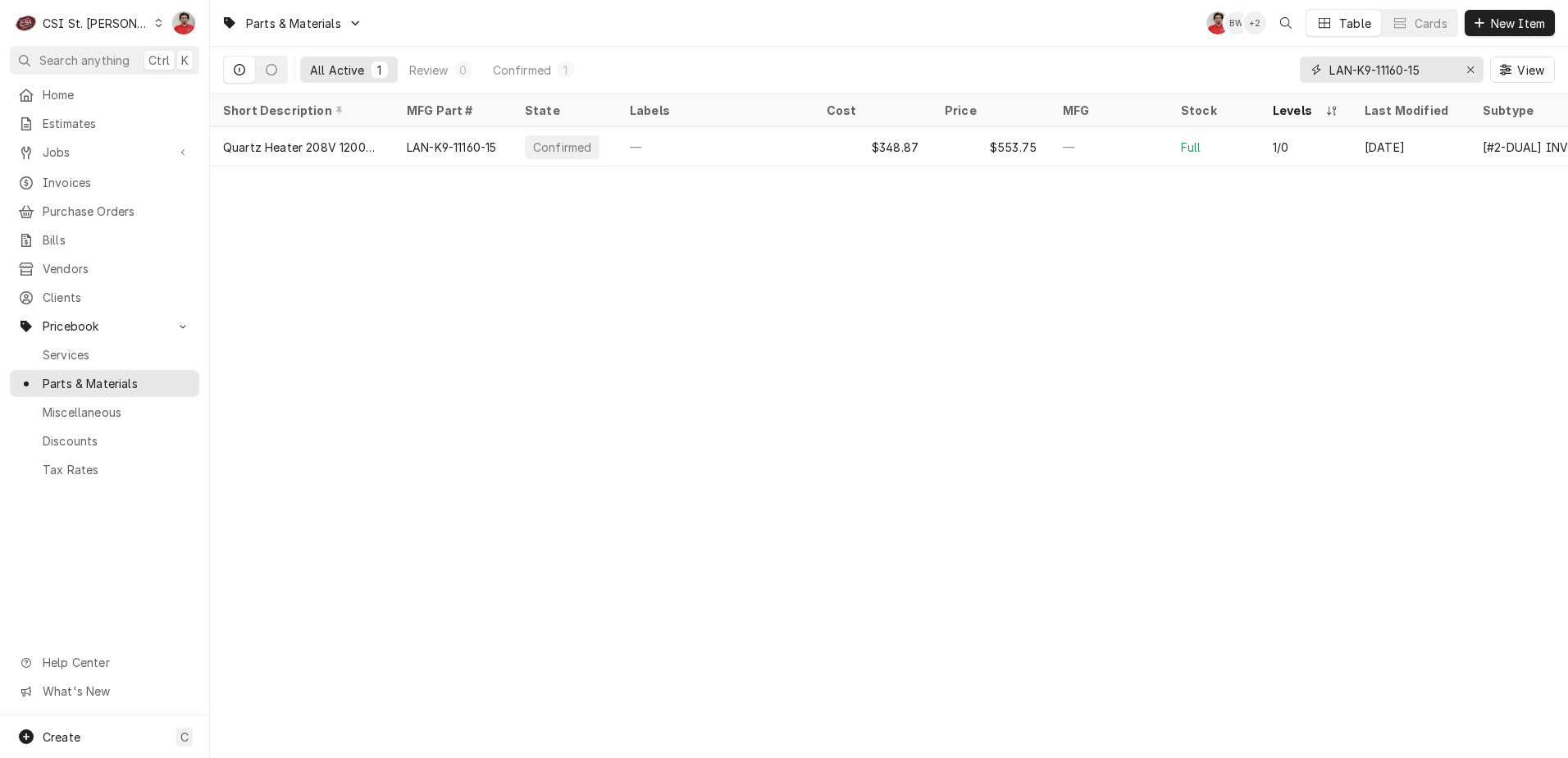
drag, startPoint x: 1436, startPoint y: 66, endPoint x: 1422, endPoint y: 68, distance: 14.1
click at [1422, 68] on input "LAN-K9-11160-15" at bounding box center [1391, 69] width 123 height 26
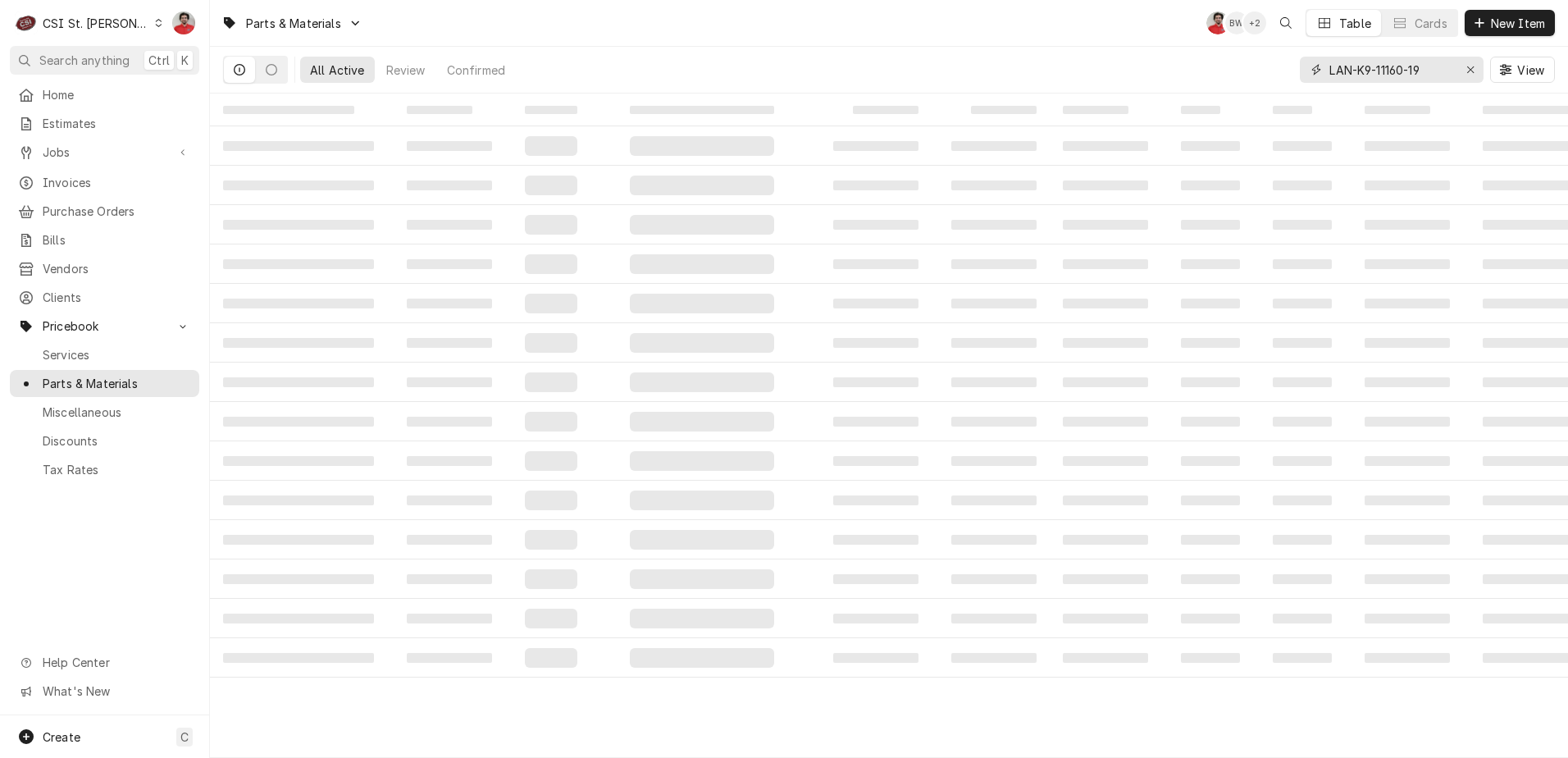
type input "LAN-K9-11160-19"
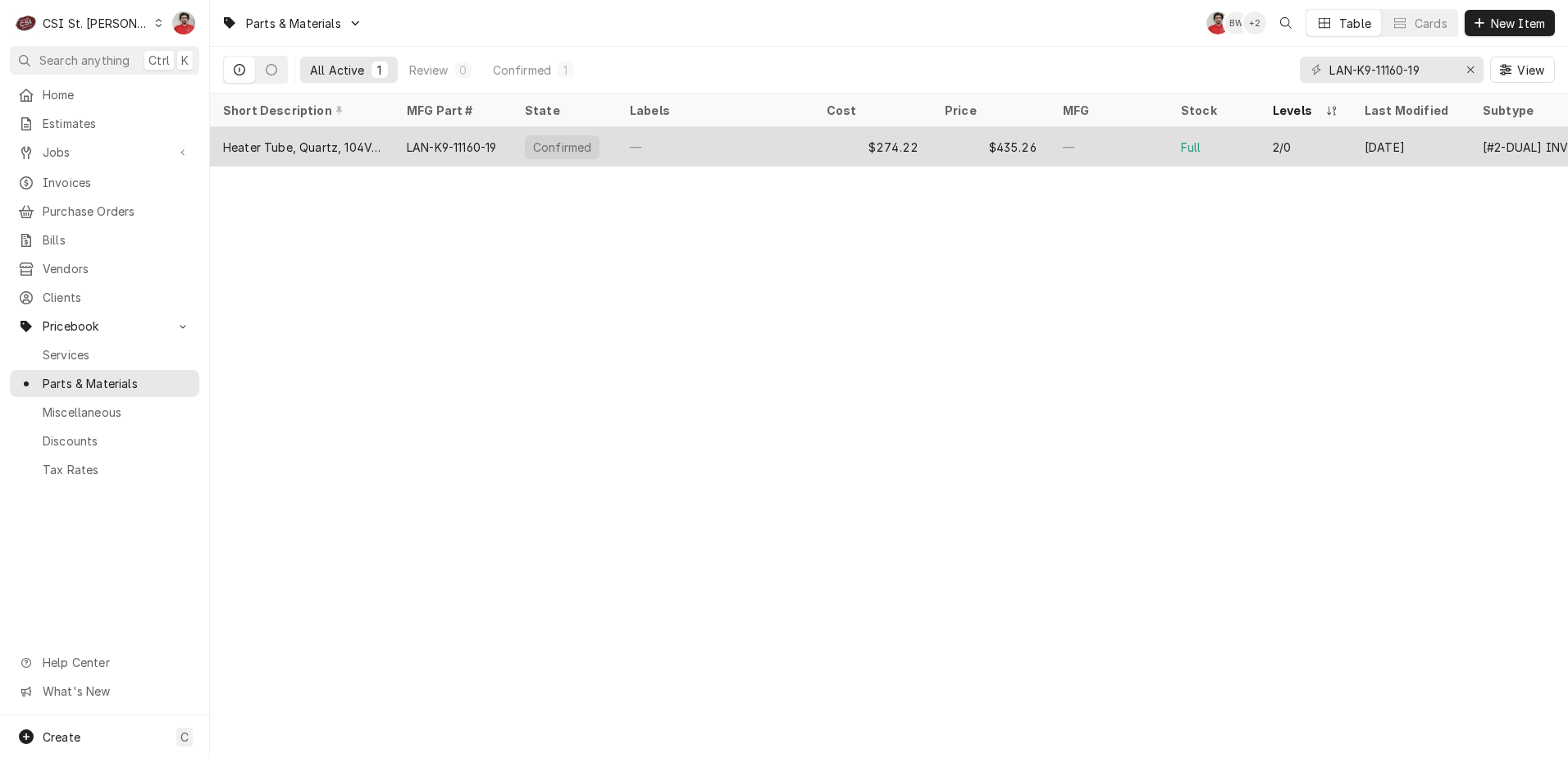
click at [815, 142] on div "$274.22" at bounding box center [873, 146] width 118 height 39
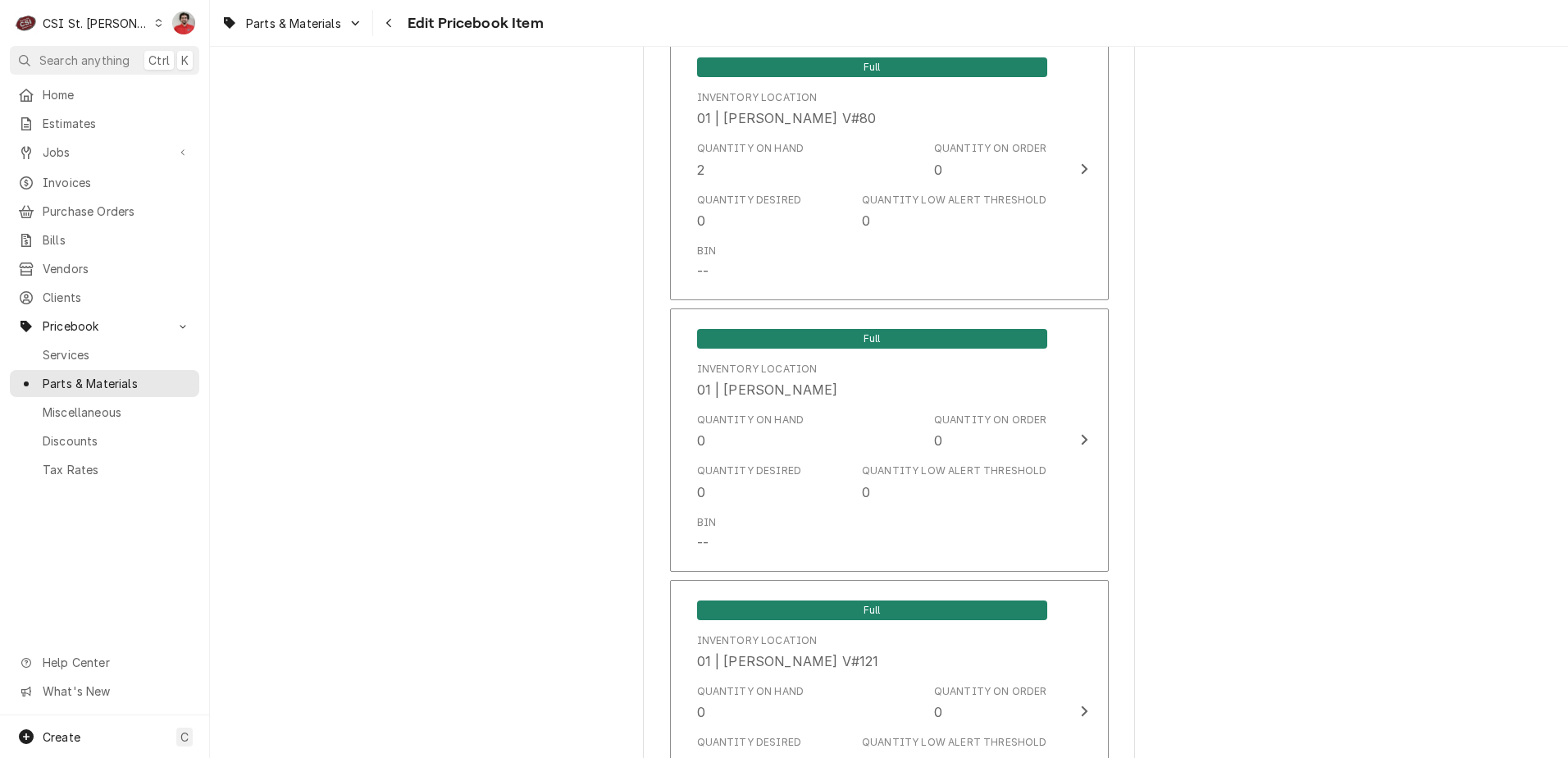
scroll to position [3855, 0]
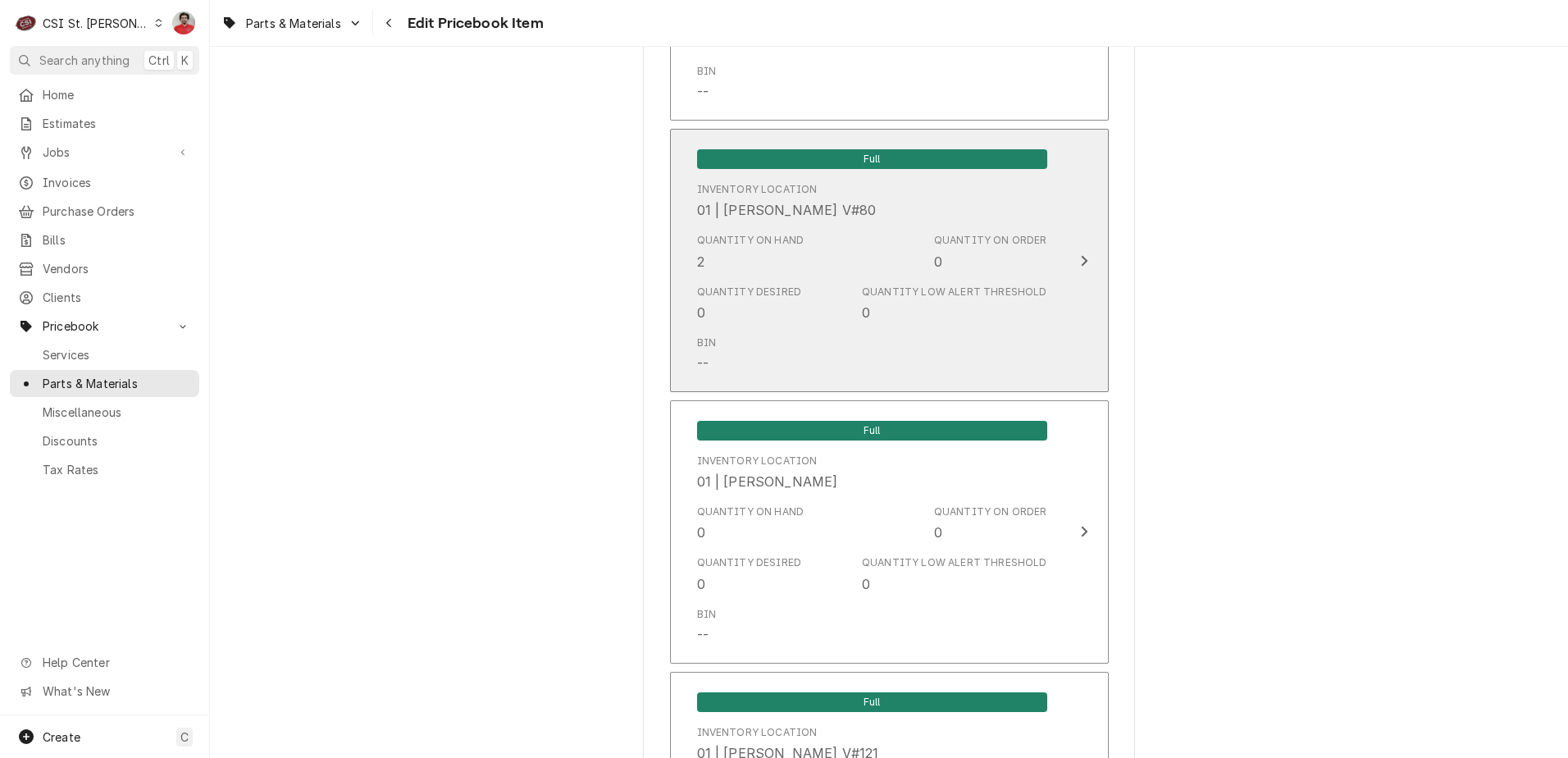
click at [754, 260] on div "Quantity on Hand 2" at bounding box center [751, 251] width 108 height 37
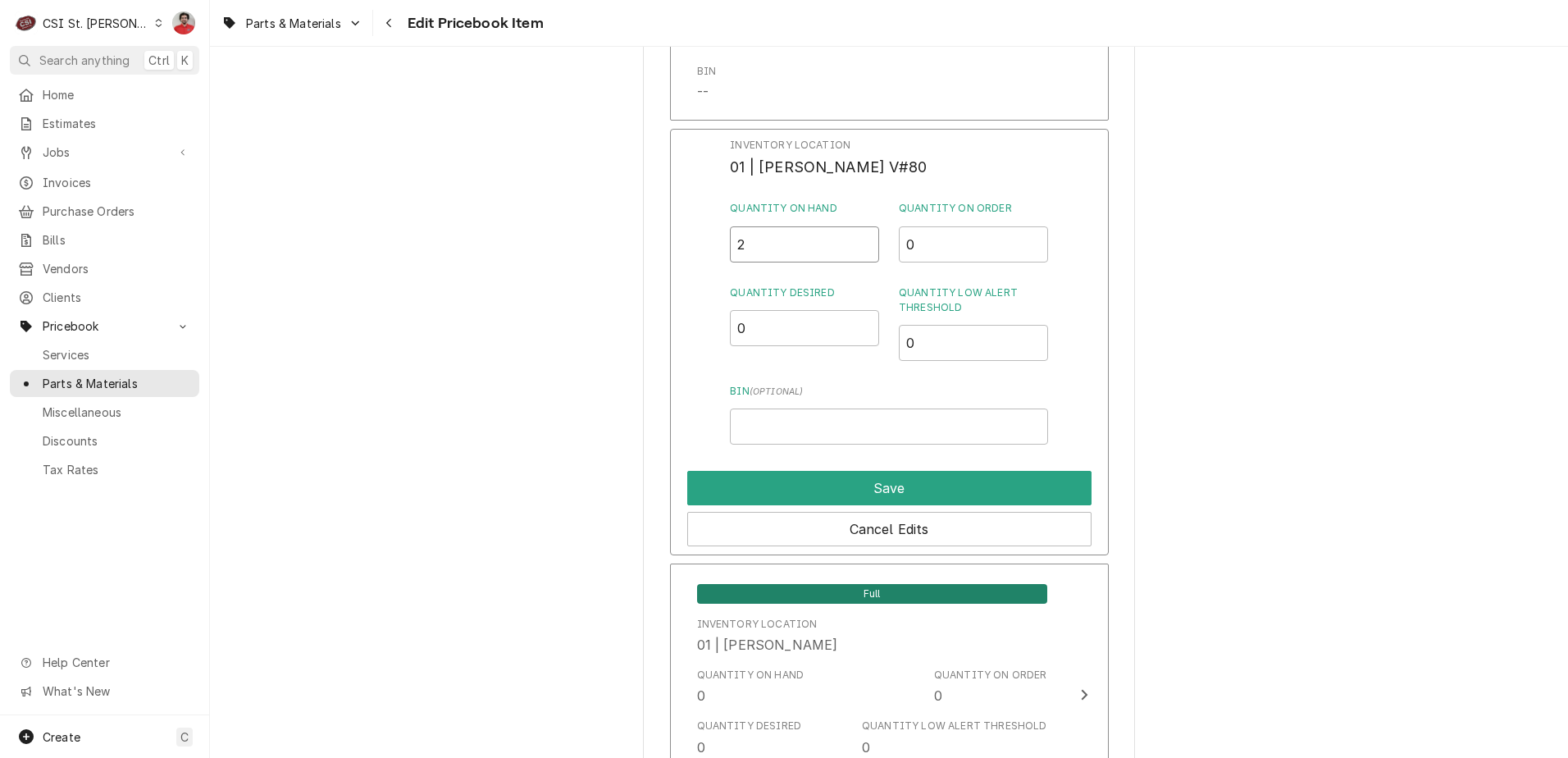
drag, startPoint x: 749, startPoint y: 249, endPoint x: 684, endPoint y: 233, distance: 66.9
click at [684, 233] on div "Inventory Location 01 | [PERSON_NAME] V#80 Quantity on Hand 2 Quantity on Order…" at bounding box center [889, 341] width 438 height 426
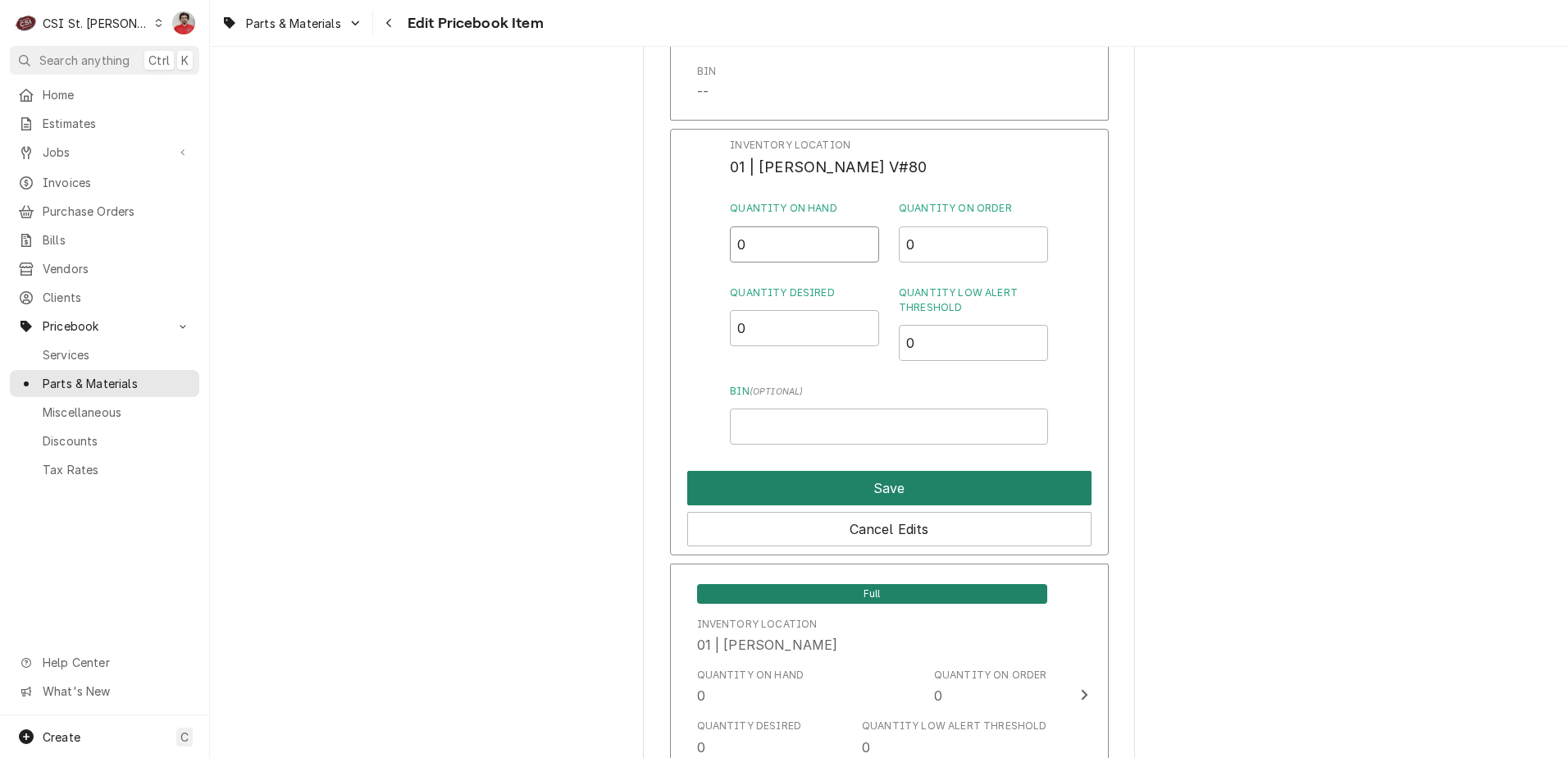
type input "0"
click at [807, 492] on button "Save" at bounding box center [890, 488] width 405 height 35
type textarea "x"
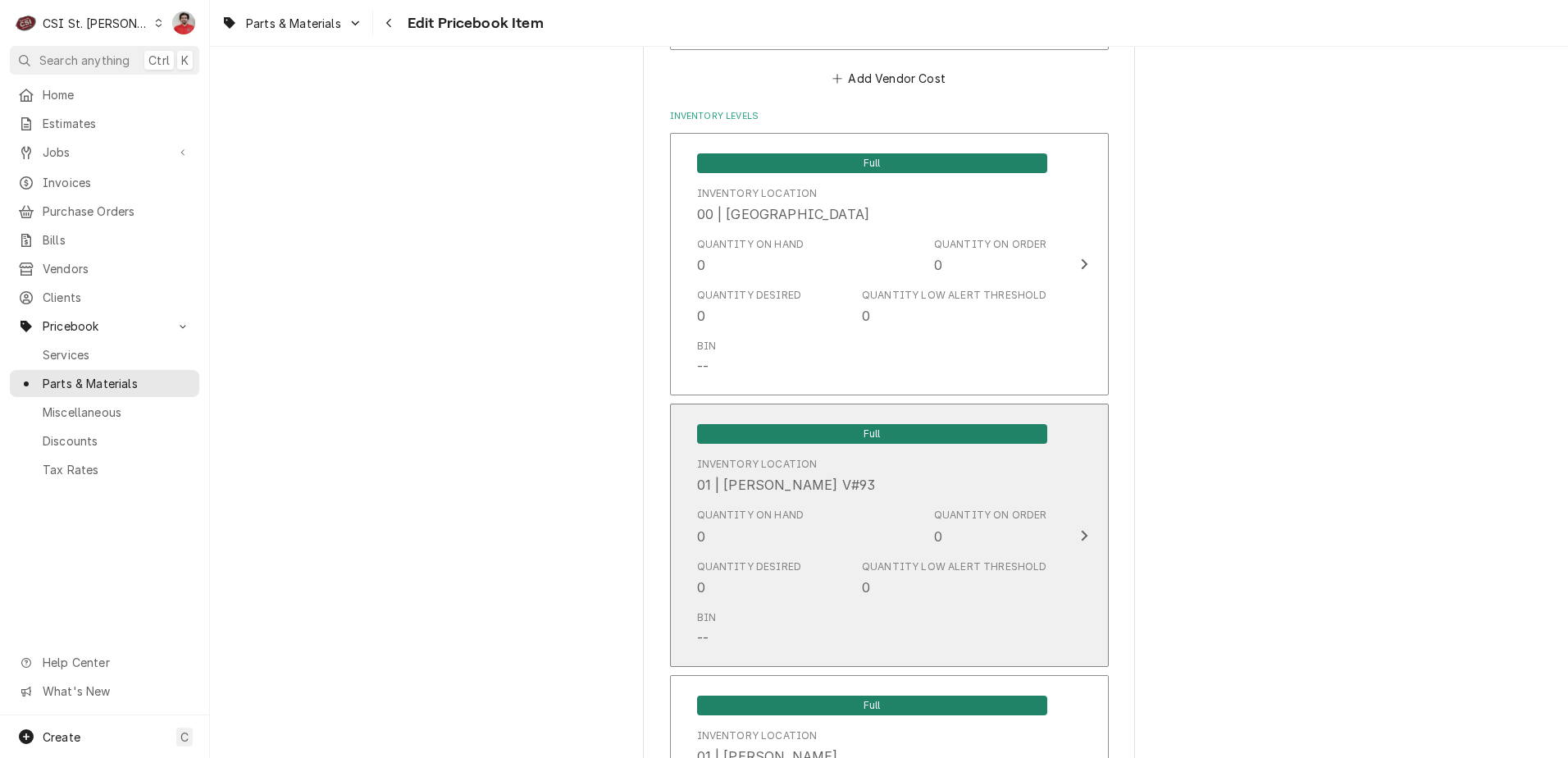
scroll to position [1066, 0]
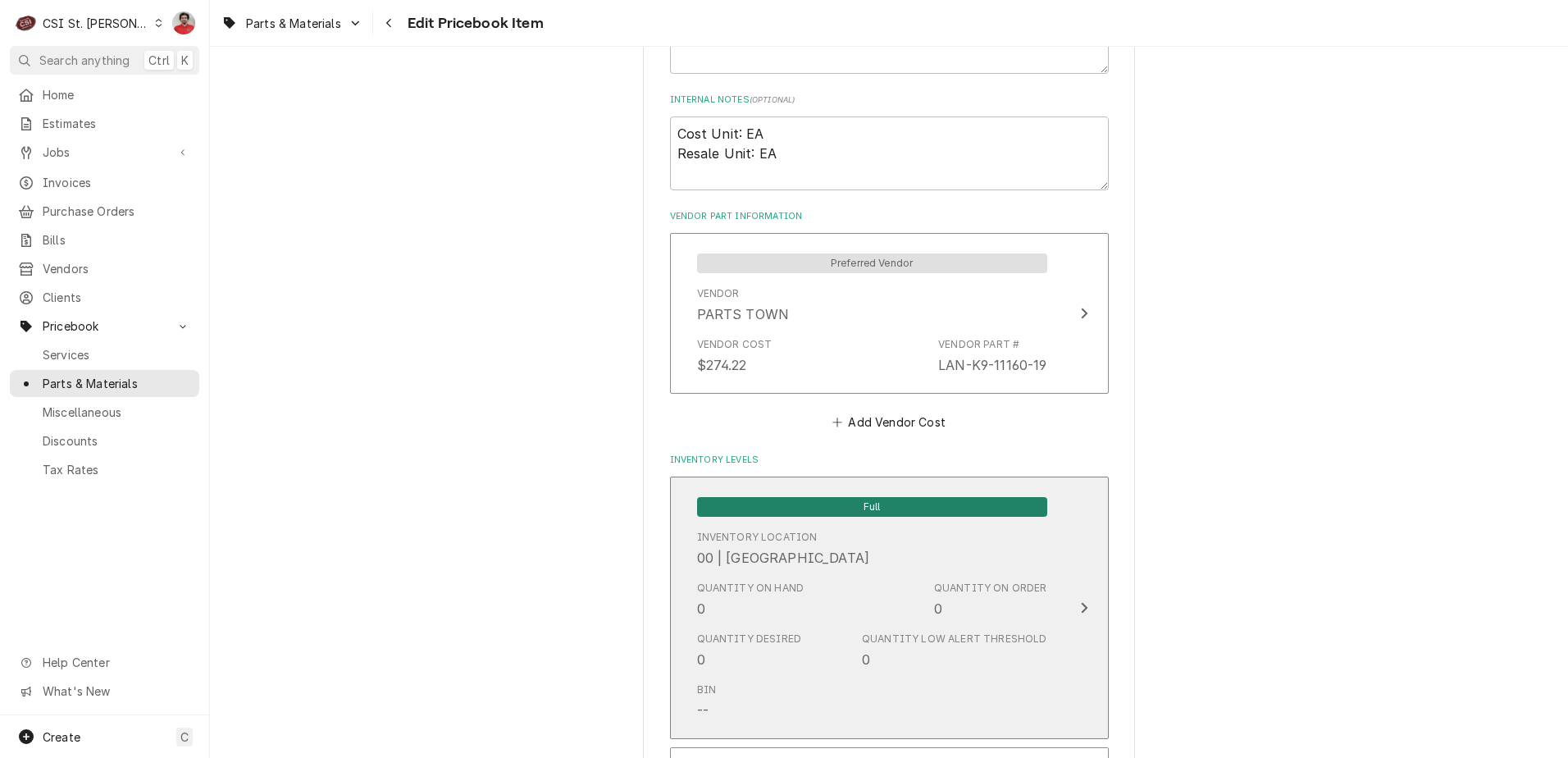
click at [795, 546] on div "Inventory Location 00 | STL WAREHOUSE" at bounding box center [783, 548] width 173 height 37
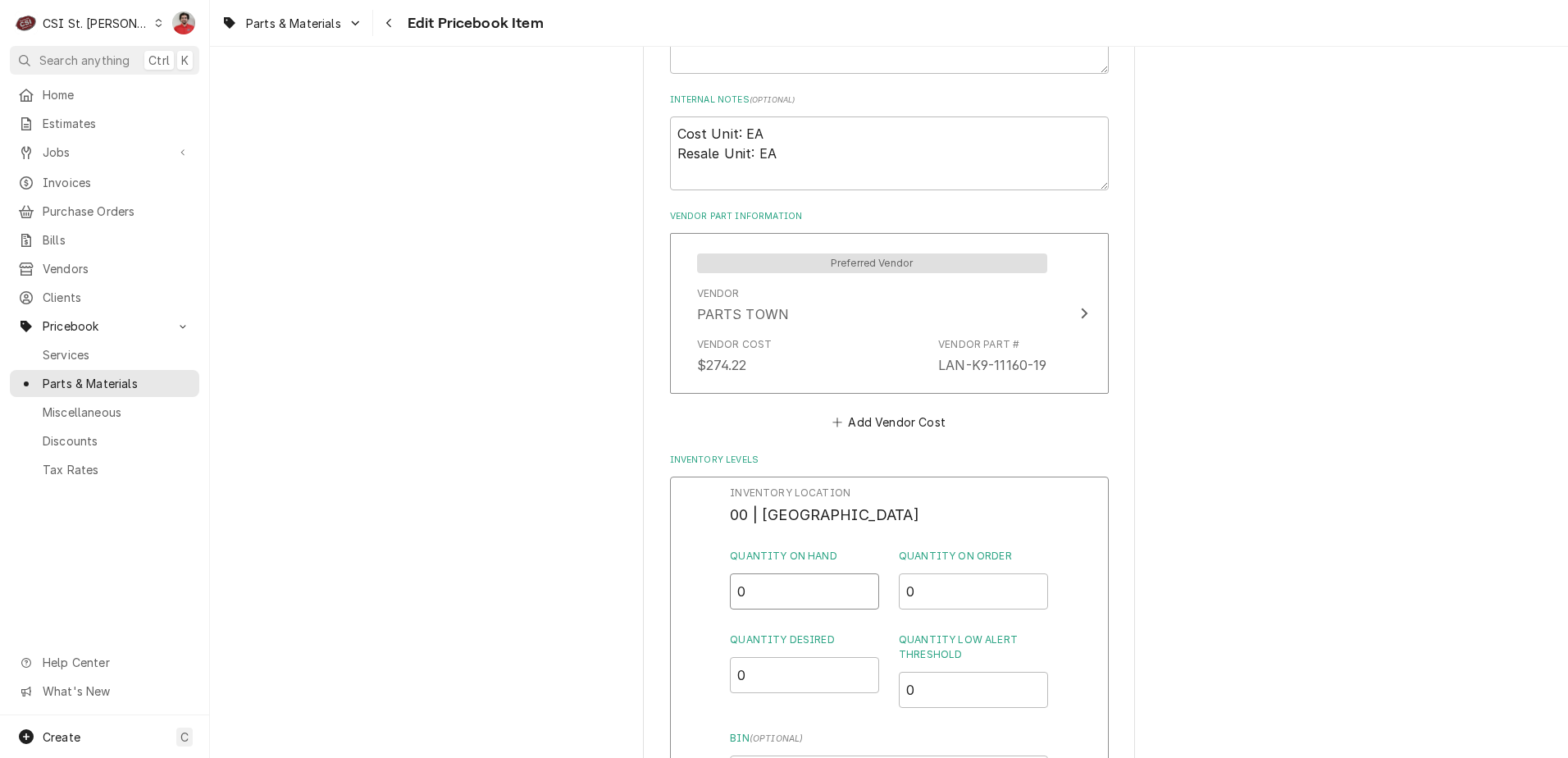
drag, startPoint x: 760, startPoint y: 586, endPoint x: 630, endPoint y: 575, distance: 130.5
type input "1"
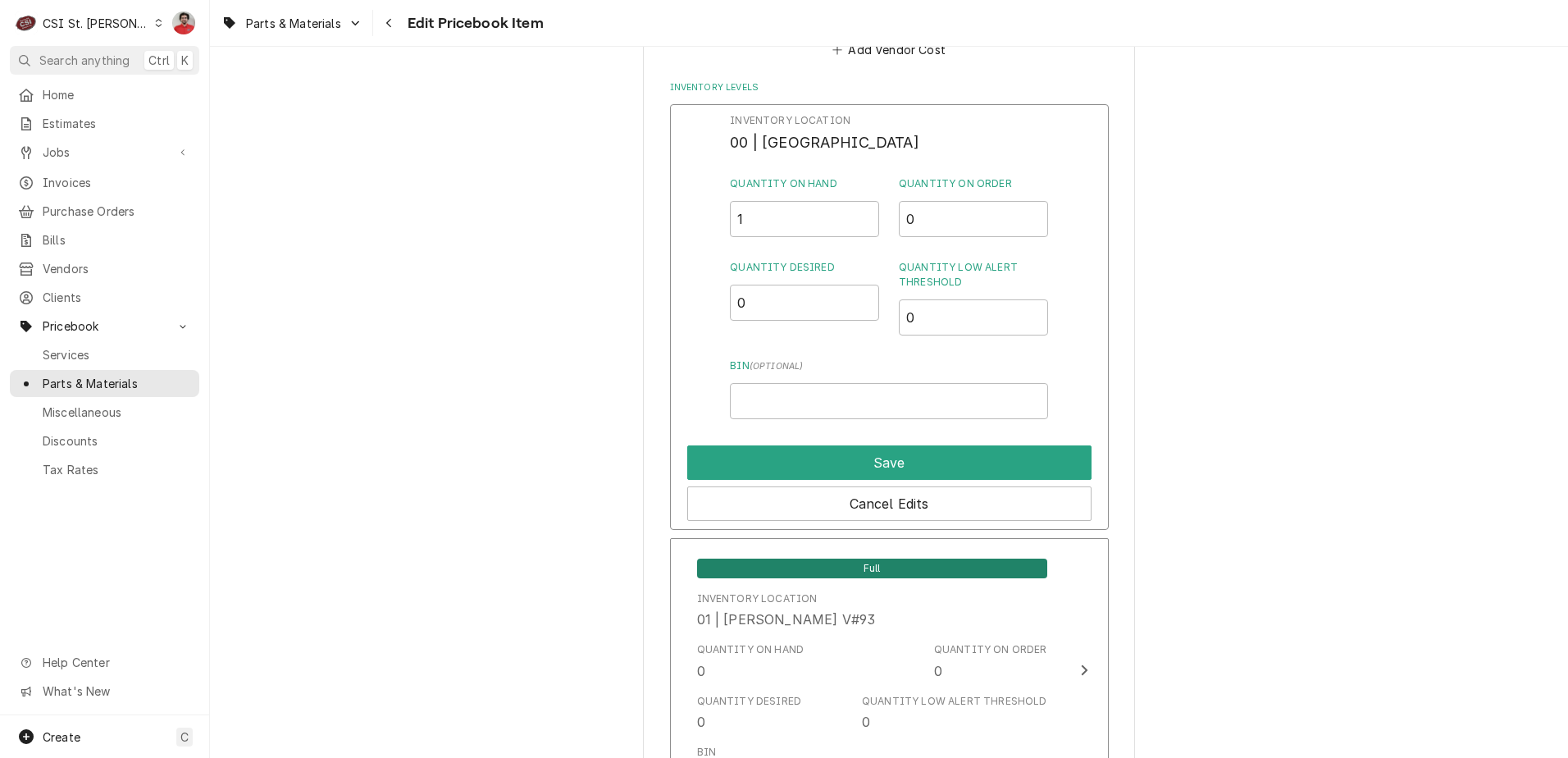
scroll to position [1477, 0]
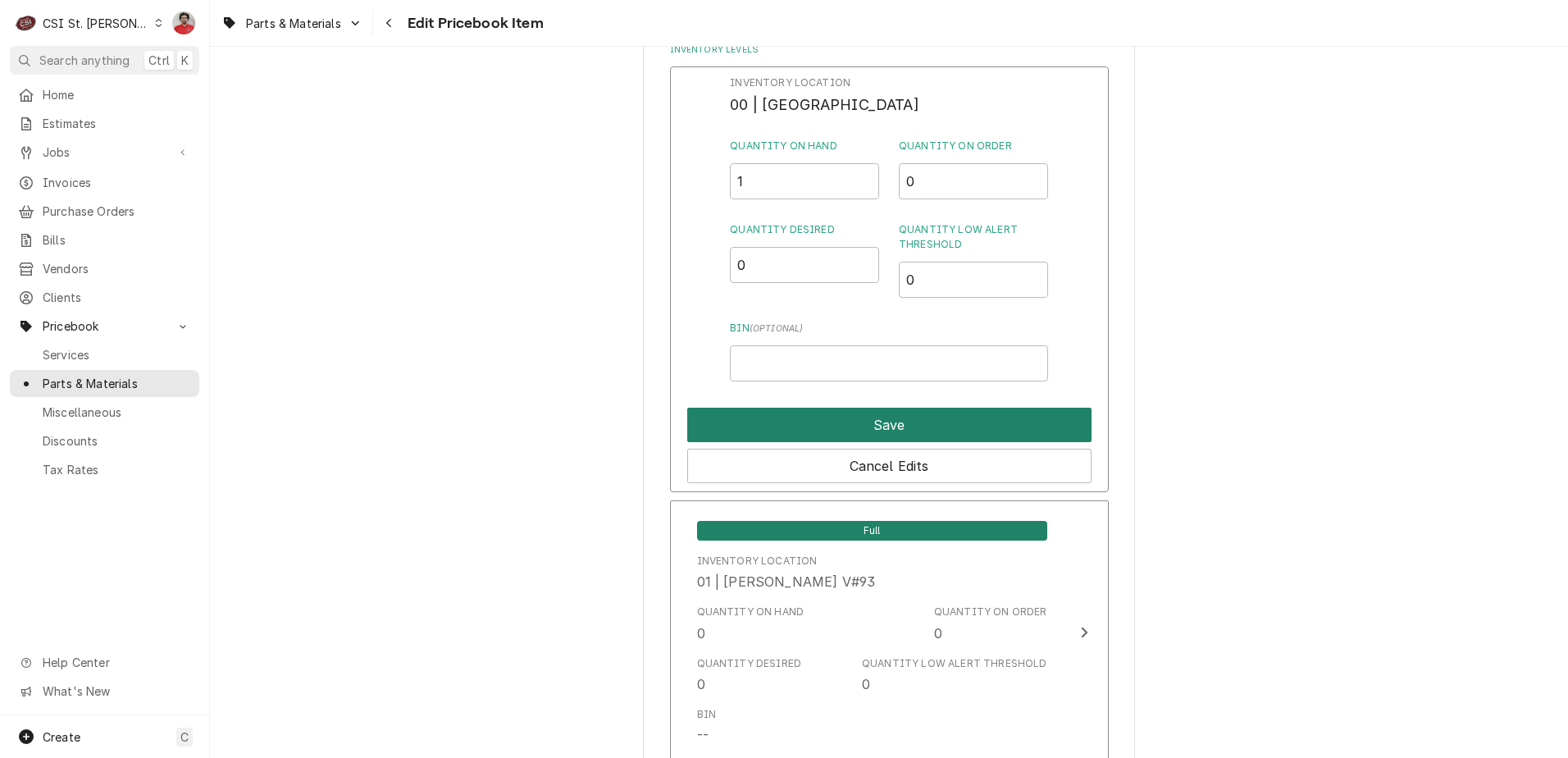
click at [849, 416] on button "Save" at bounding box center [890, 425] width 405 height 35
type textarea "x"
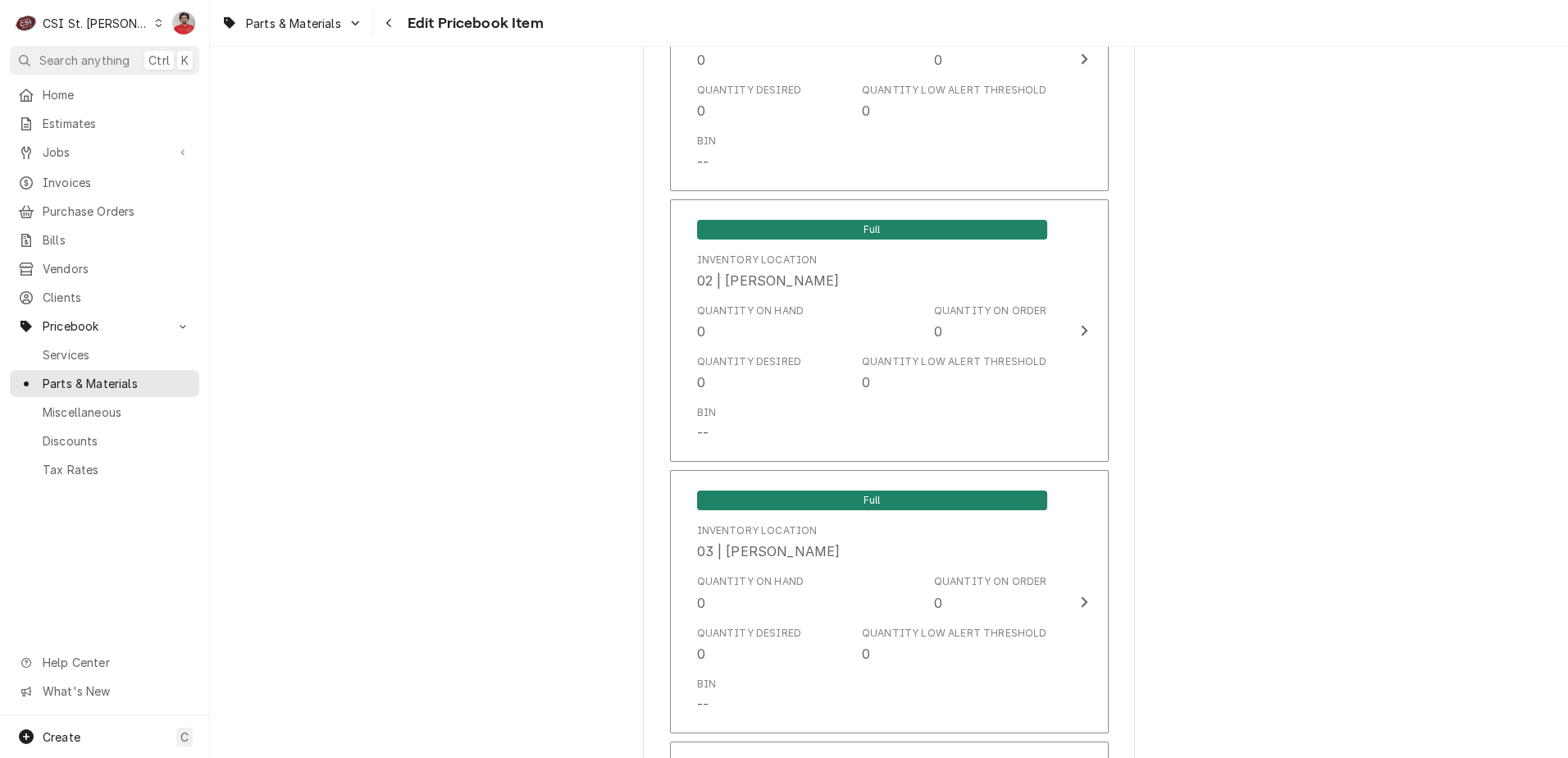
scroll to position [8695, 0]
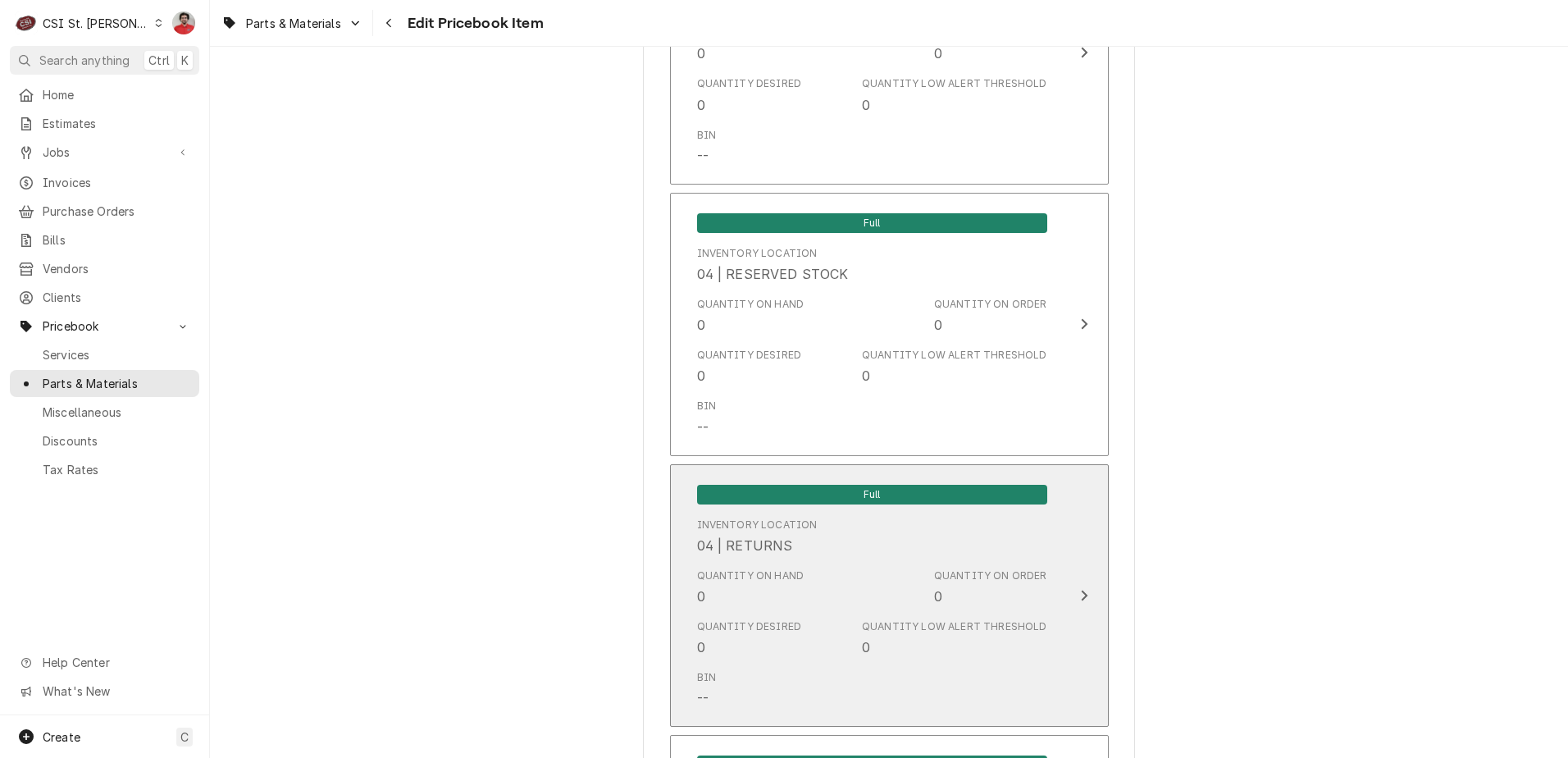
click at [917, 575] on div "Quantity on Hand 0 Quantity on Order 0" at bounding box center [872, 587] width 350 height 51
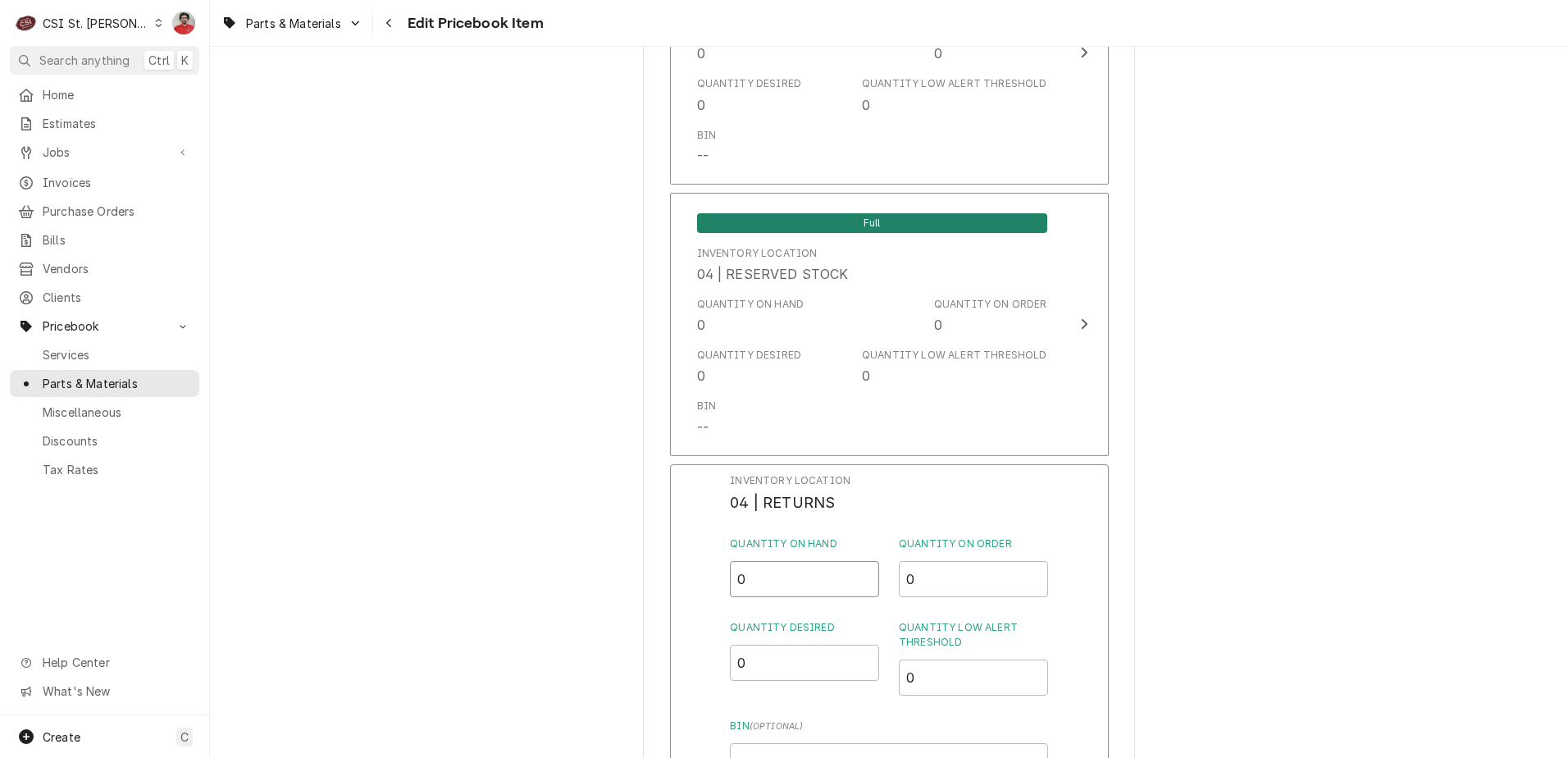
drag, startPoint x: 770, startPoint y: 554, endPoint x: 674, endPoint y: 546, distance: 96.3
click at [675, 548] on div "Inventory Location 04 | RETURNS Quantity on Hand 0 Quantity on Order 0 Quantity…" at bounding box center [889, 677] width 438 height 426
type input "1"
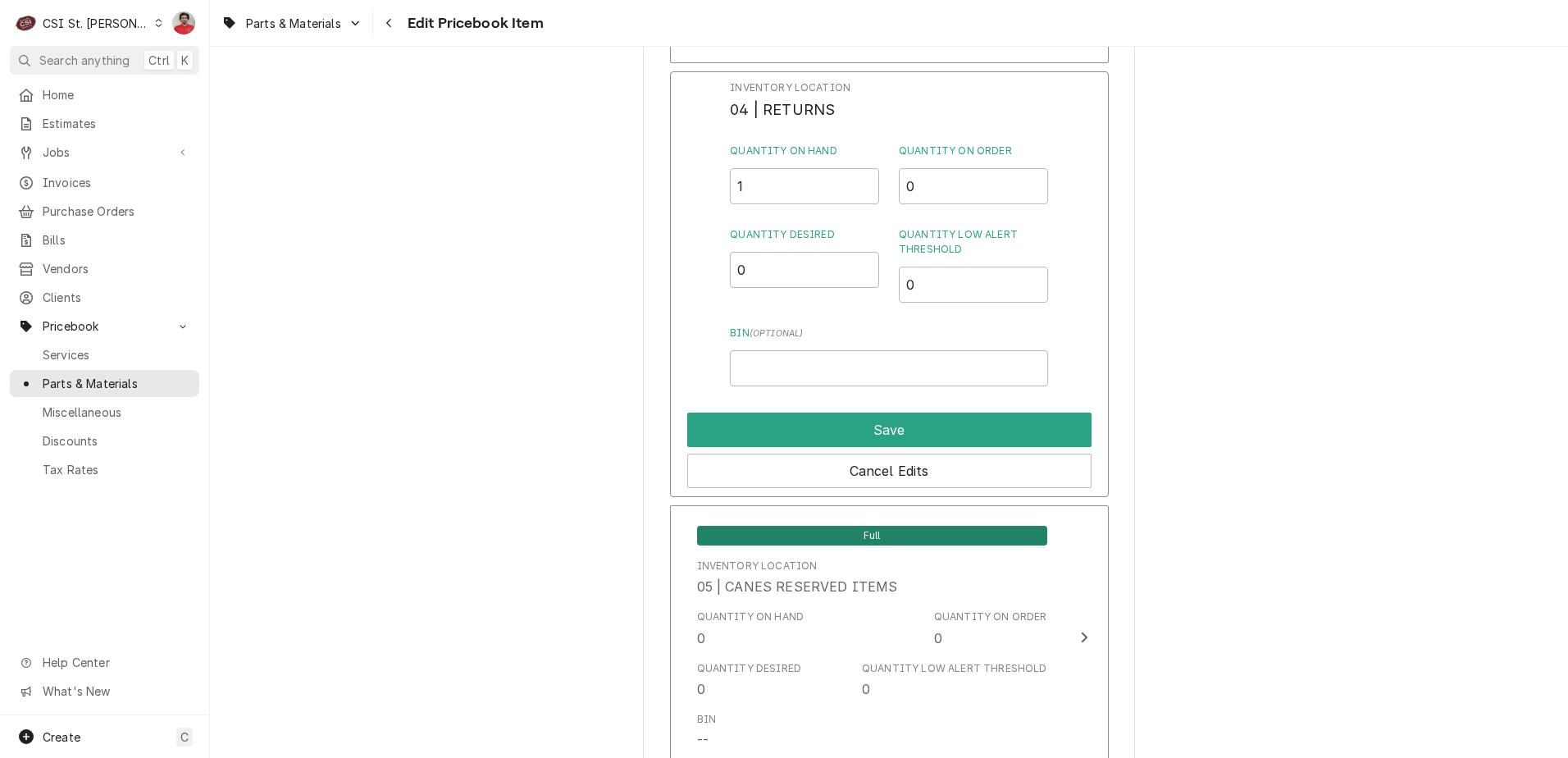
scroll to position [9269, 0]
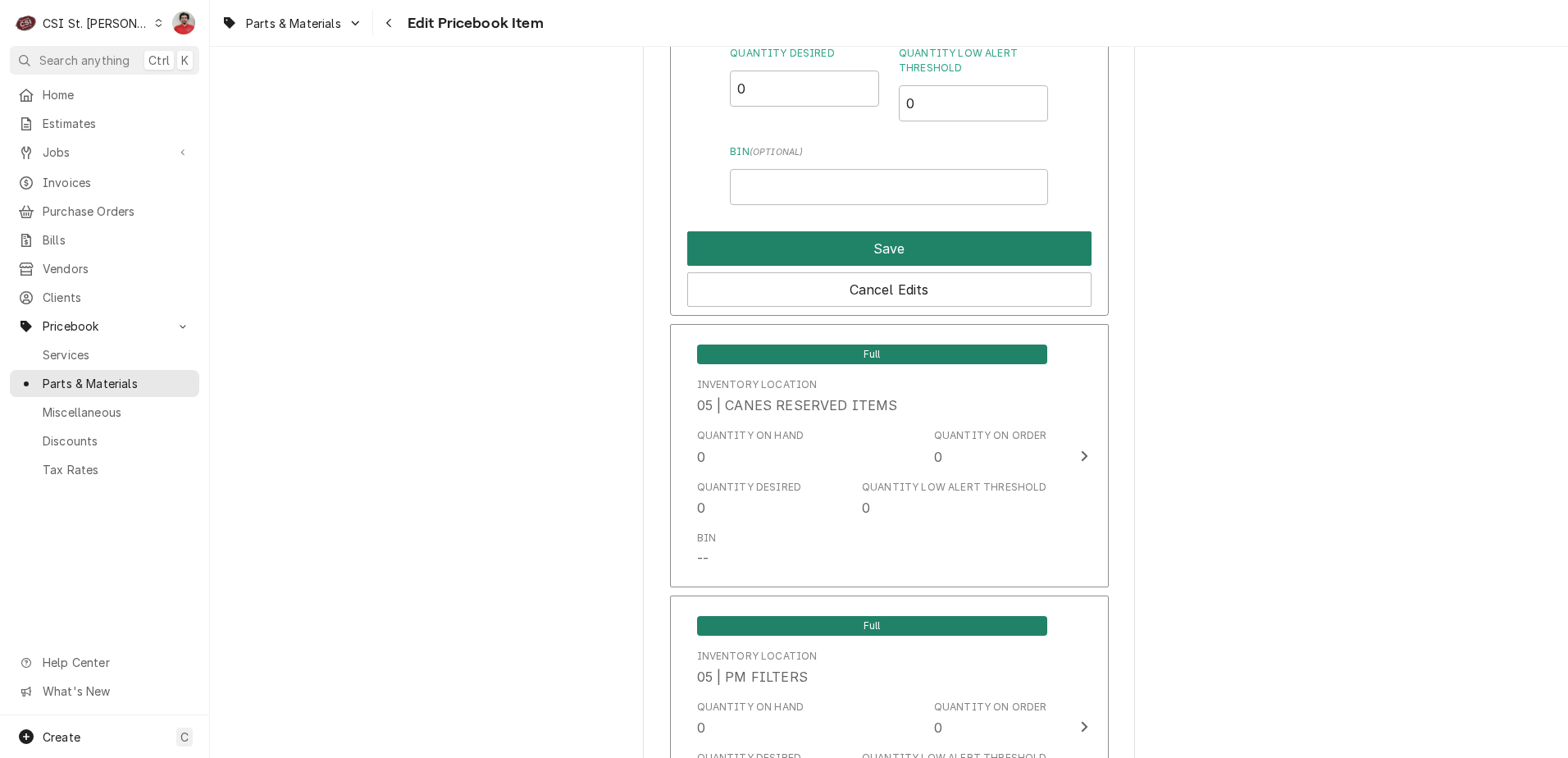
click at [831, 231] on button "Save" at bounding box center [890, 248] width 405 height 35
type textarea "x"
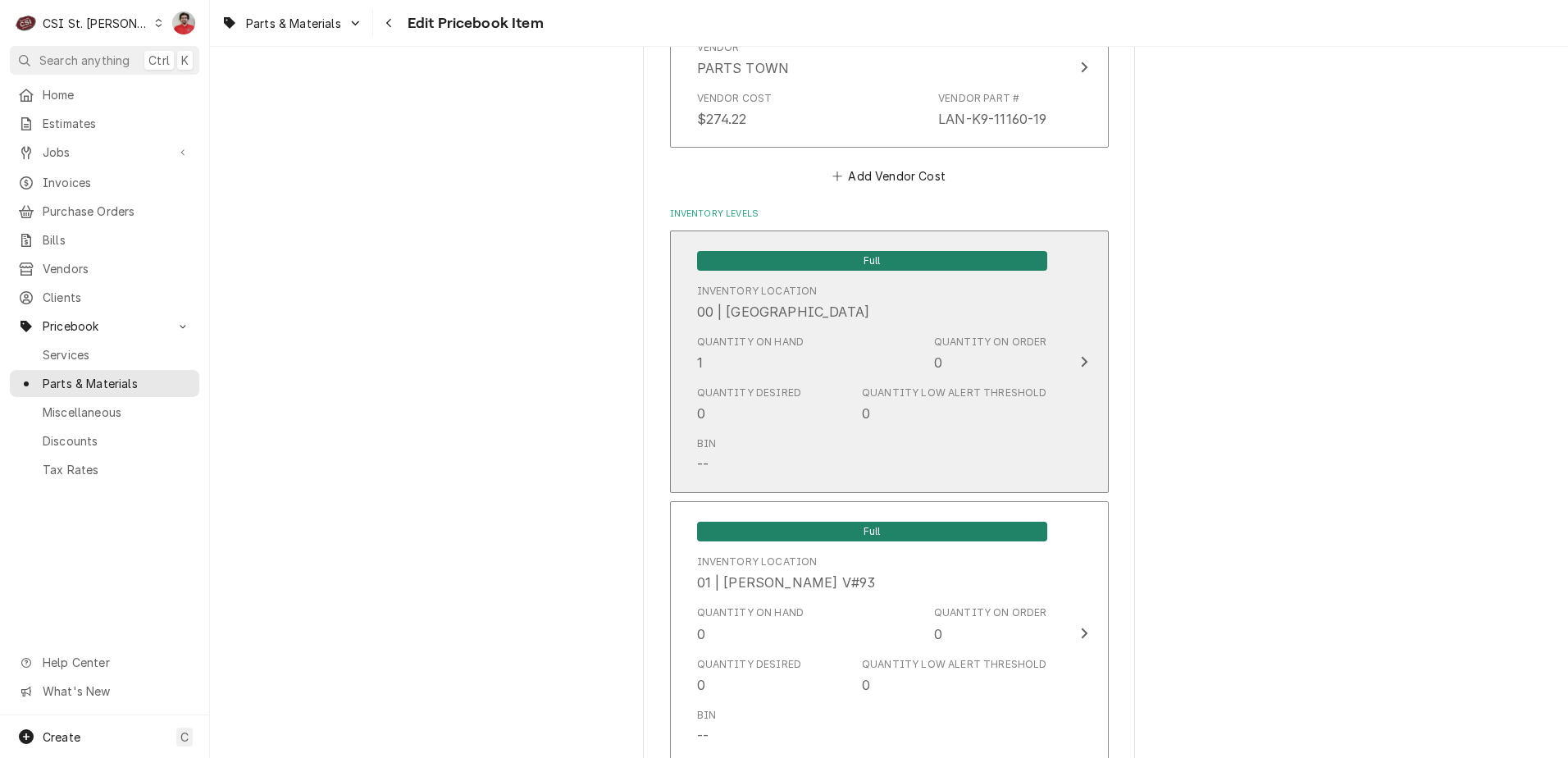
scroll to position [1066, 0]
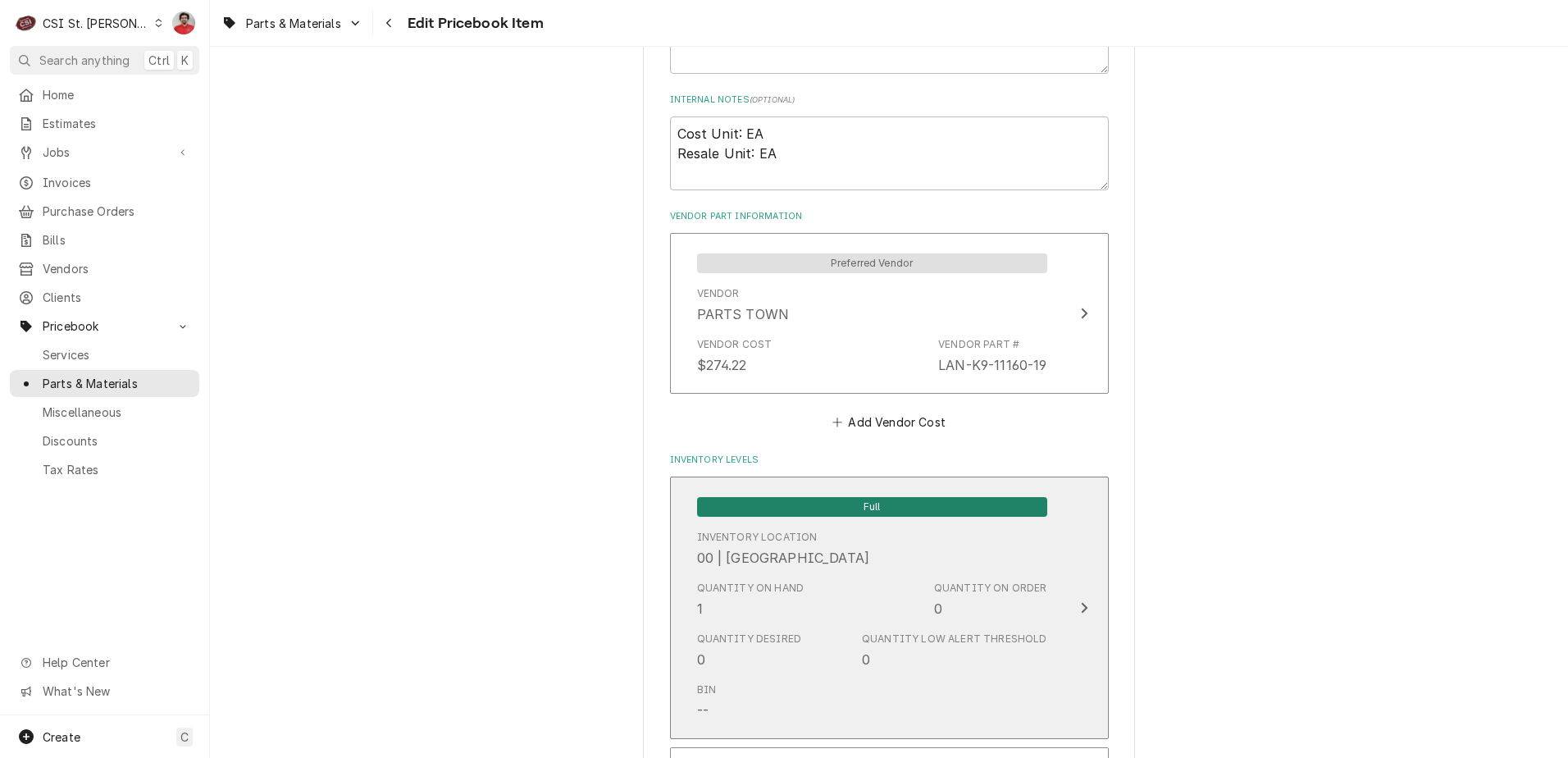
click at [935, 574] on div "Quantity on Hand 1 Quantity on Order 0" at bounding box center [872, 599] width 350 height 51
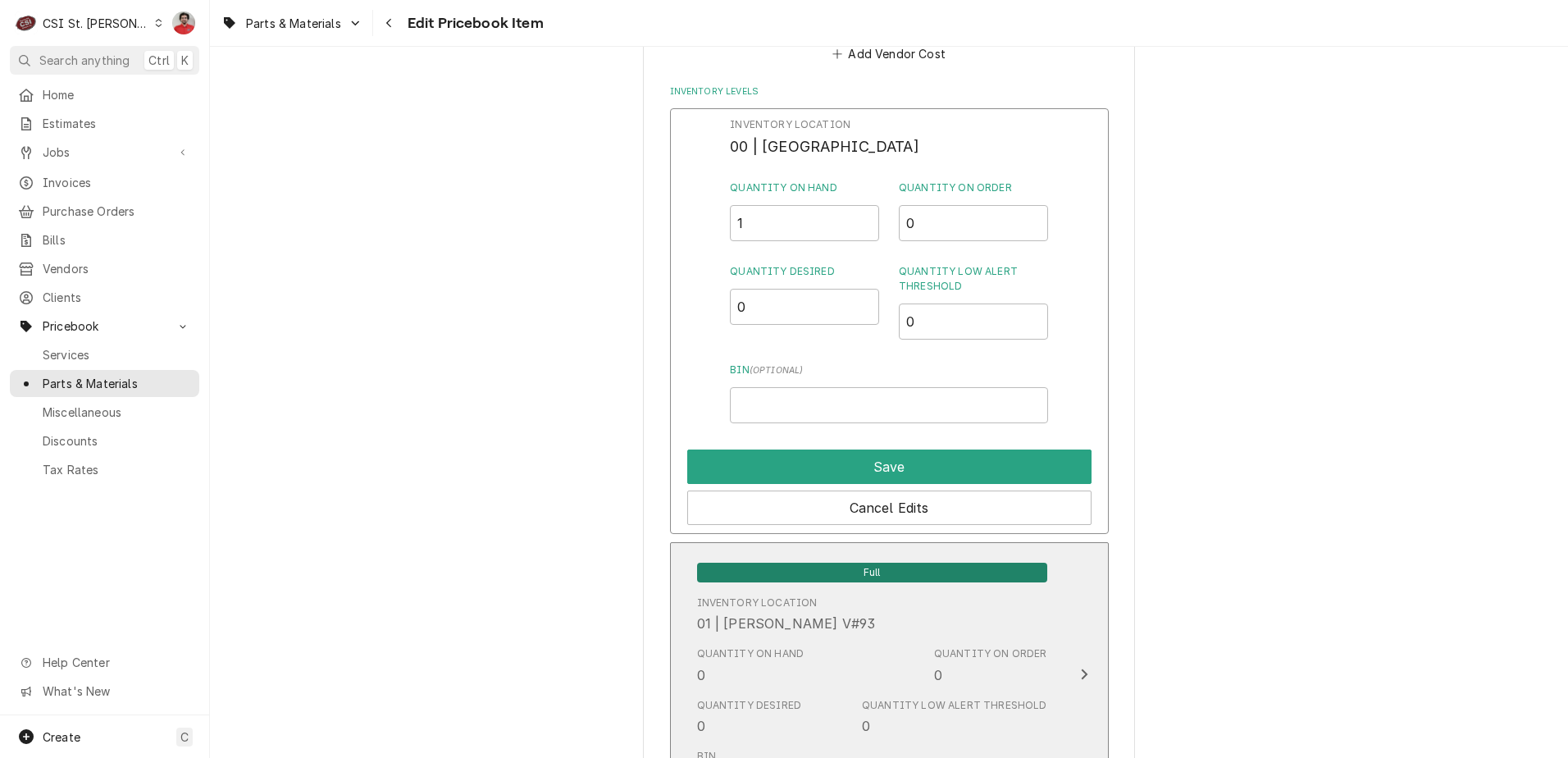
scroll to position [1477, 0]
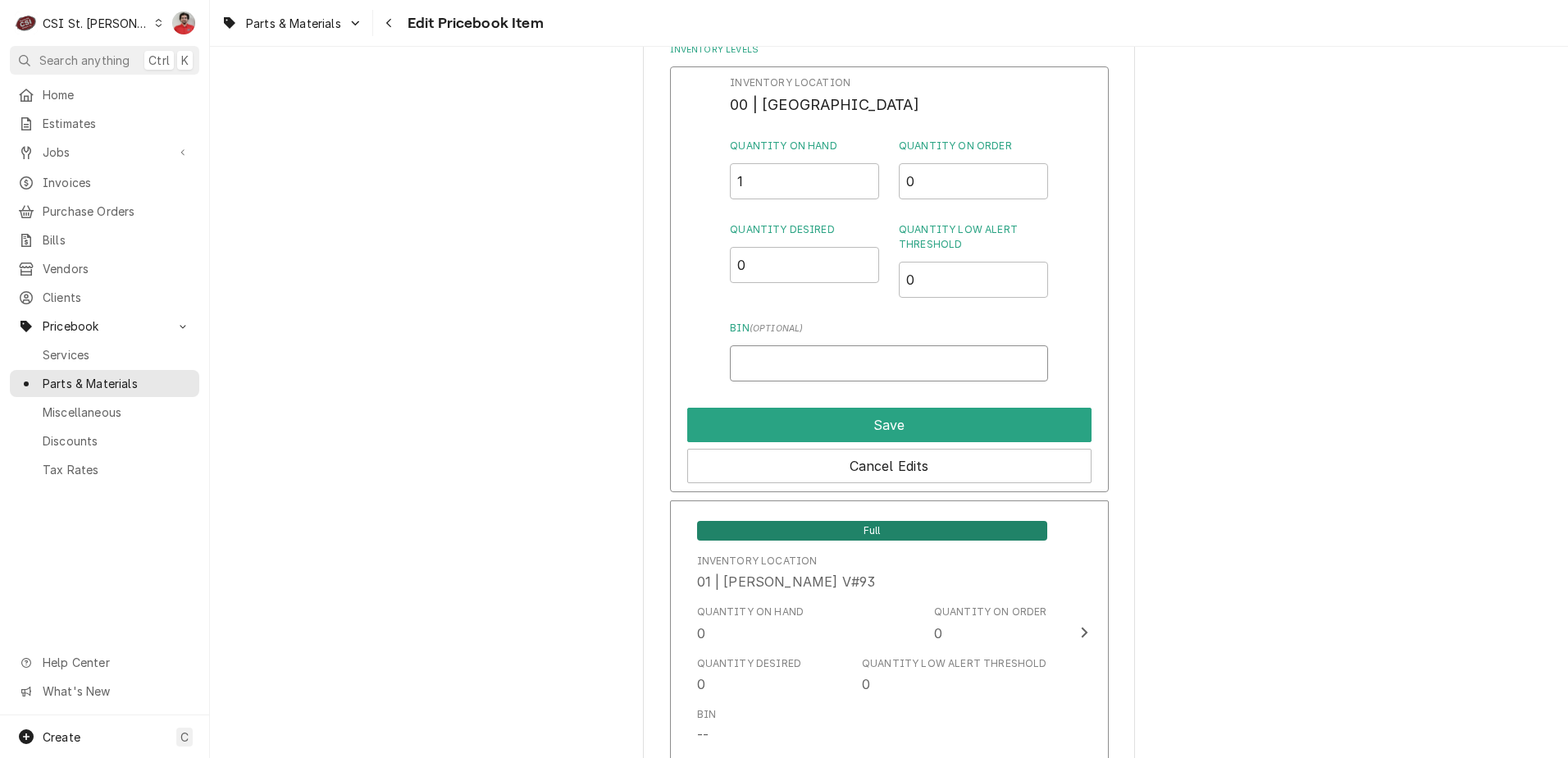
click at [814, 364] on input "Bin ( optional )" at bounding box center [889, 364] width 318 height 36
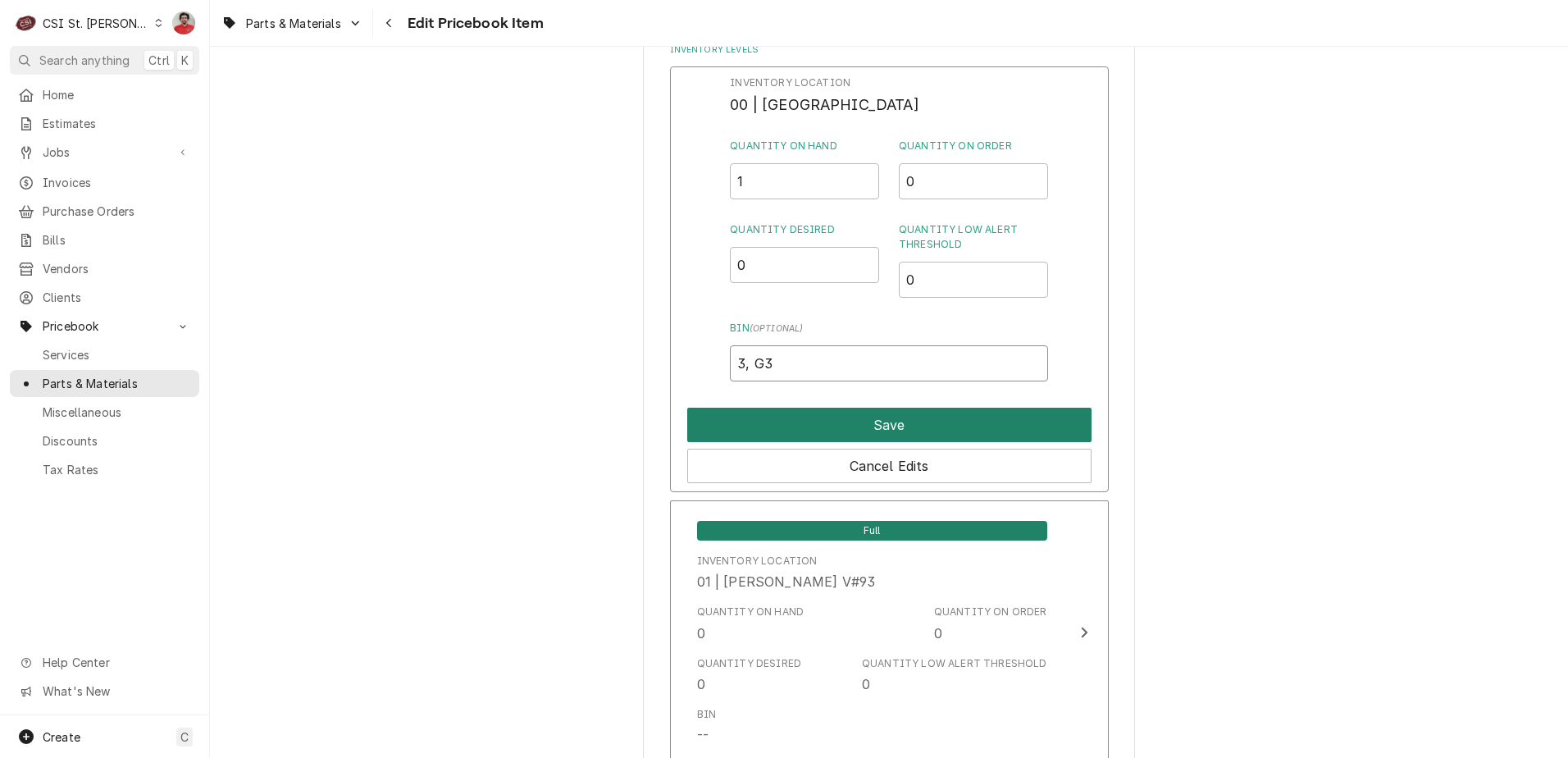
type input "3, G3"
click at [821, 423] on button "Save" at bounding box center [890, 425] width 405 height 35
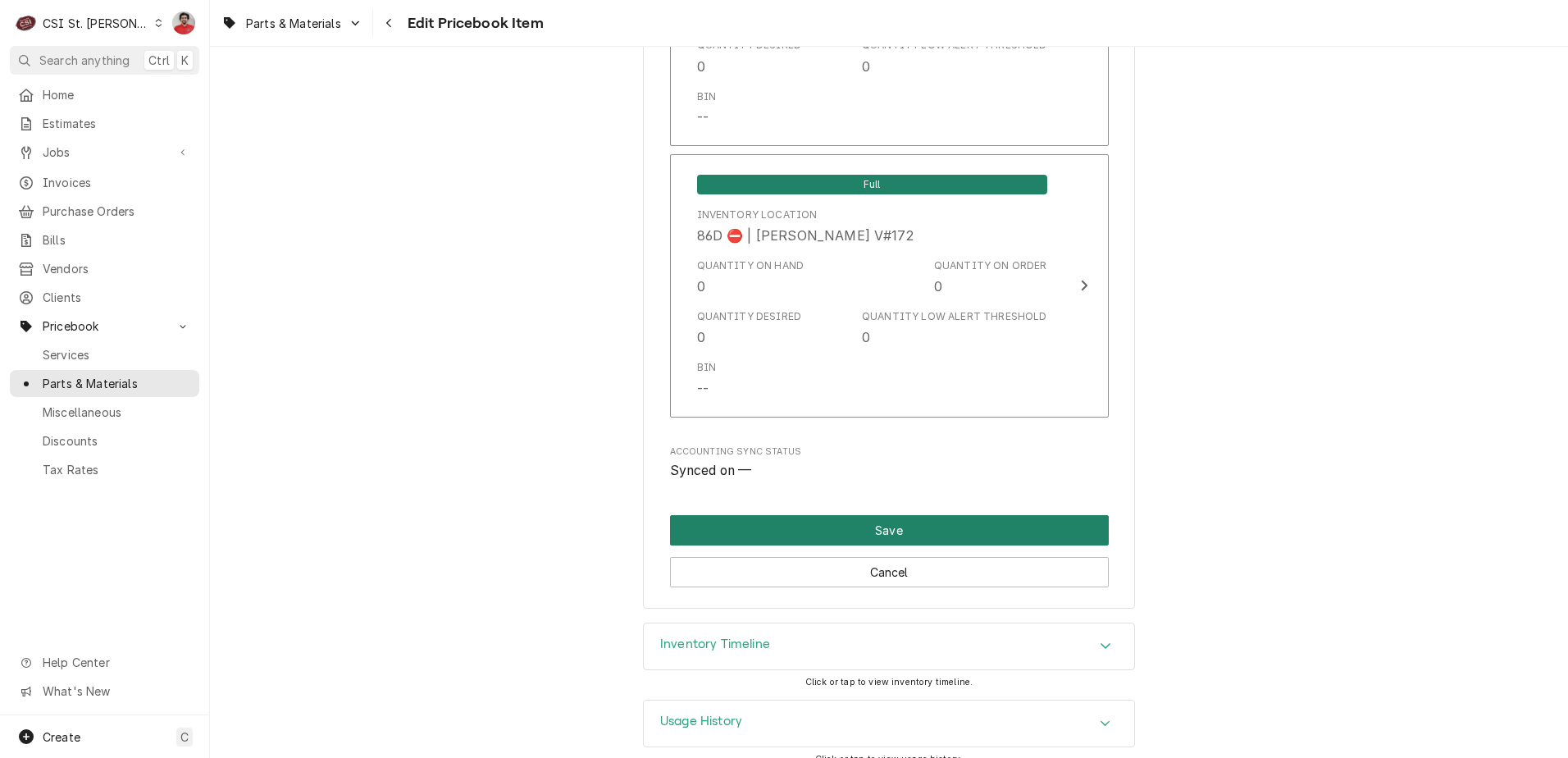
click at [876, 515] on button "Save" at bounding box center [889, 530] width 438 height 30
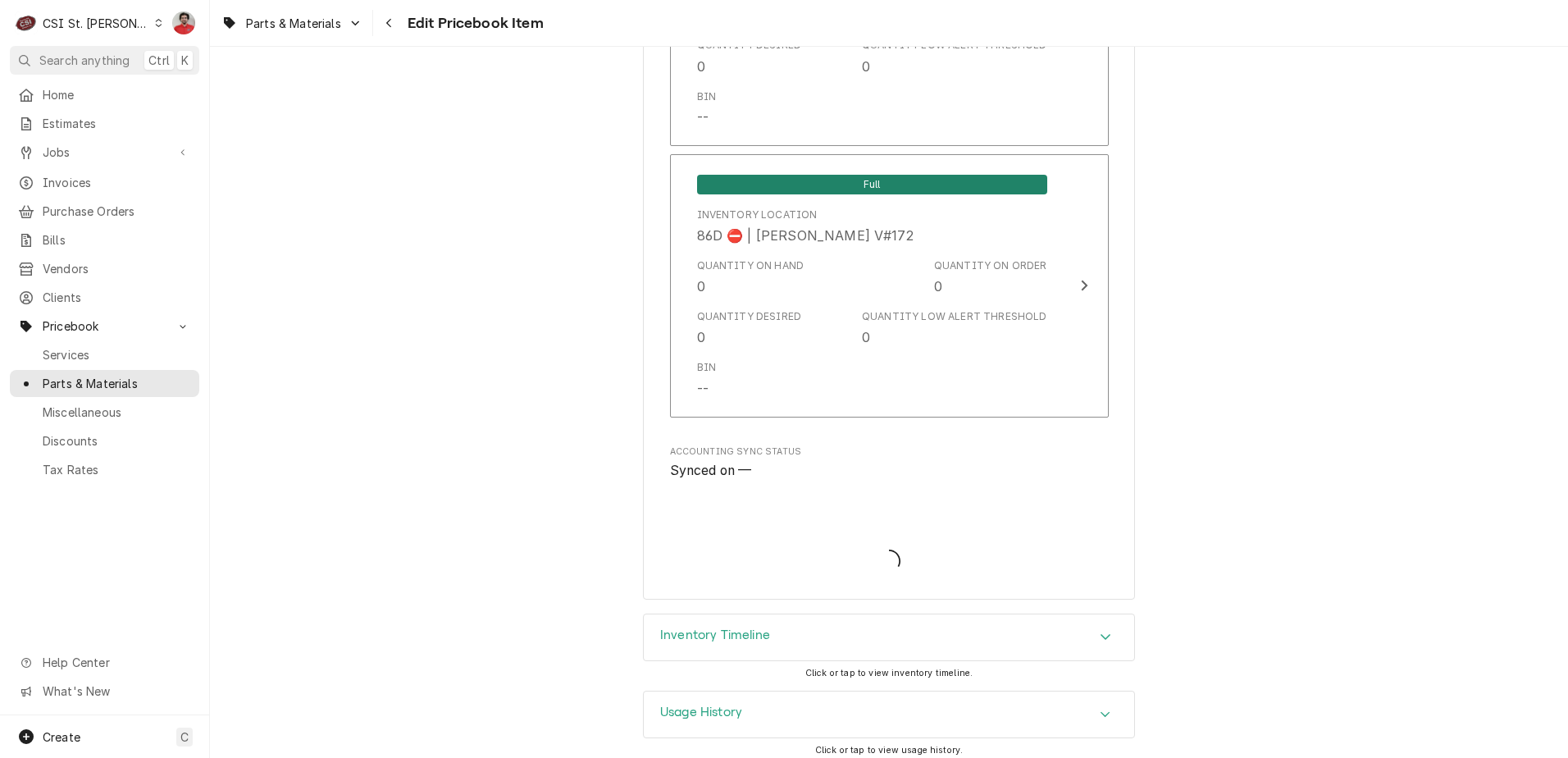
scroll to position [14151, 0]
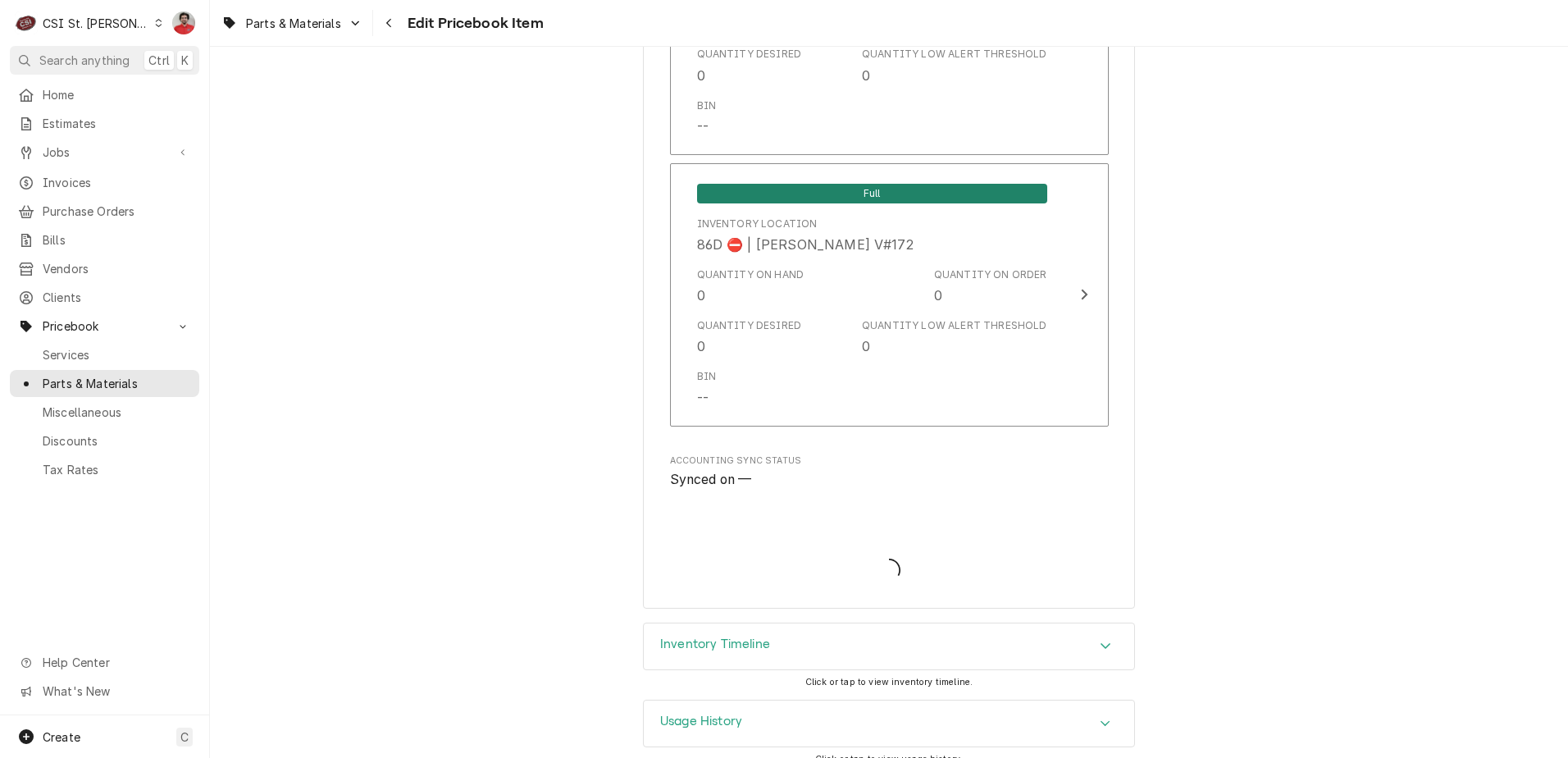
type textarea "x"
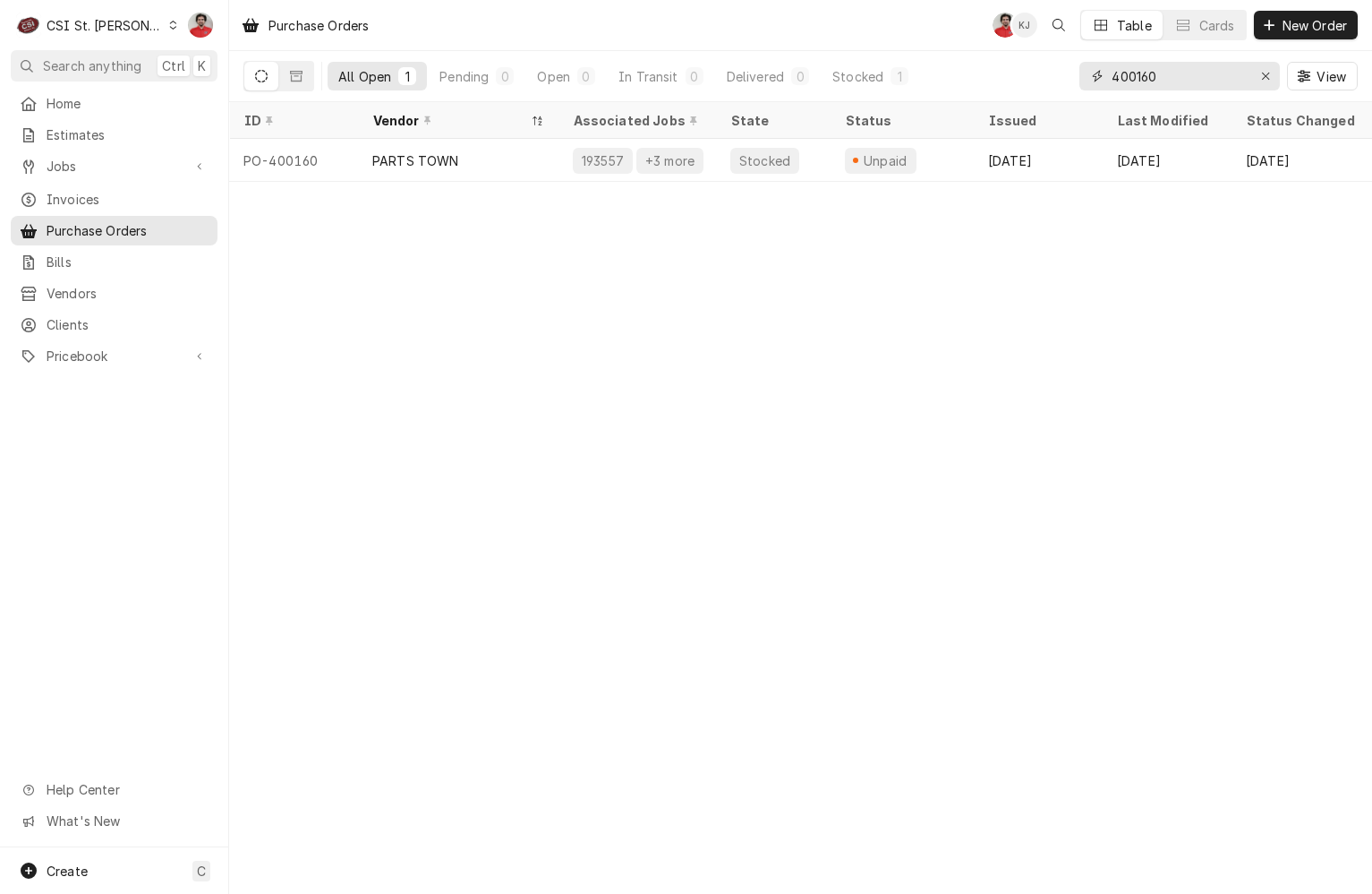
click at [1138, 73] on input "400160" at bounding box center [1179, 76] width 135 height 28
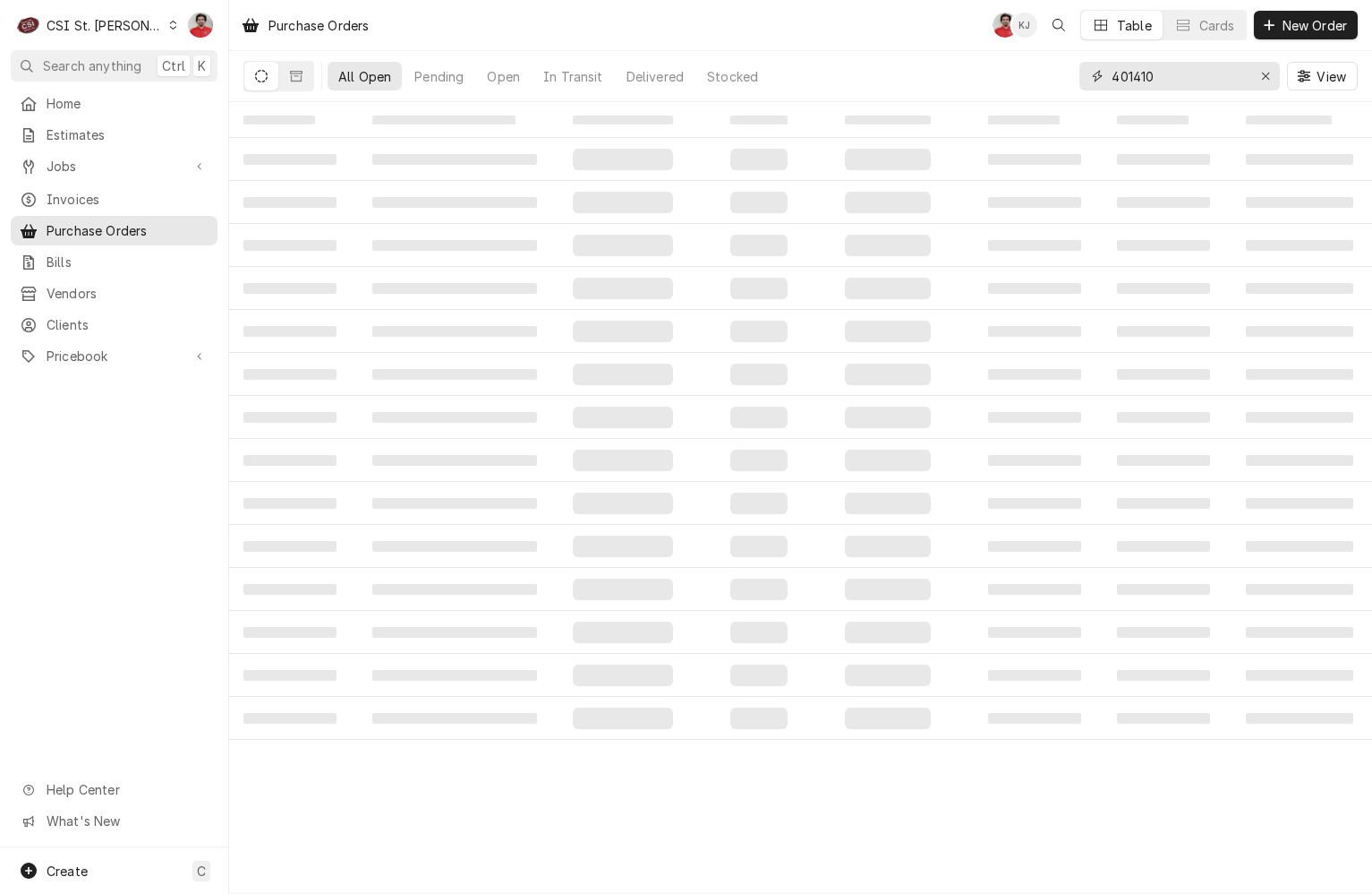
type input "401410"
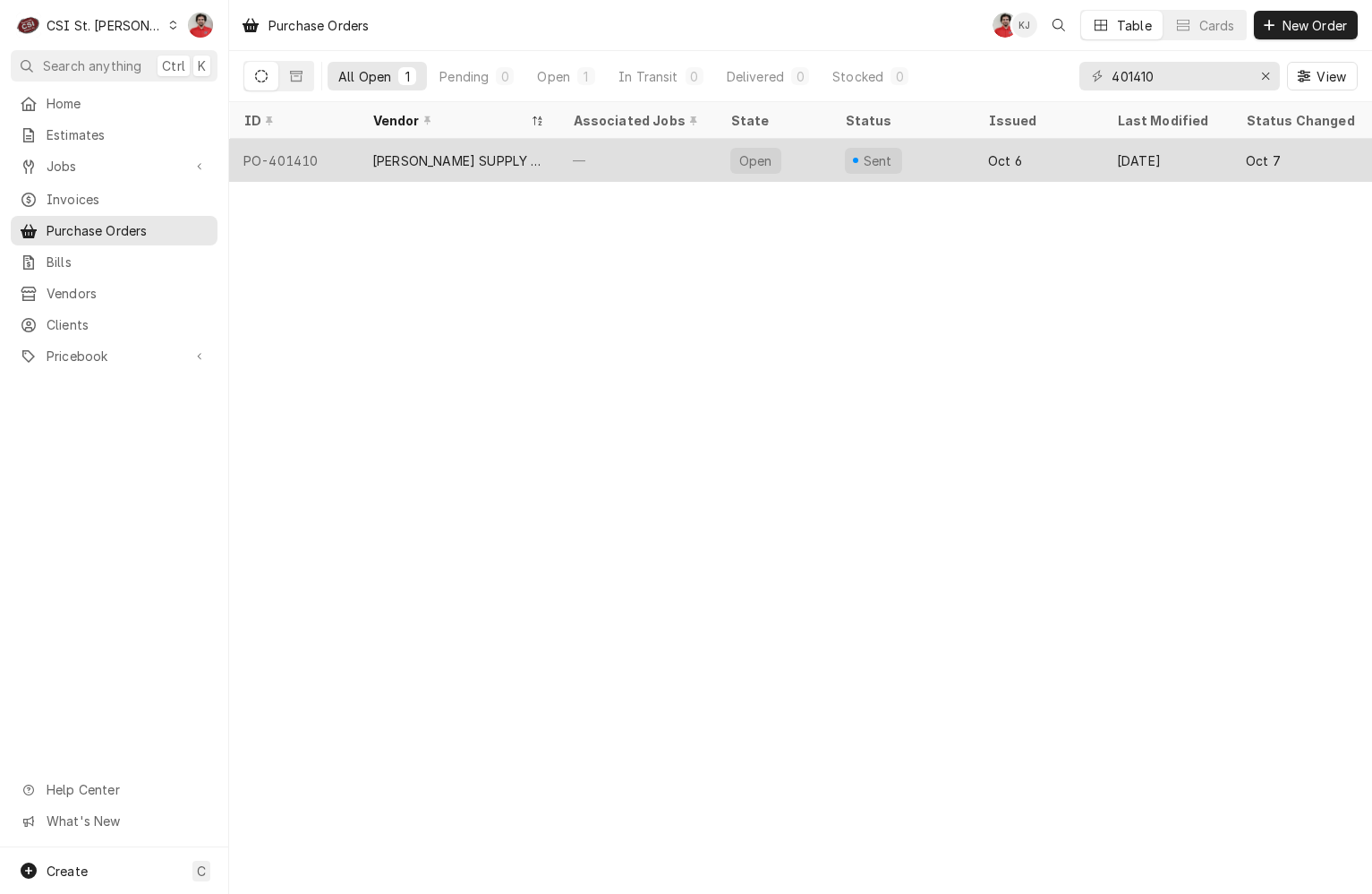
click at [898, 146] on div "Sent" at bounding box center [902, 159] width 143 height 43
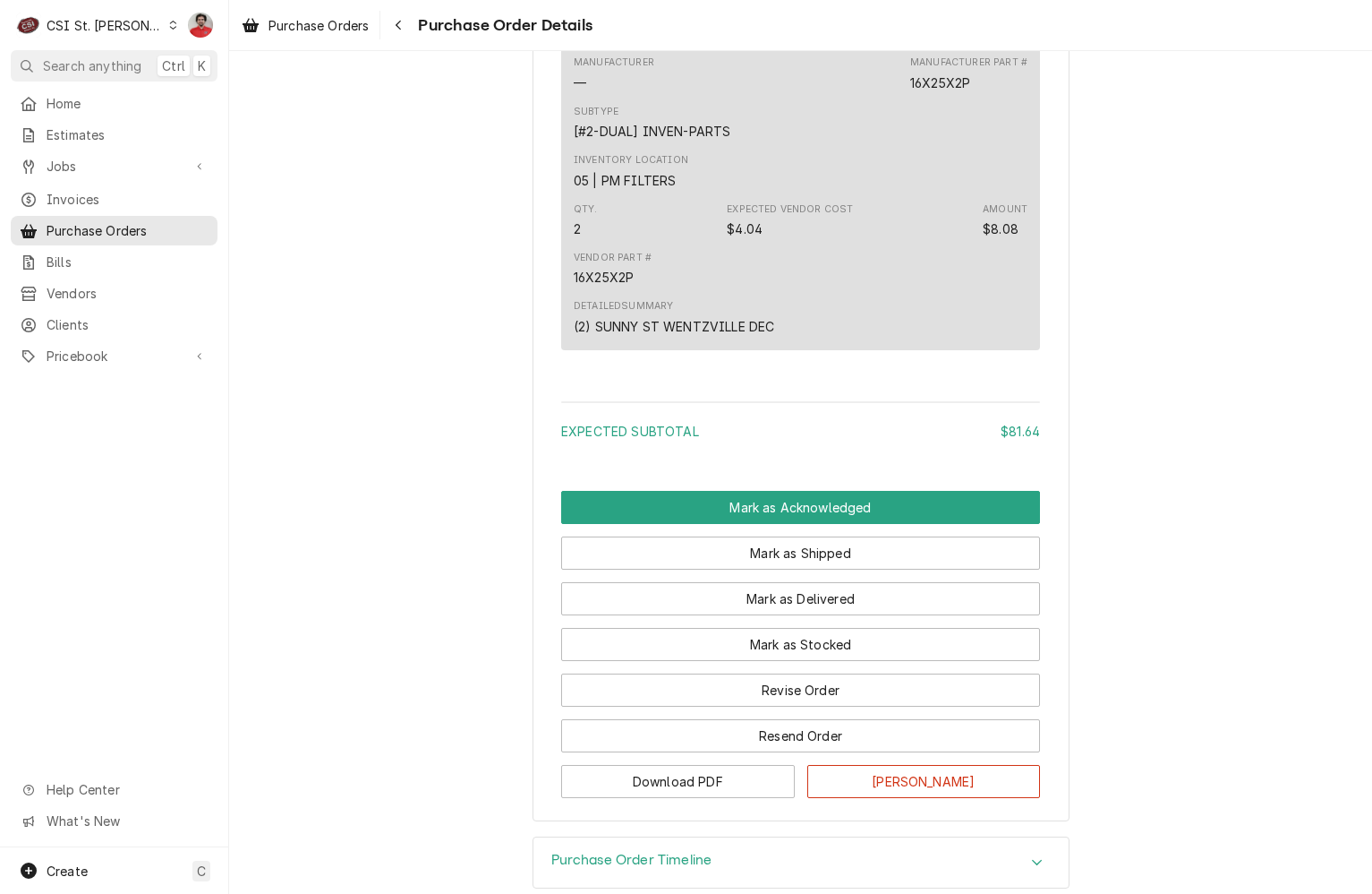
scroll to position [2241, 0]
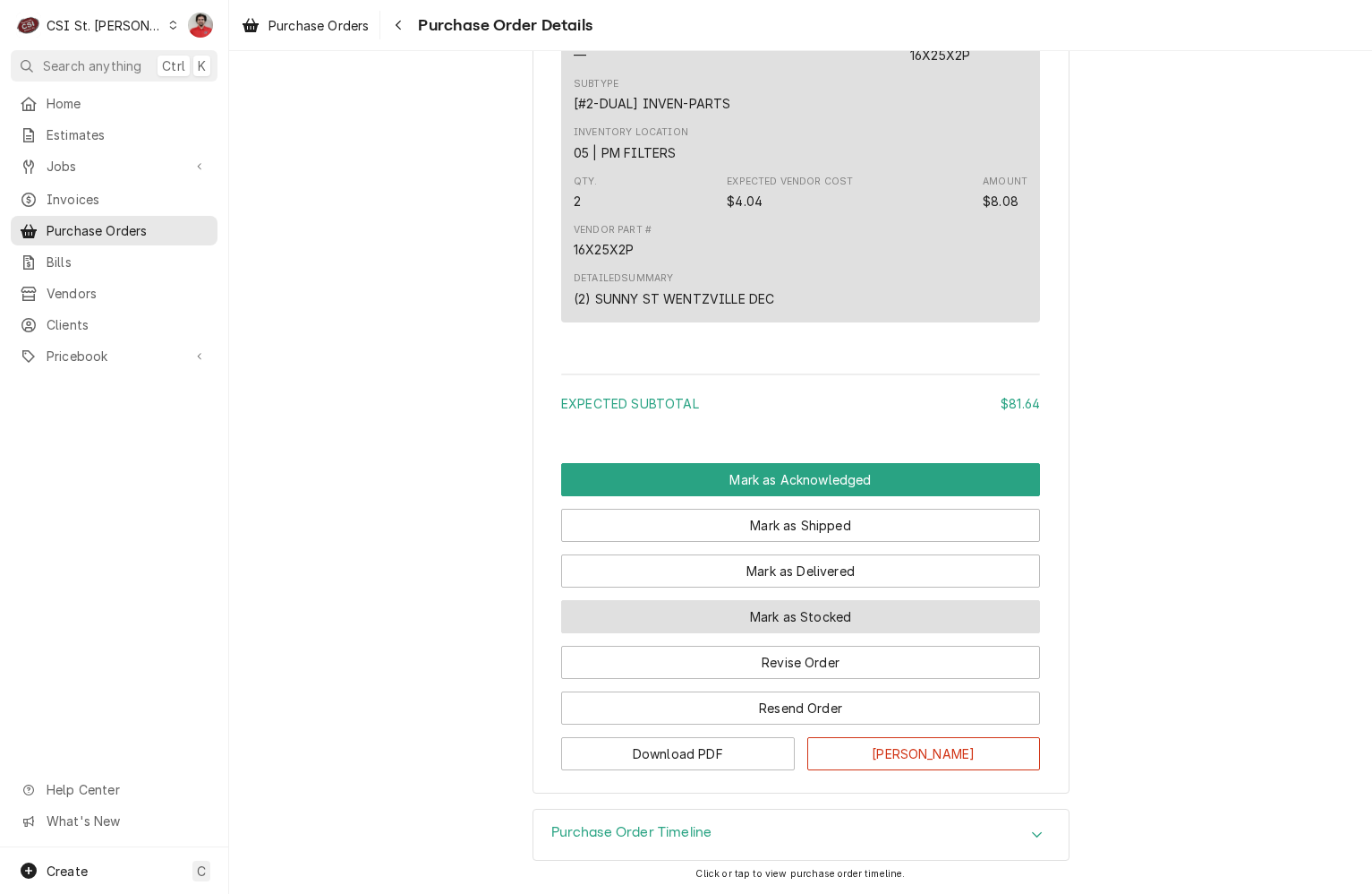
click at [829, 611] on button "Mark as Stocked" at bounding box center [800, 616] width 478 height 33
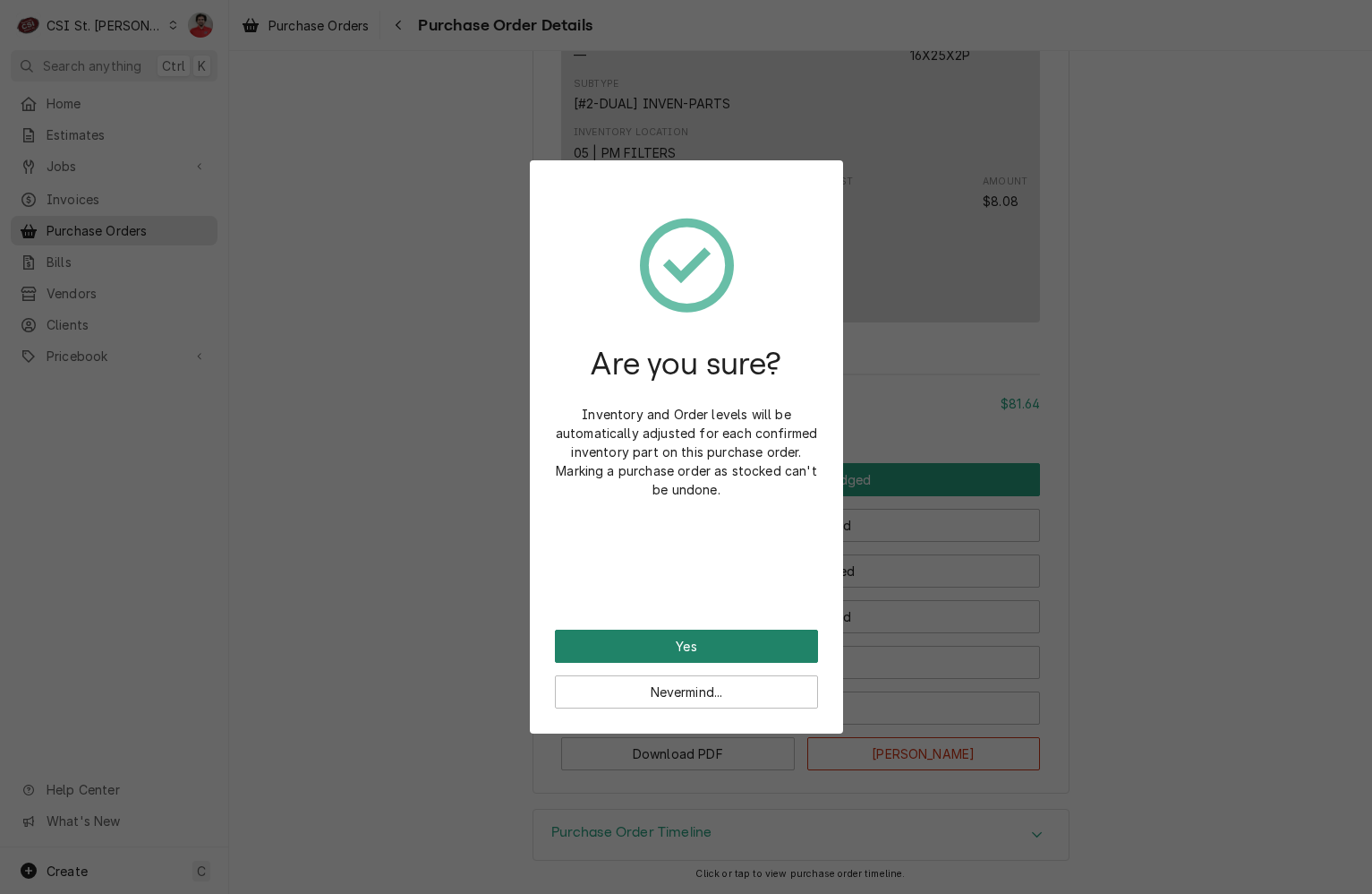
click at [782, 635] on button "Yes" at bounding box center [687, 646] width 263 height 33
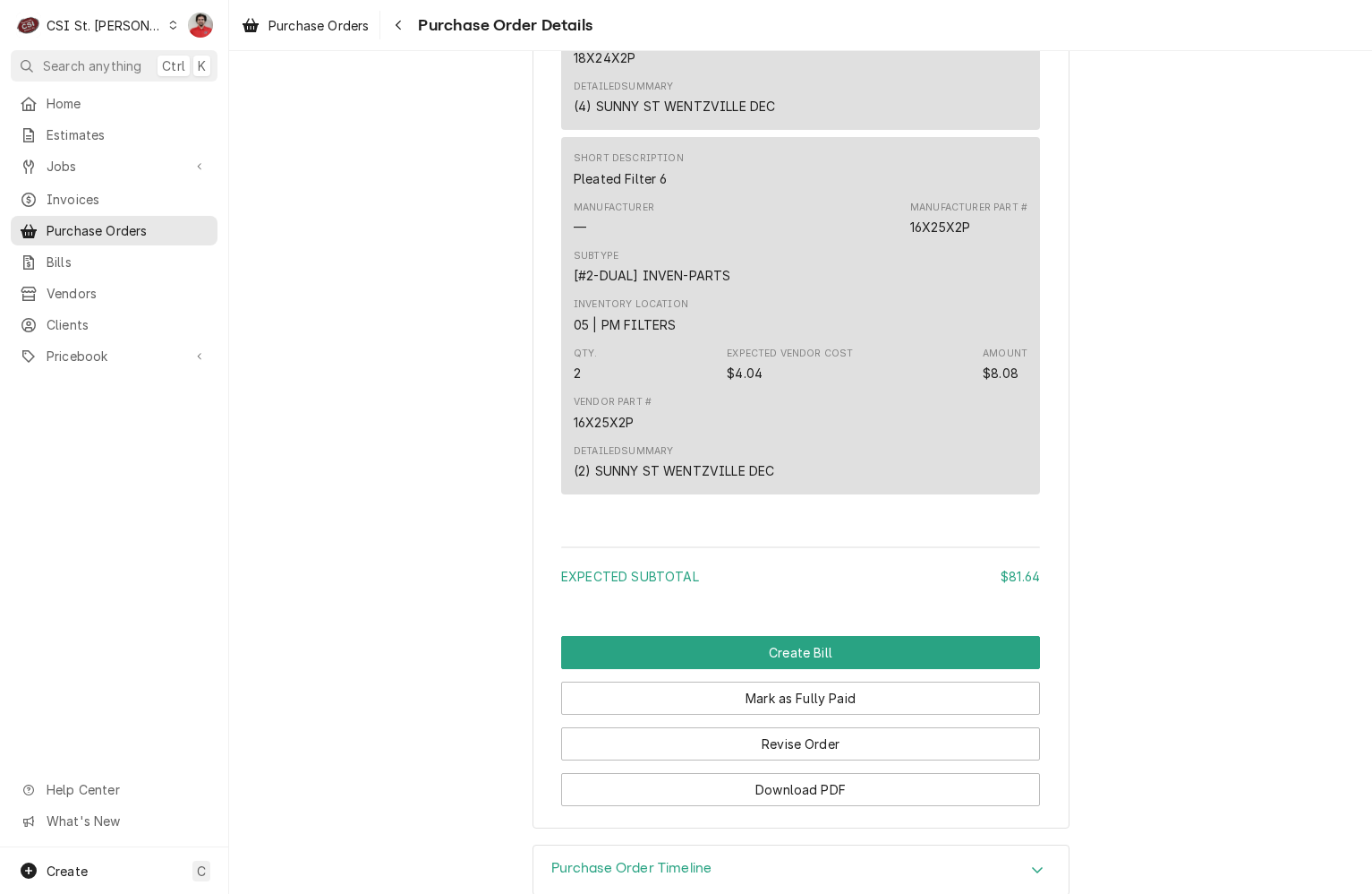
scroll to position [2330, 0]
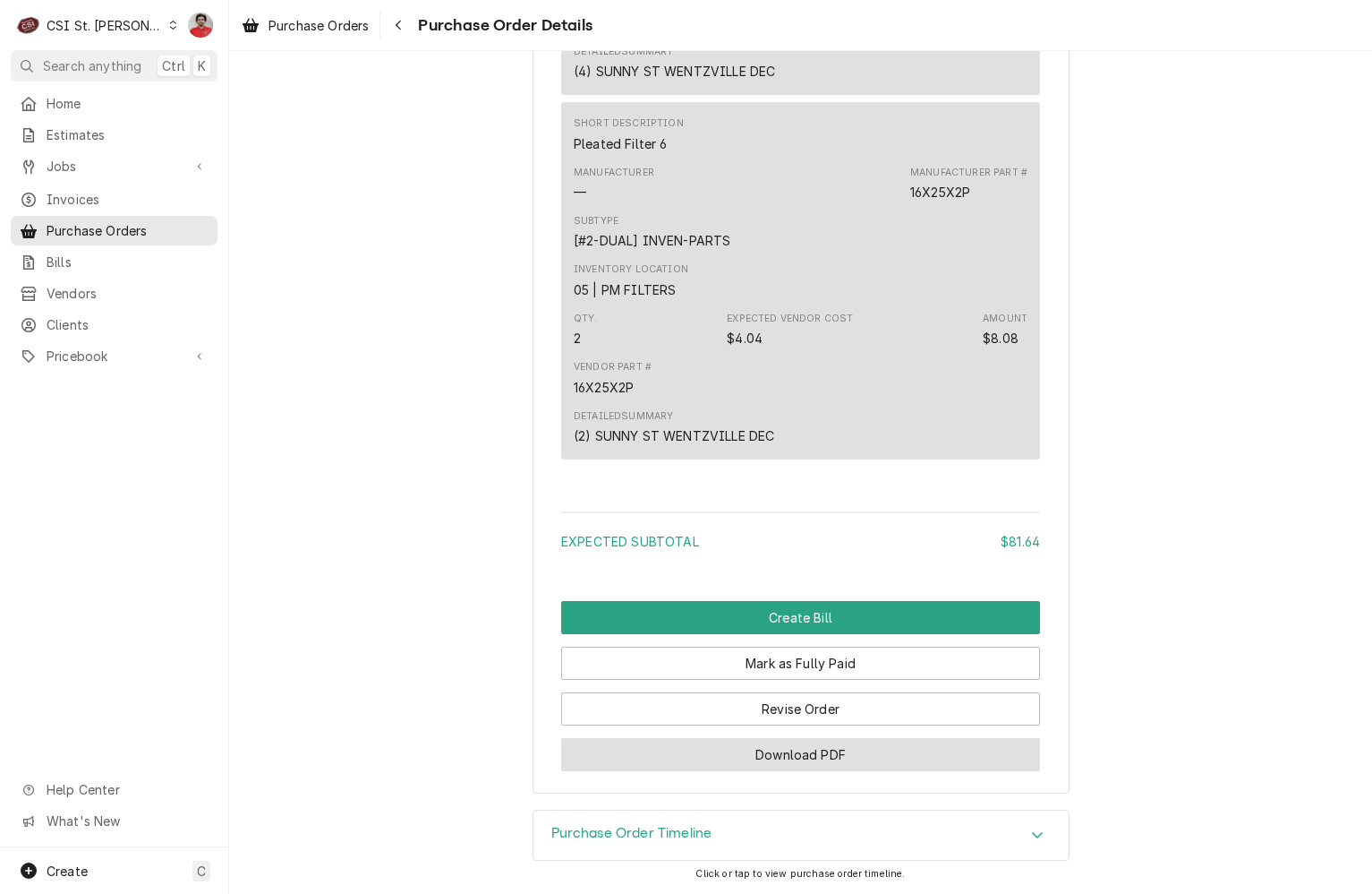
click at [807, 756] on button "Download PDF" at bounding box center [800, 754] width 478 height 33
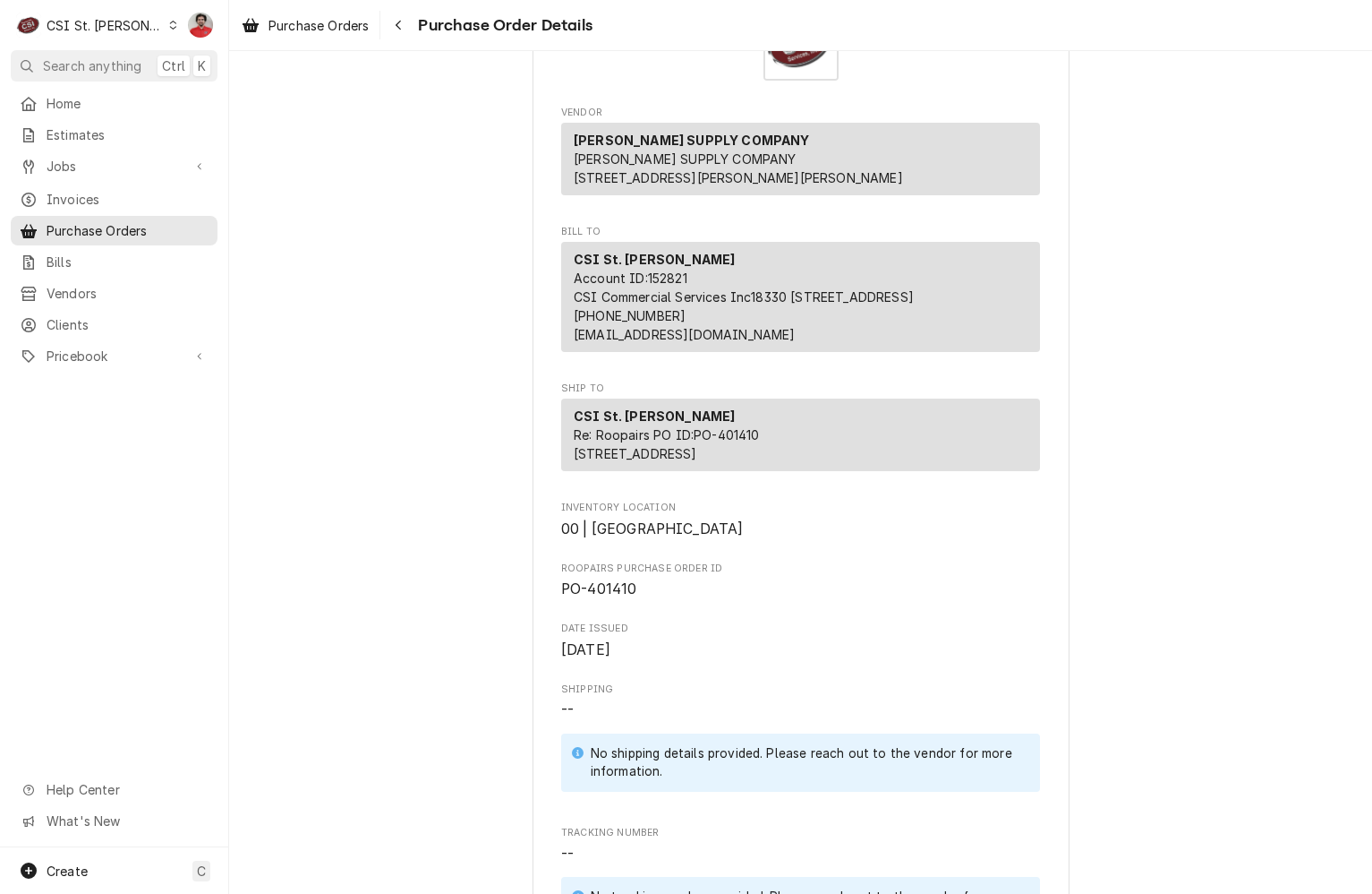
scroll to position [0, 0]
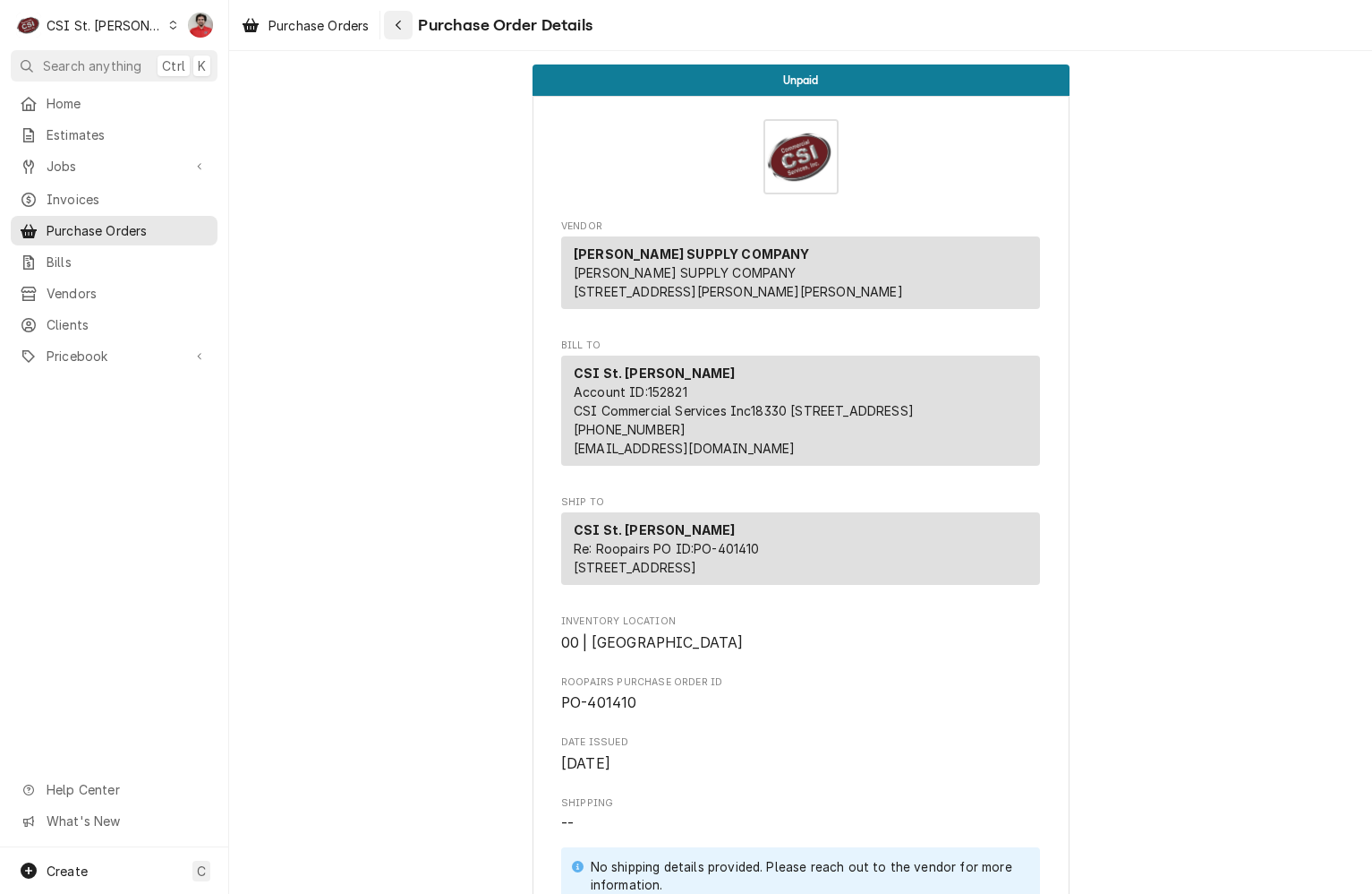
click at [388, 27] on button "Navigate back" at bounding box center [398, 25] width 28 height 28
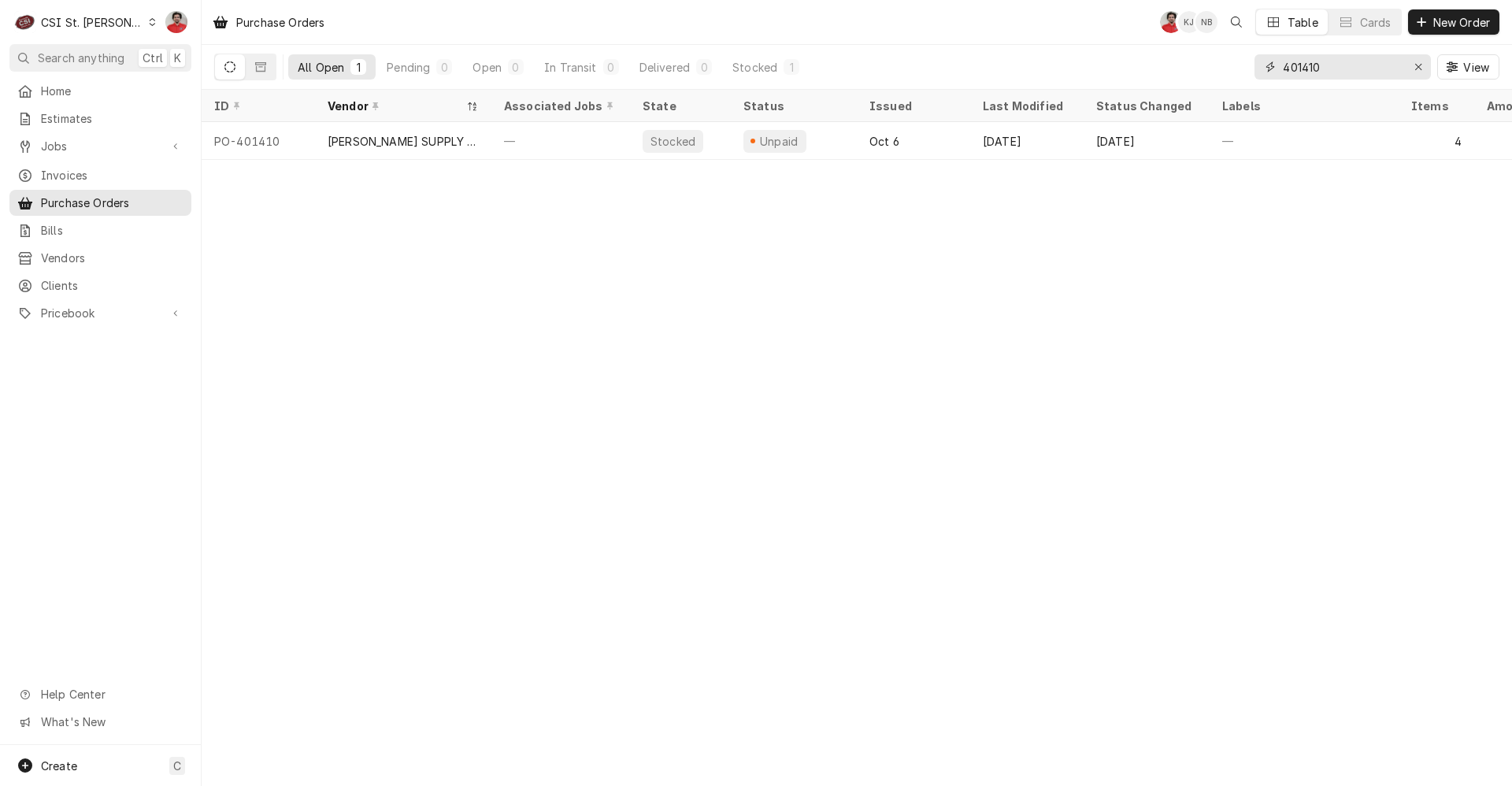
click at [1206, 70] on input "401410" at bounding box center [1342, 67] width 118 height 25
click at [1362, 67] on input "401442" at bounding box center [1342, 67] width 118 height 25
click at [1337, 82] on div "401443 View" at bounding box center [1377, 67] width 245 height 44
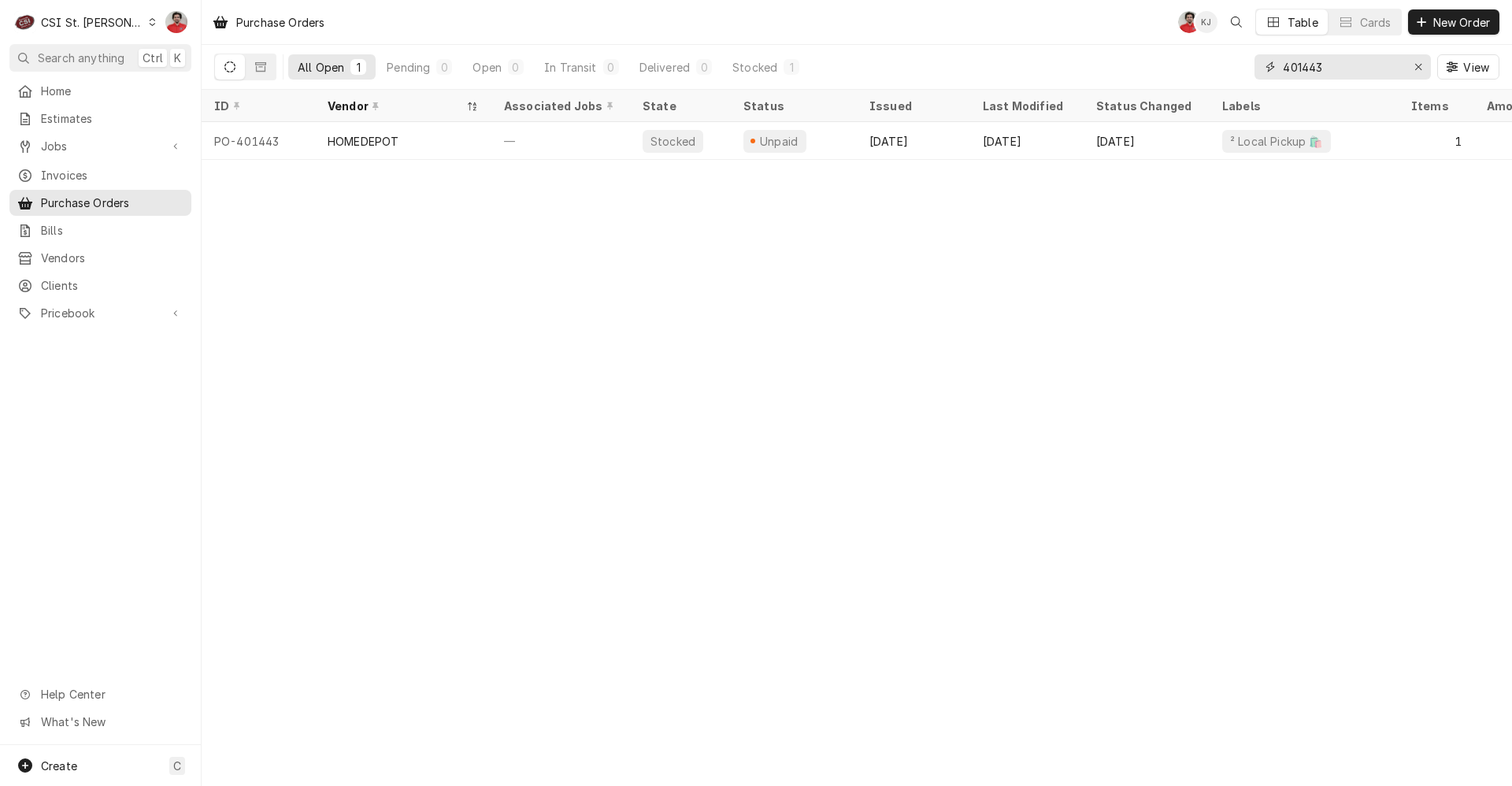
click at [1336, 73] on input "401443" at bounding box center [1342, 67] width 118 height 25
click at [1327, 73] on input "401243" at bounding box center [1342, 67] width 118 height 25
click at [1304, 64] on input "401393" at bounding box center [1342, 67] width 118 height 25
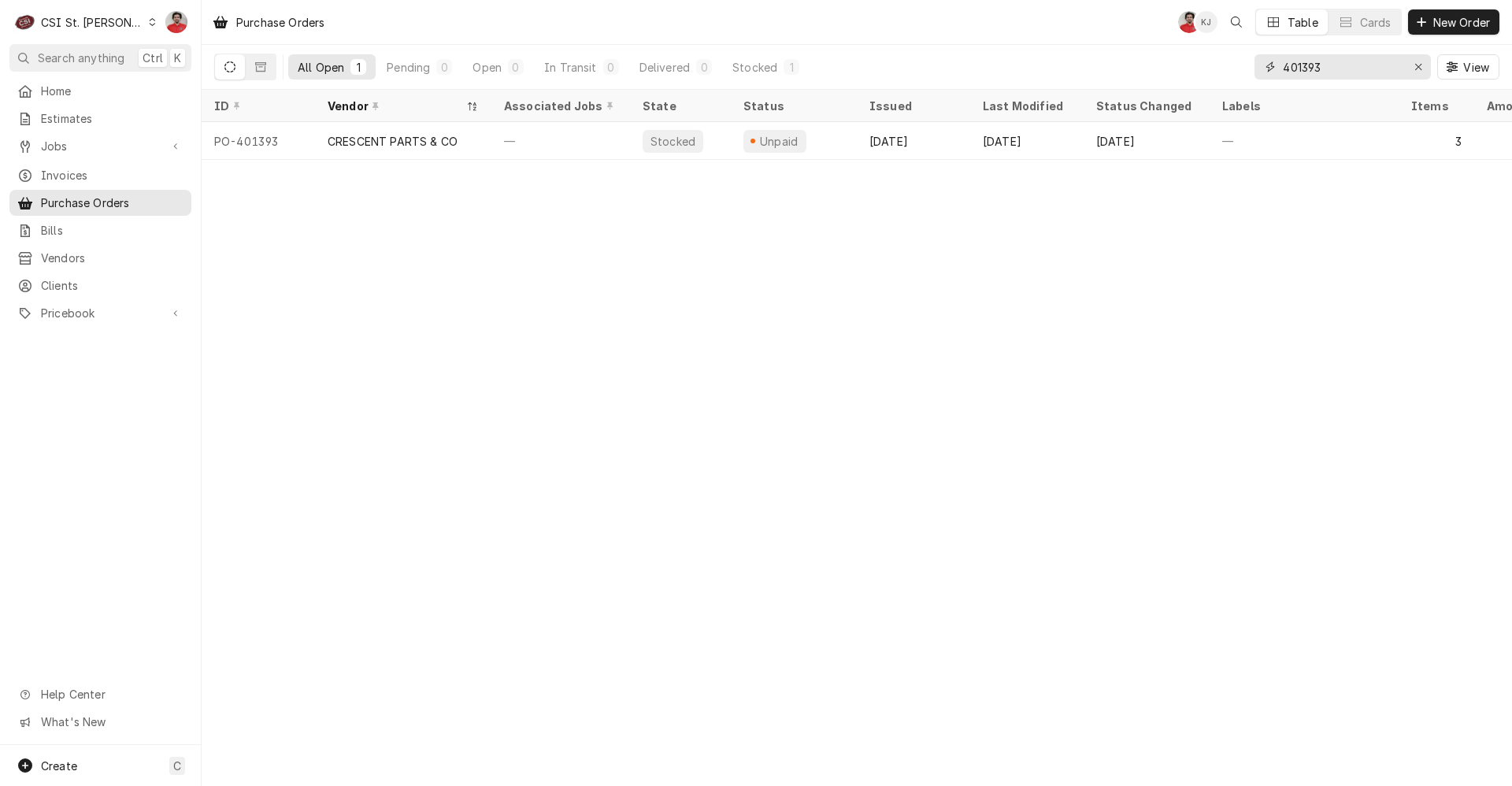
click at [1304, 64] on input "401393" at bounding box center [1342, 67] width 118 height 25
type input "401449"
